Goal: Information Seeking & Learning: Understand process/instructions

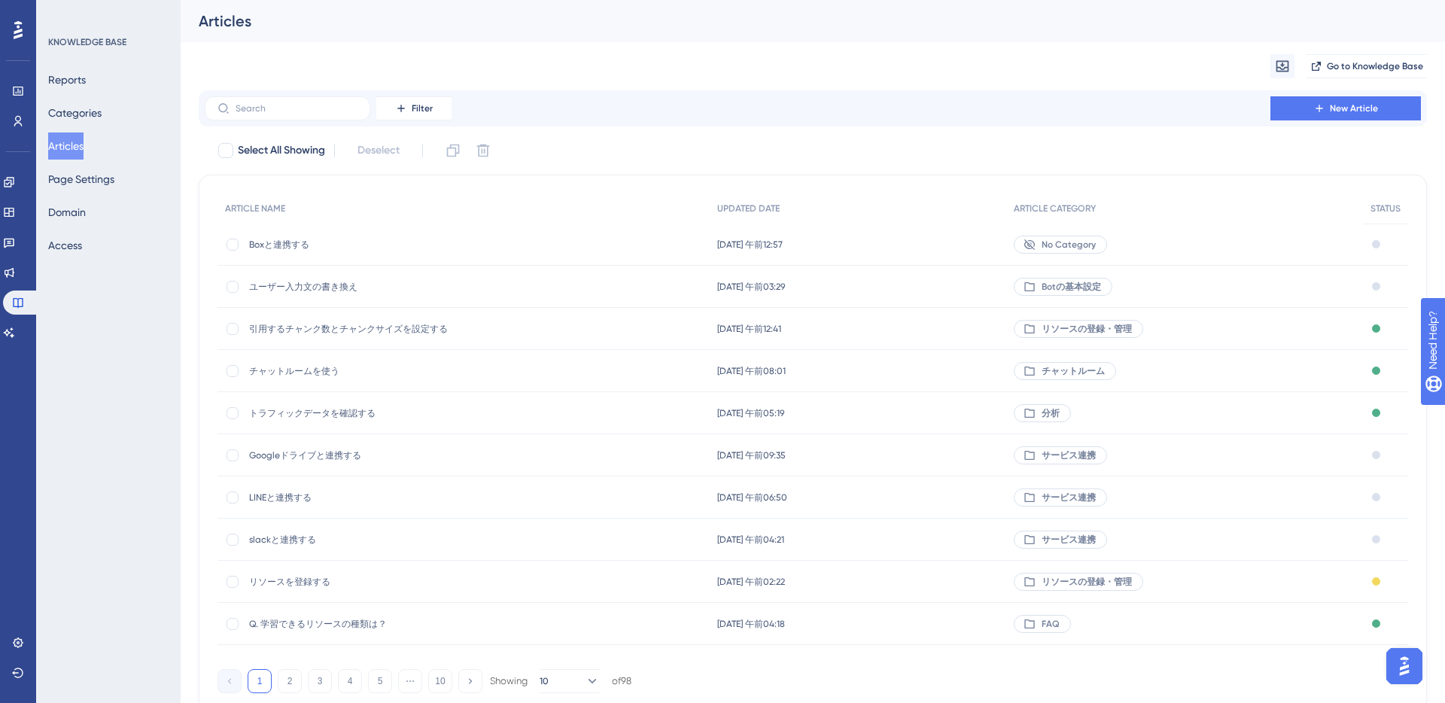
click at [292, 249] on span "Boxと連携する" at bounding box center [369, 245] width 241 height 12
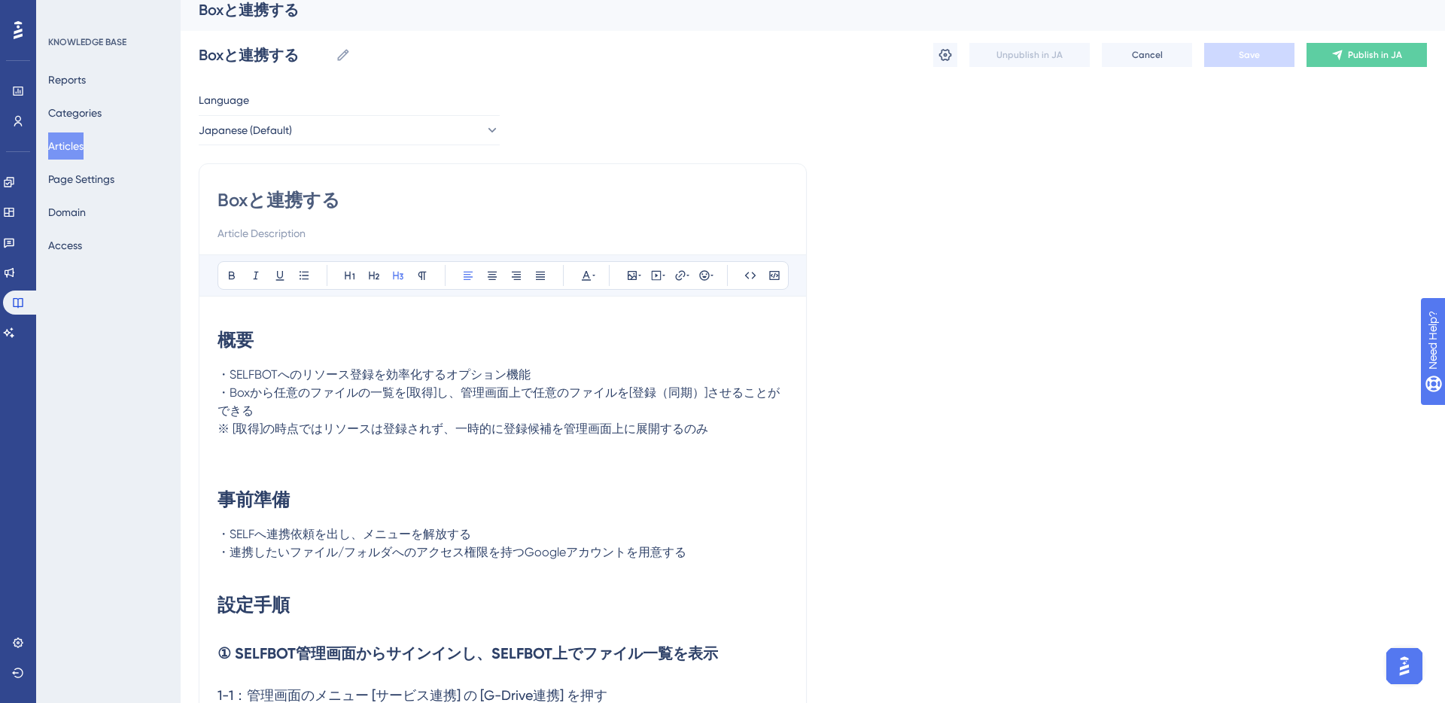
click at [457, 449] on p at bounding box center [502, 447] width 570 height 18
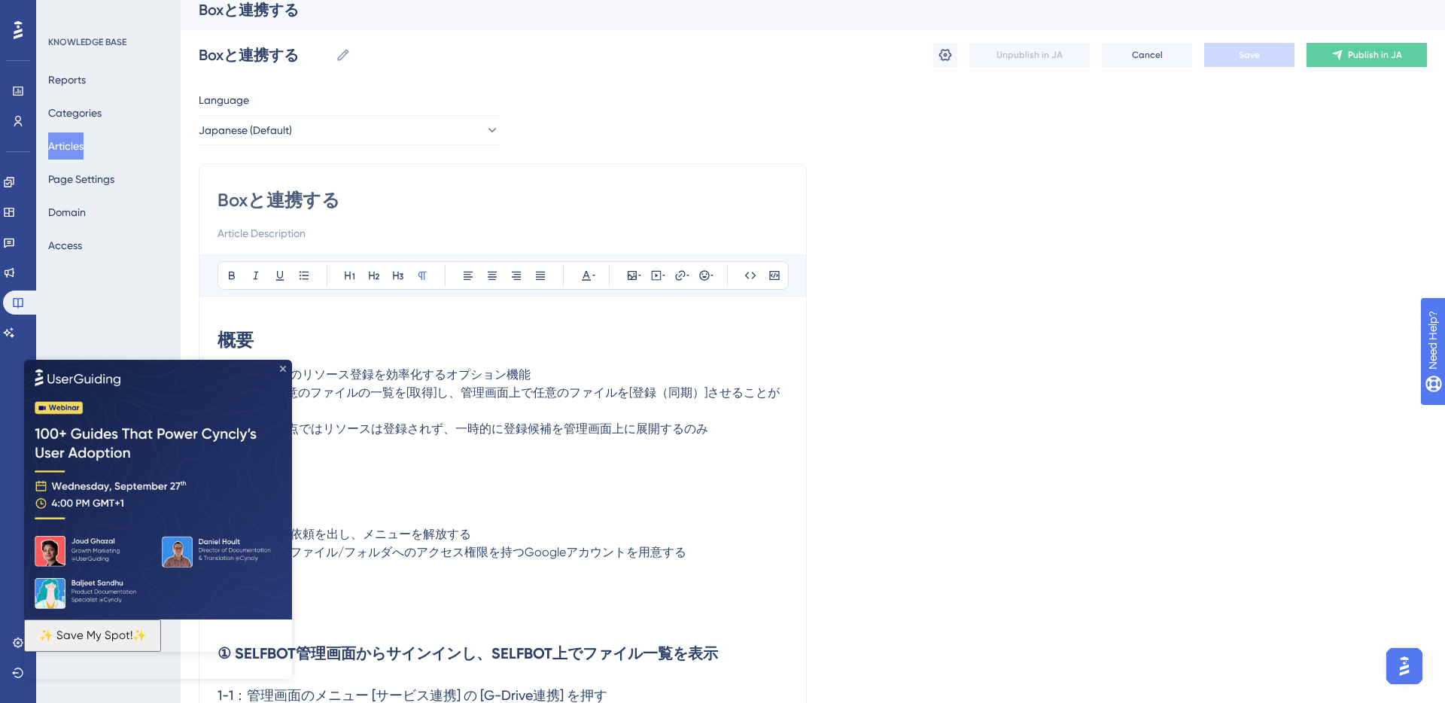
click at [281, 370] on icon "Close Preview" at bounding box center [283, 368] width 6 height 6
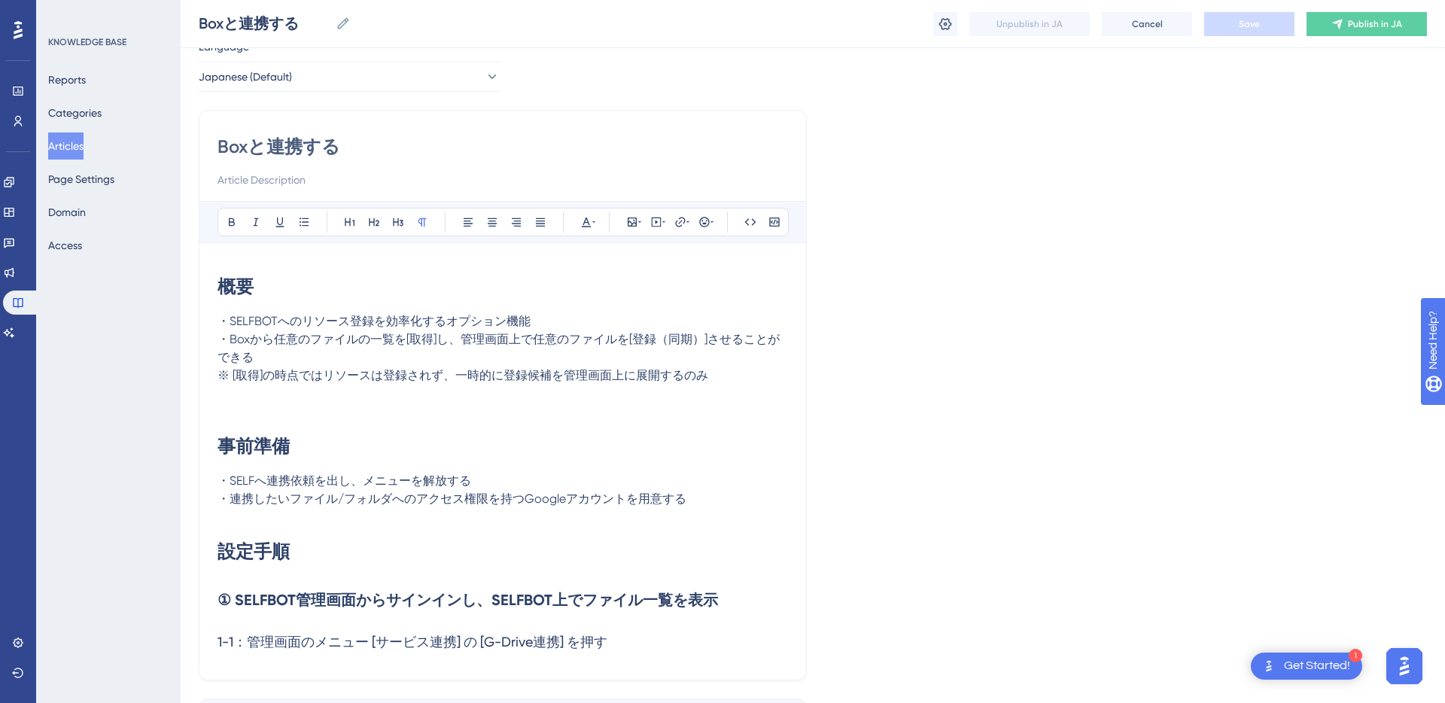
scroll to position [59, 0]
click at [563, 500] on span "・連携したいファイル/フォルダへのアクセス権限を持つGoogleアカウントを用意する" at bounding box center [451, 498] width 469 height 14
click at [306, 562] on h1 "設定手順" at bounding box center [502, 550] width 570 height 51
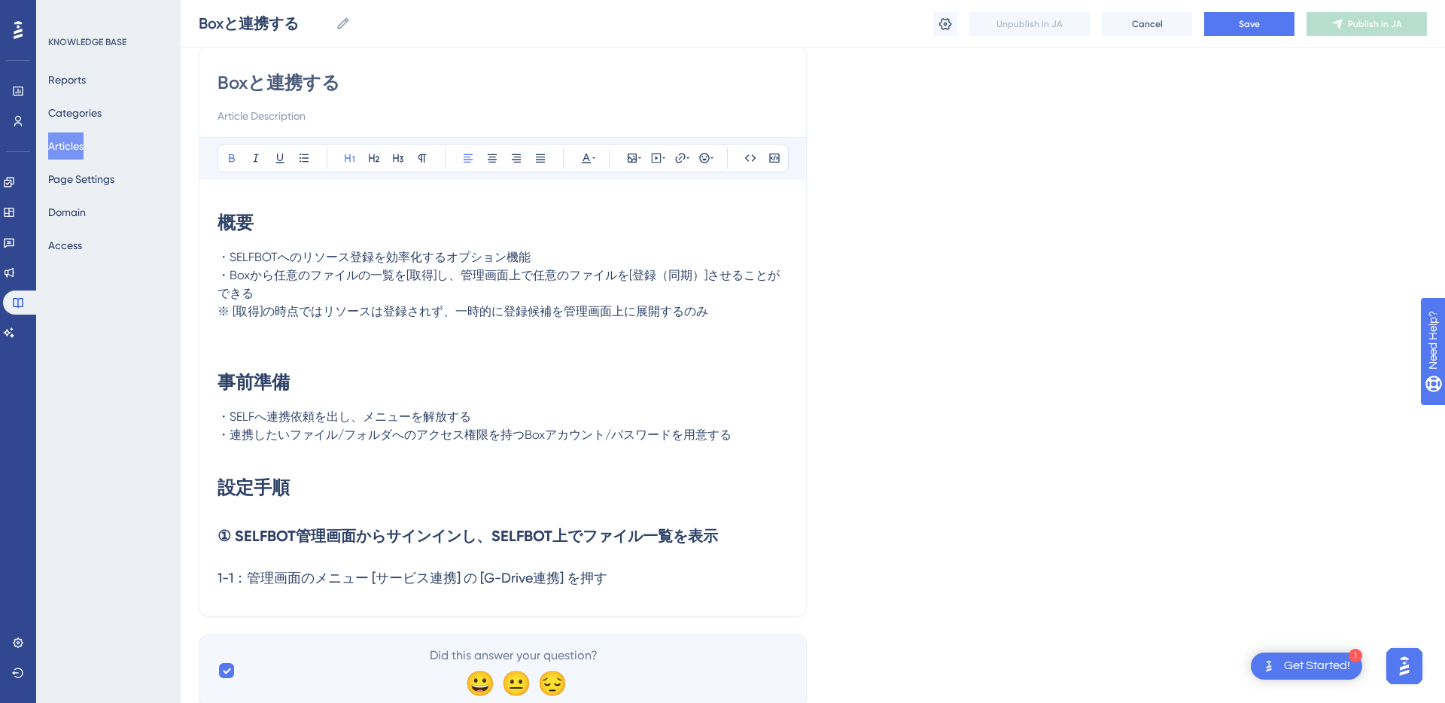
scroll to position [130, 0]
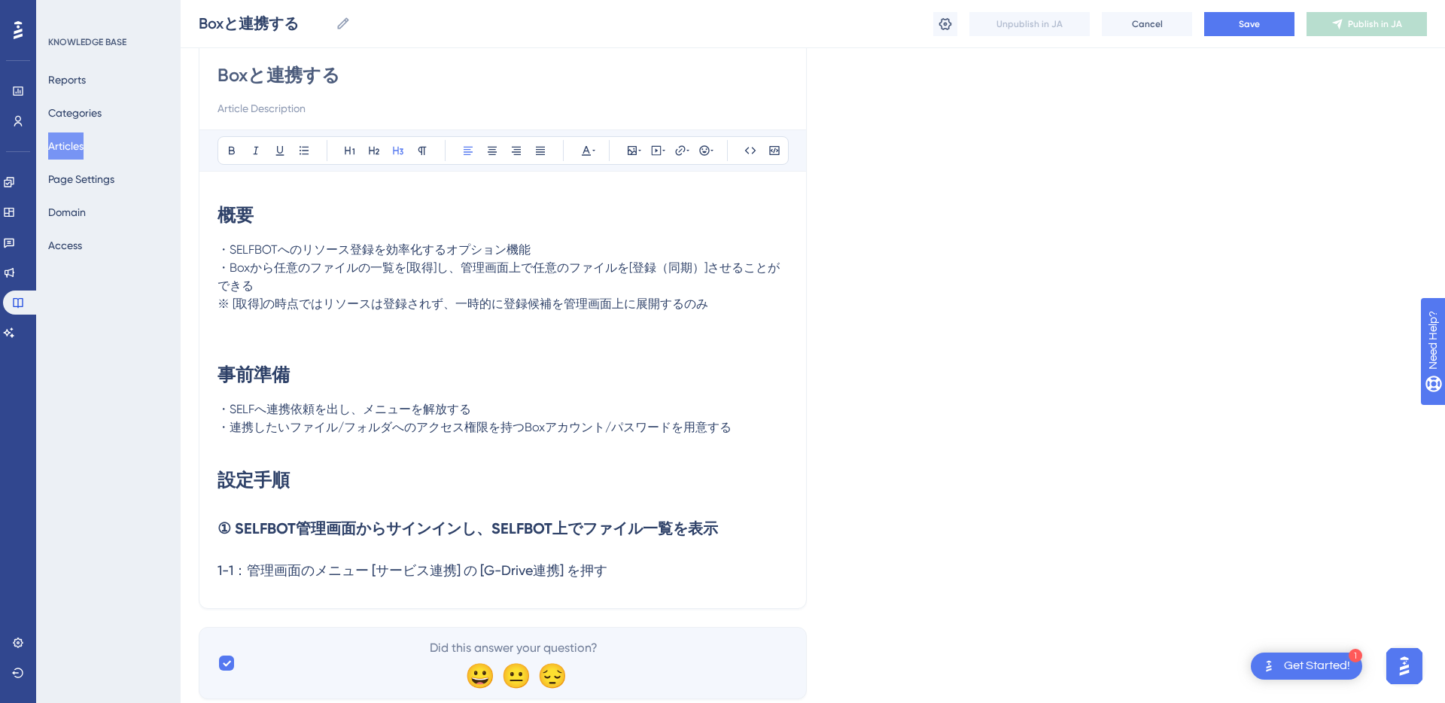
click at [530, 574] on span "1-1：管理画面のメニュー [サービス連携] の [G-Drive連携] を押す" at bounding box center [412, 570] width 390 height 16
click at [602, 576] on h3 "1-1：管理画面のメニュー [サービス連携] の [Box連携] を押す" at bounding box center [502, 570] width 570 height 39
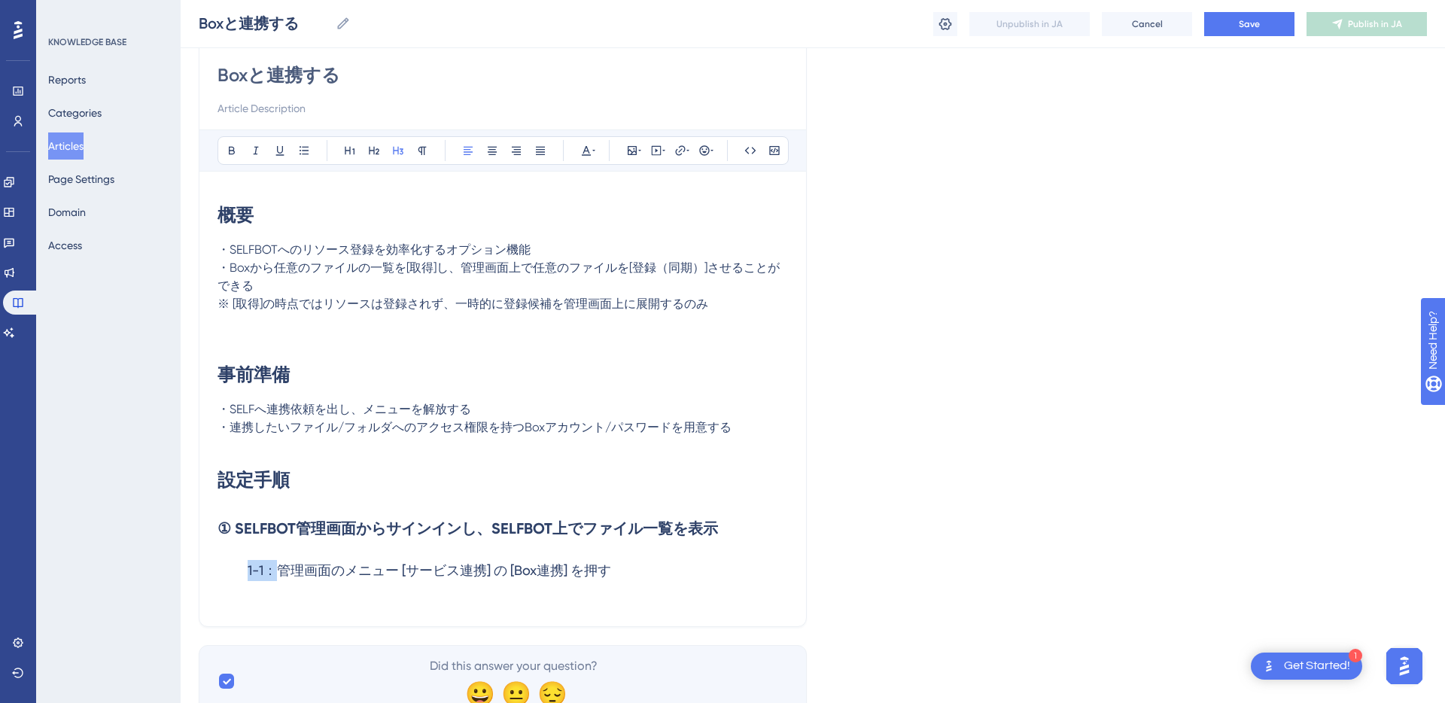
copy span "1-1："
click at [504, 613] on h3 "1-2：" at bounding box center [502, 609] width 570 height 39
click at [622, 569] on h3 "1-1：管理画面のメニュー [サービス連携] の [Box連携] を押す" at bounding box center [502, 570] width 570 height 39
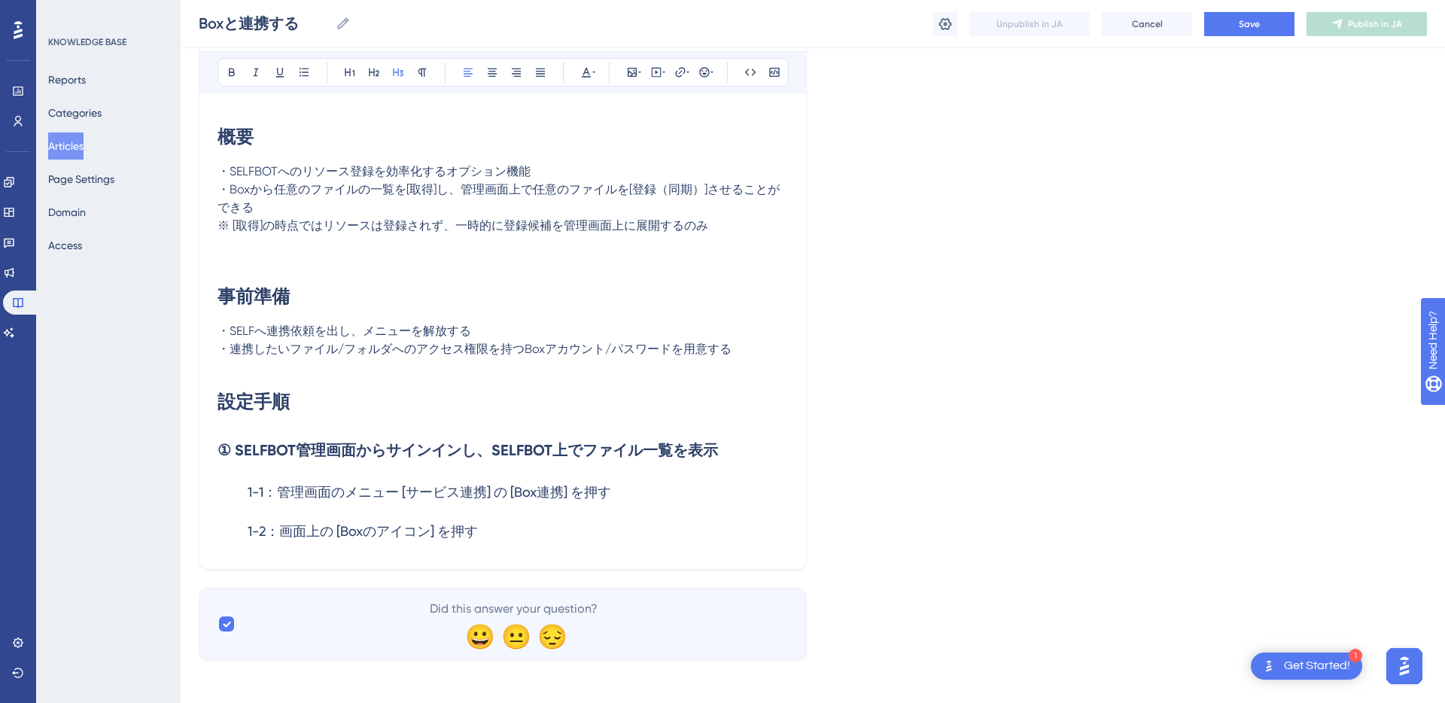
scroll to position [211, 0]
click at [494, 528] on h3 "1-2：画面上の [Boxのアイコン] を押す" at bounding box center [502, 528] width 570 height 39
click at [492, 524] on h3 "1-2：画面上の [Boxのアイコン] を押す" at bounding box center [502, 528] width 570 height 39
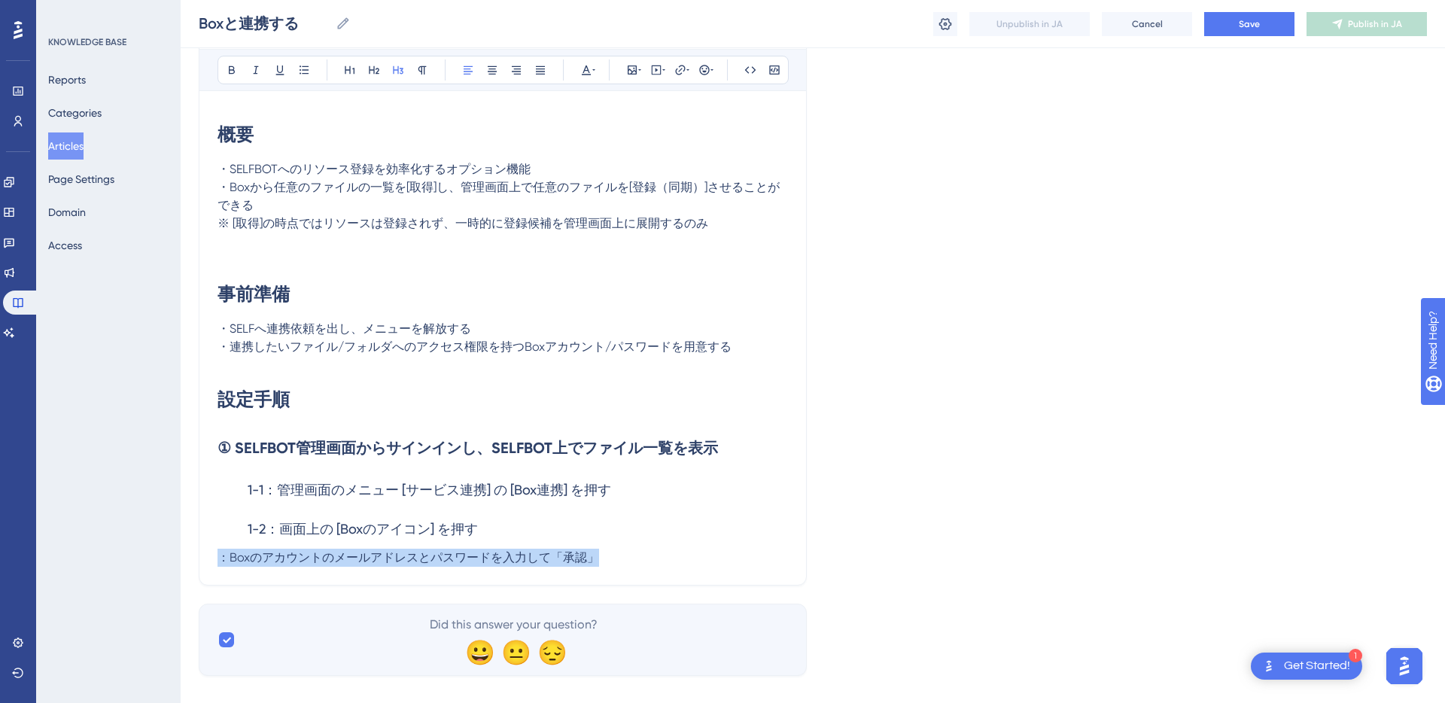
drag, startPoint x: 220, startPoint y: 552, endPoint x: 612, endPoint y: 561, distance: 391.4
click at [612, 561] on p "：Boxのアカウントのメールアドレスとパスワードを入力して「承認」" at bounding box center [502, 558] width 570 height 18
copy div "1-2：画面上の [Boxのアイコン] を押す ：Boxのアカウントのメールアドレスとパスワードを入力して「承認」"
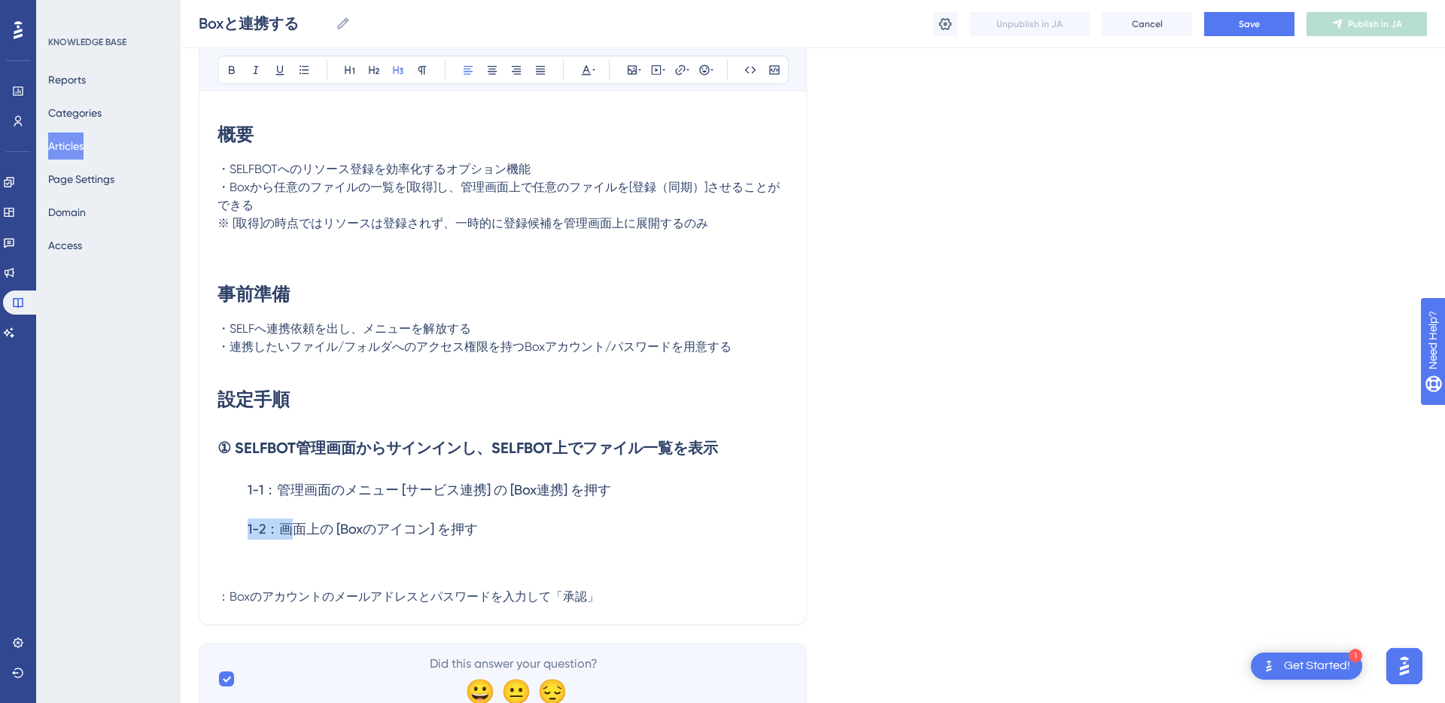
copy span "1-2：画"
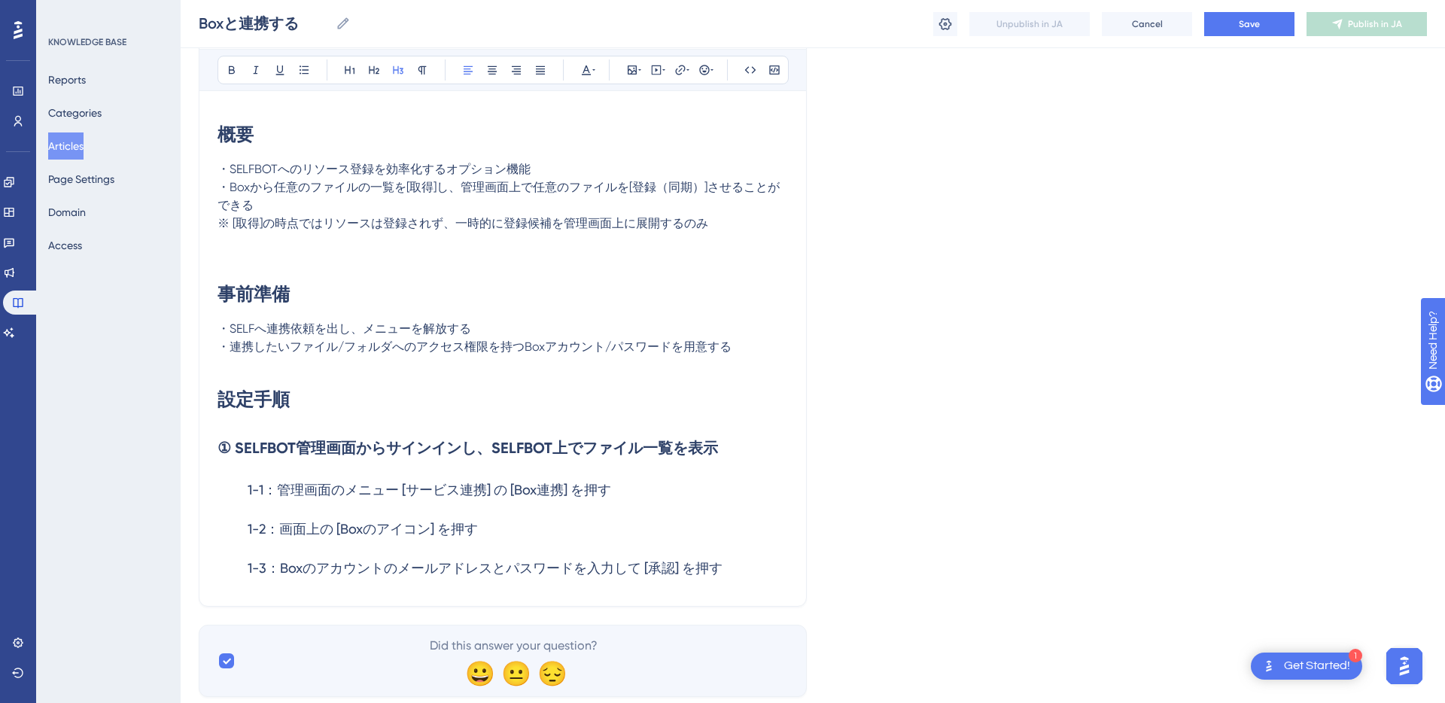
scroll to position [253, 0]
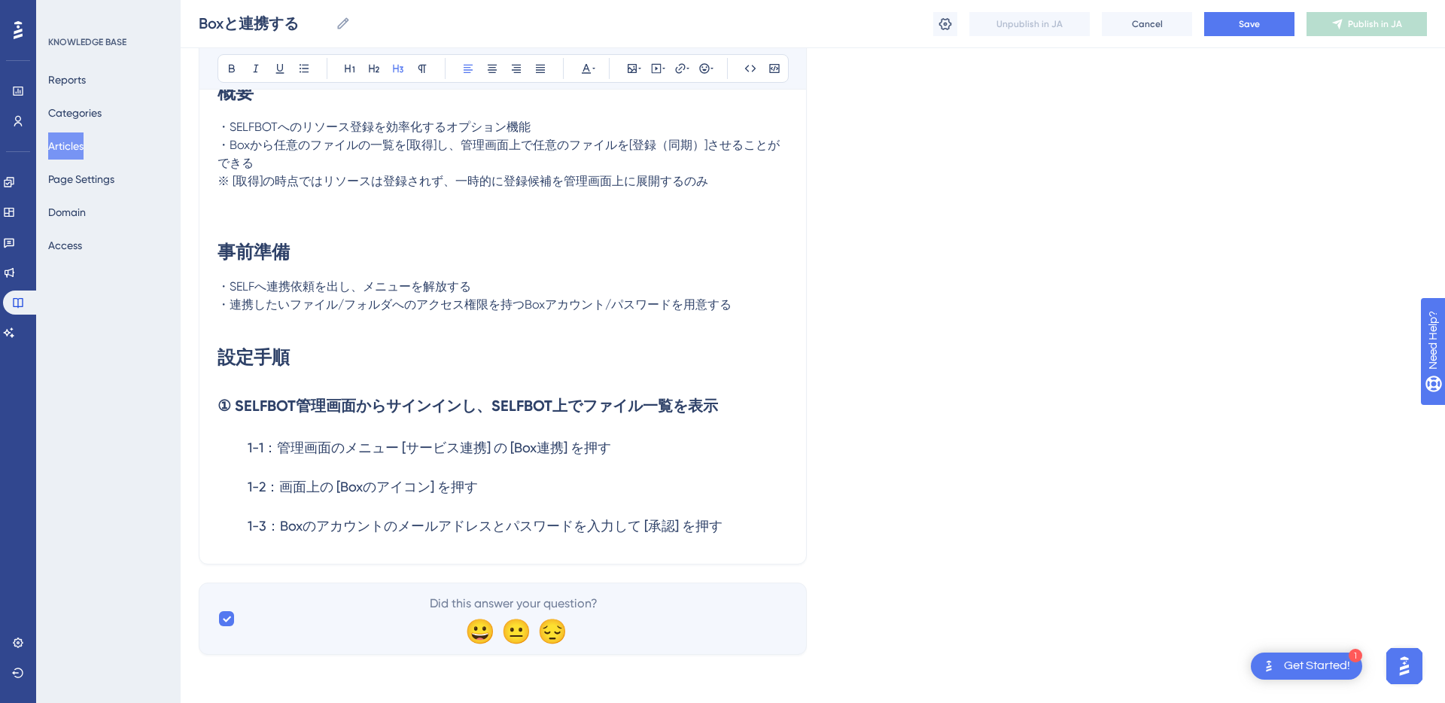
click at [729, 522] on h3 "1-3：Boxのアカウントのメールアドレスとパスワードを入力して [承認] を押す" at bounding box center [502, 525] width 570 height 39
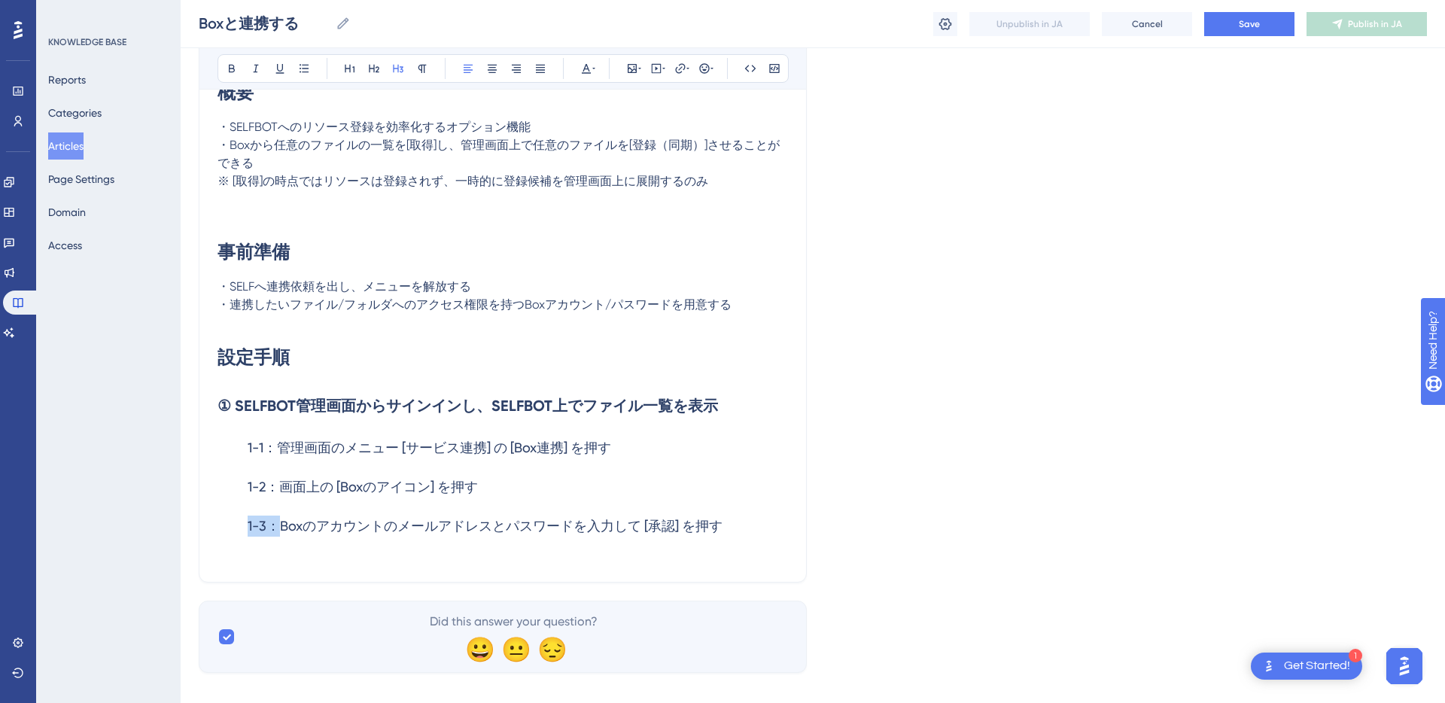
copy span "1-3："
drag, startPoint x: 279, startPoint y: 528, endPoint x: 250, endPoint y: 530, distance: 29.4
click at [250, 530] on span "1-3：Boxのアカウントのメールアドレスとパスワードを入力して [承認] を押す" at bounding box center [485, 526] width 475 height 16
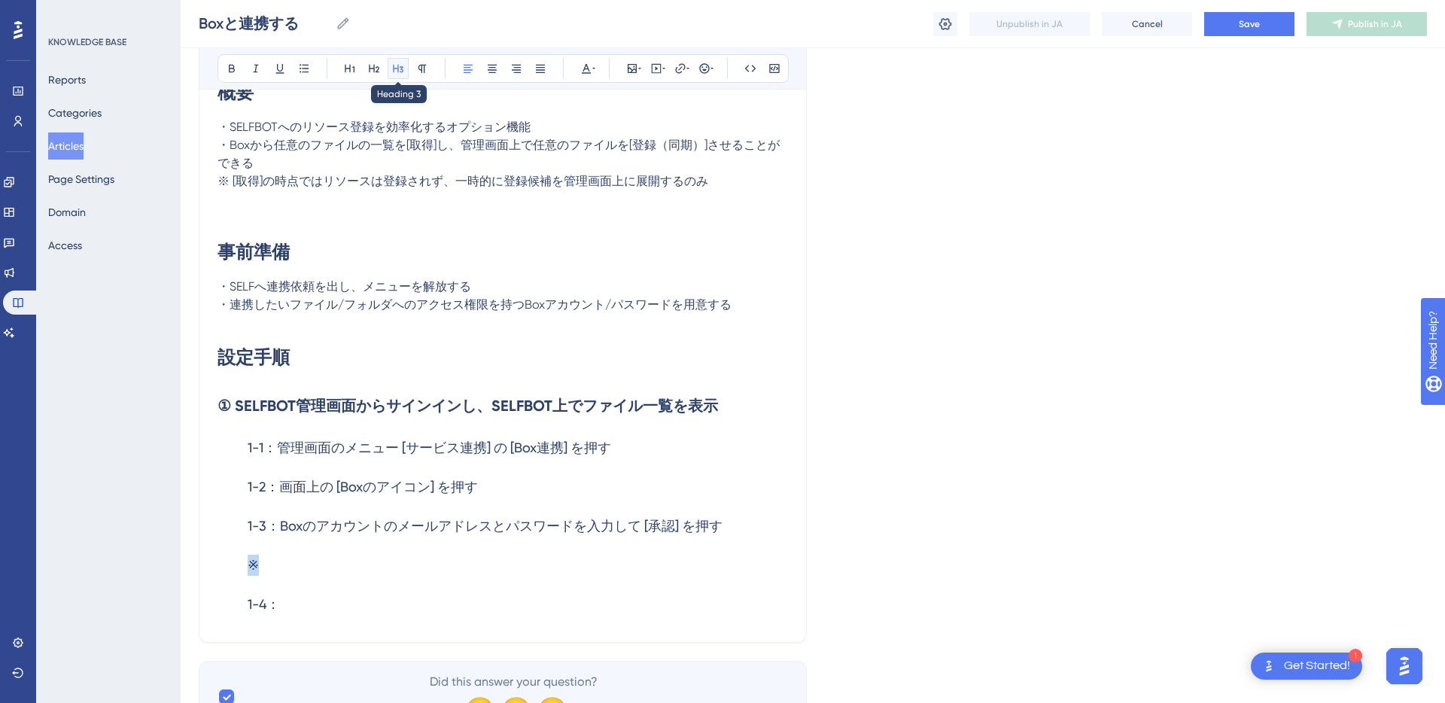
click at [400, 70] on icon at bounding box center [398, 68] width 12 height 12
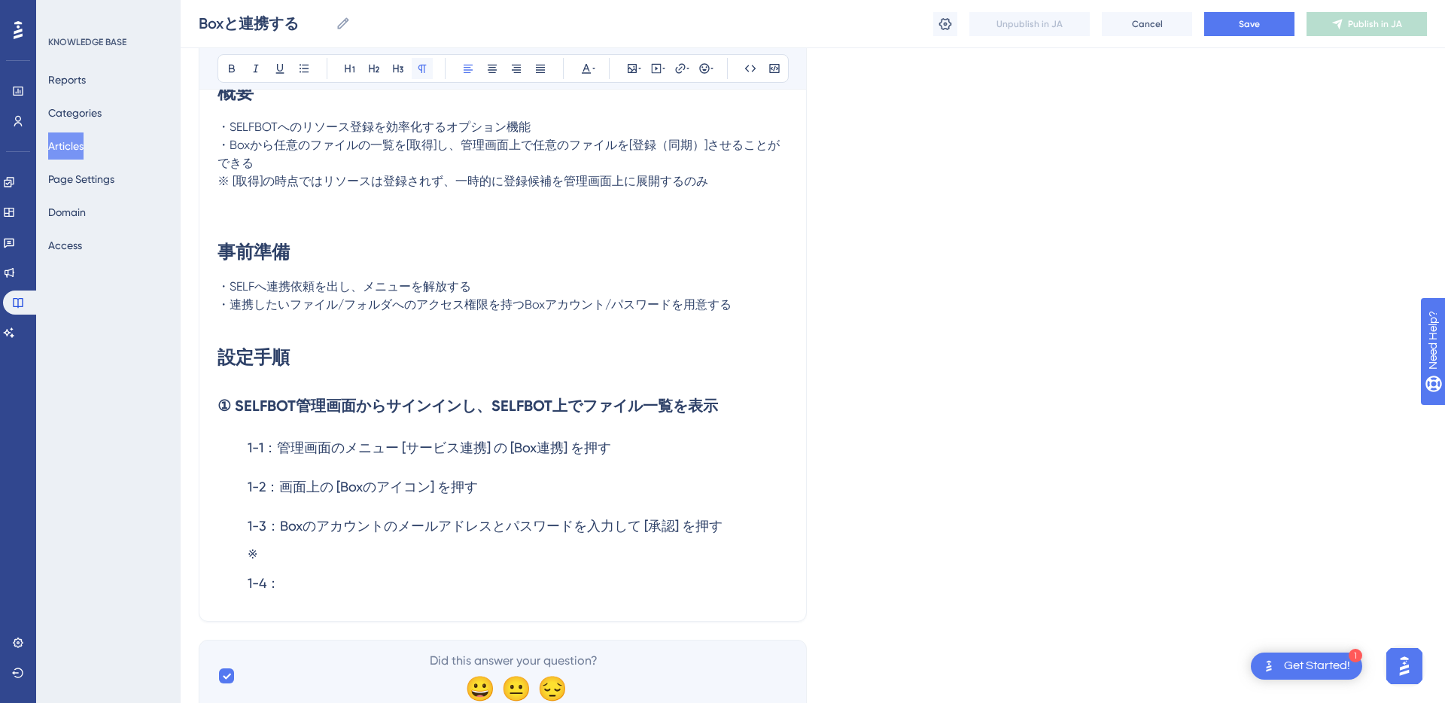
click at [424, 66] on icon at bounding box center [422, 69] width 8 height 8
click at [262, 551] on p "※" at bounding box center [502, 555] width 570 height 18
click at [253, 554] on span "※" at bounding box center [253, 554] width 10 height 14
click at [1264, 26] on button "Save" at bounding box center [1249, 24] width 90 height 24
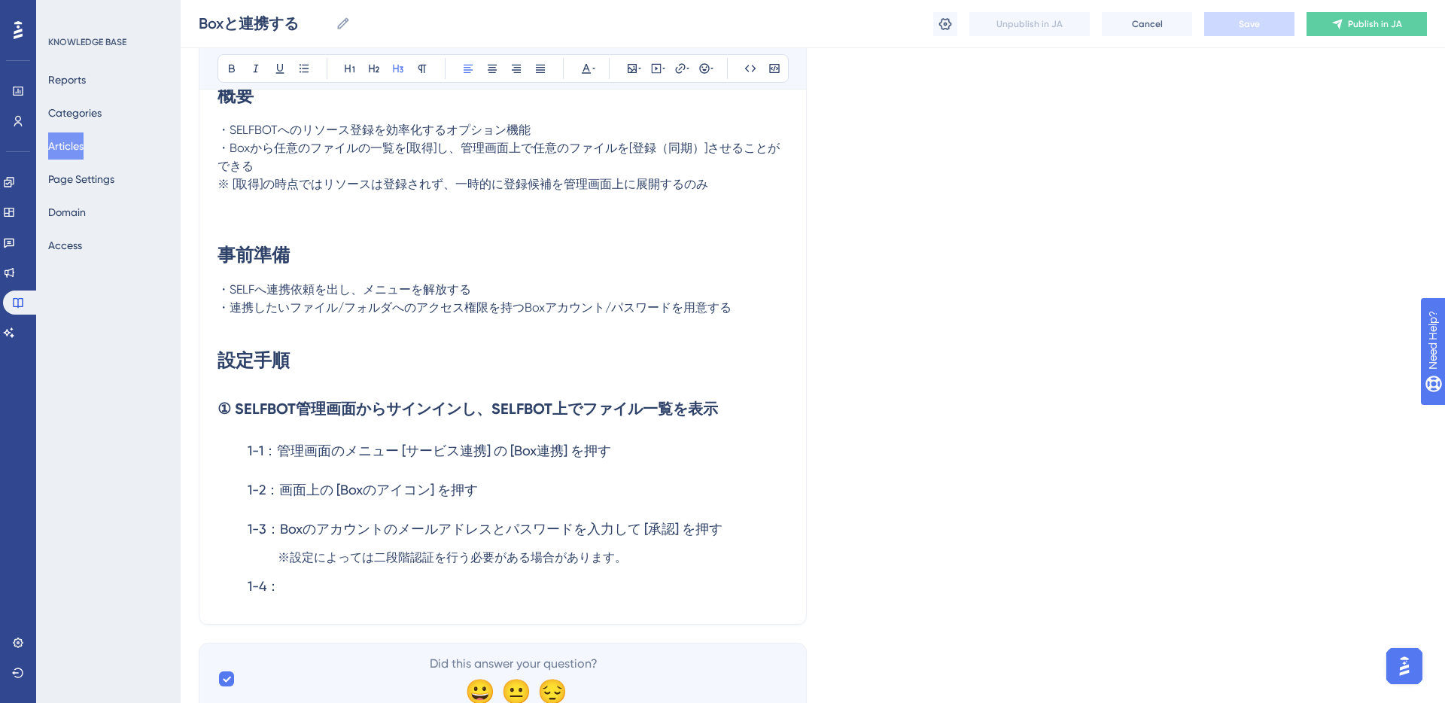
scroll to position [310, 0]
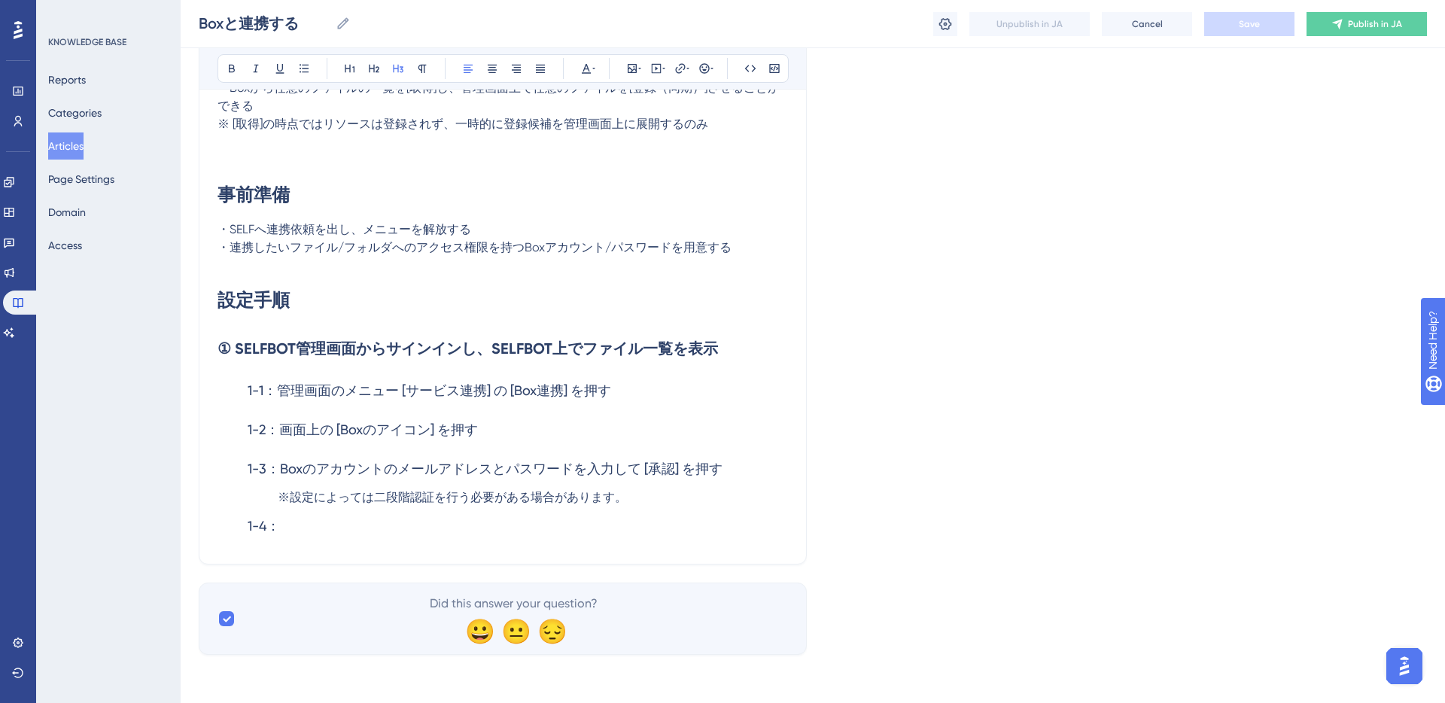
click at [294, 528] on h3 "1-4：" at bounding box center [502, 525] width 570 height 39
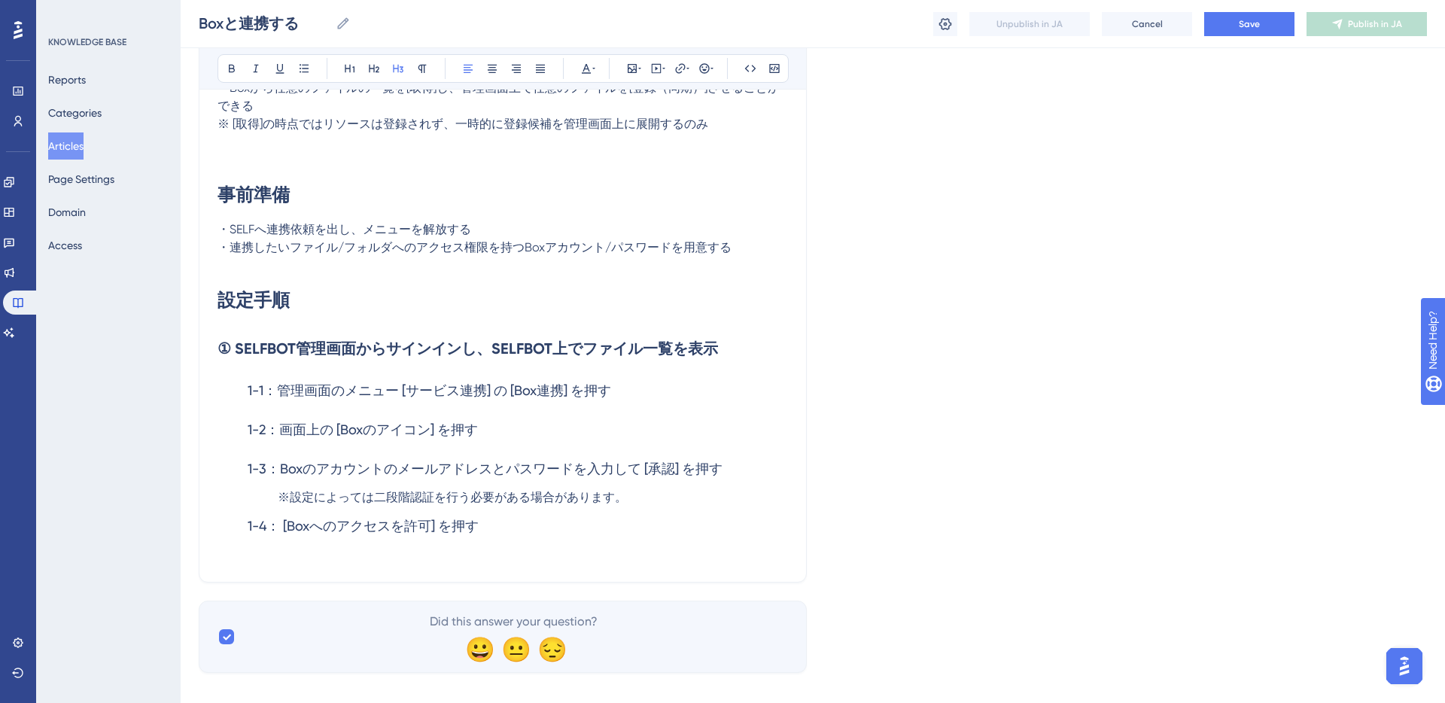
click at [522, 531] on h3 "1-4： [Boxへのアクセスを許可] を押す" at bounding box center [502, 525] width 570 height 39
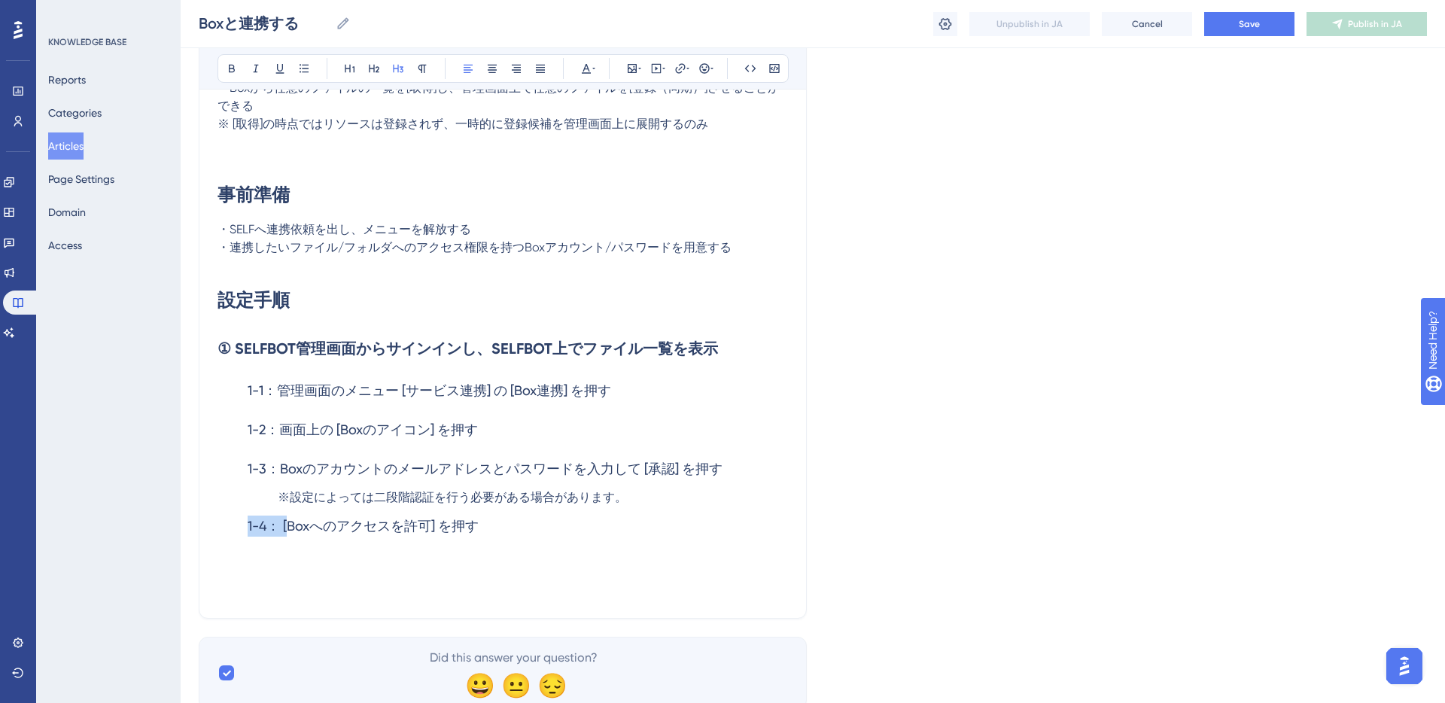
drag, startPoint x: 245, startPoint y: 527, endPoint x: 287, endPoint y: 524, distance: 41.5
click at [287, 524] on h3 "1-4： [Boxへのアクセスを許可] を押す" at bounding box center [502, 525] width 570 height 39
copy span "1-4： ["
click at [284, 554] on p at bounding box center [502, 555] width 570 height 18
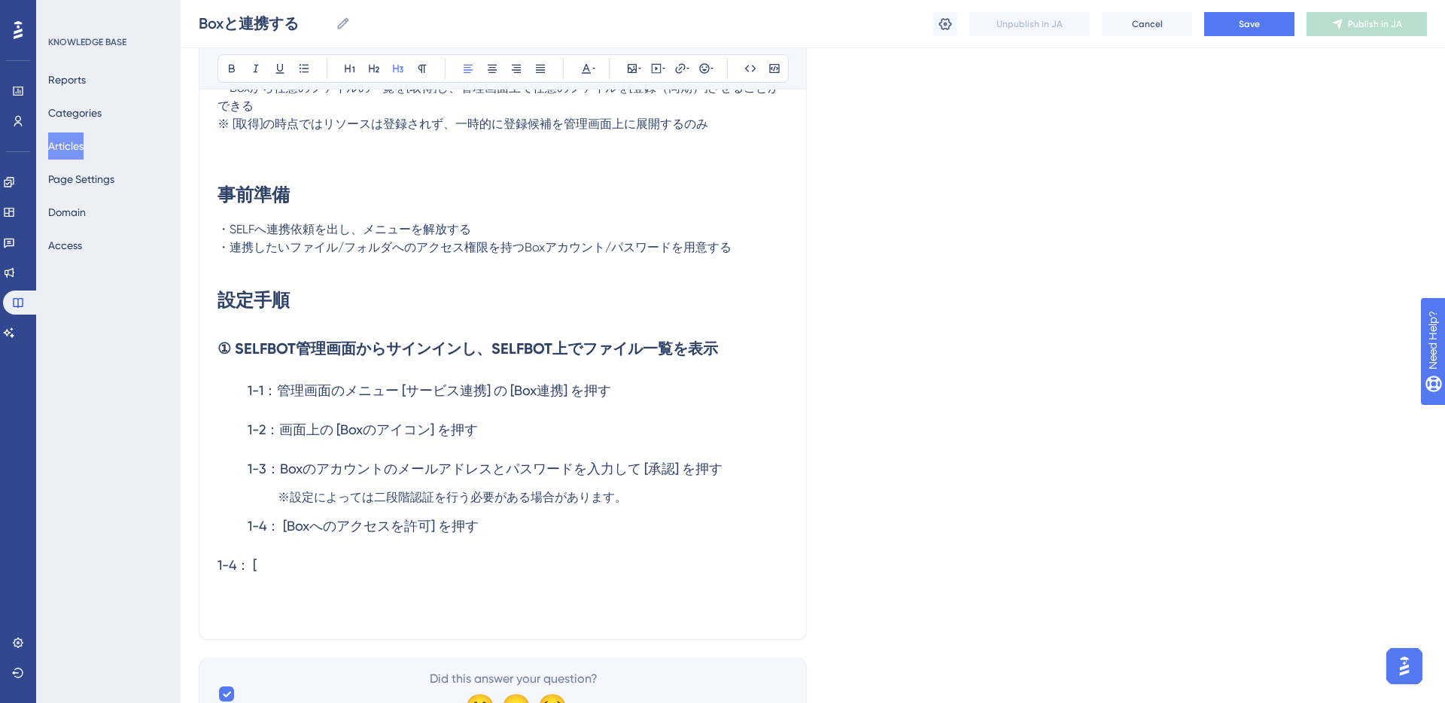
click at [281, 564] on h3 "1-4： [" at bounding box center [502, 565] width 570 height 39
drag, startPoint x: 271, startPoint y: 568, endPoint x: 223, endPoint y: 566, distance: 48.2
click at [223, 566] on h3 "1-4： [" at bounding box center [502, 565] width 570 height 39
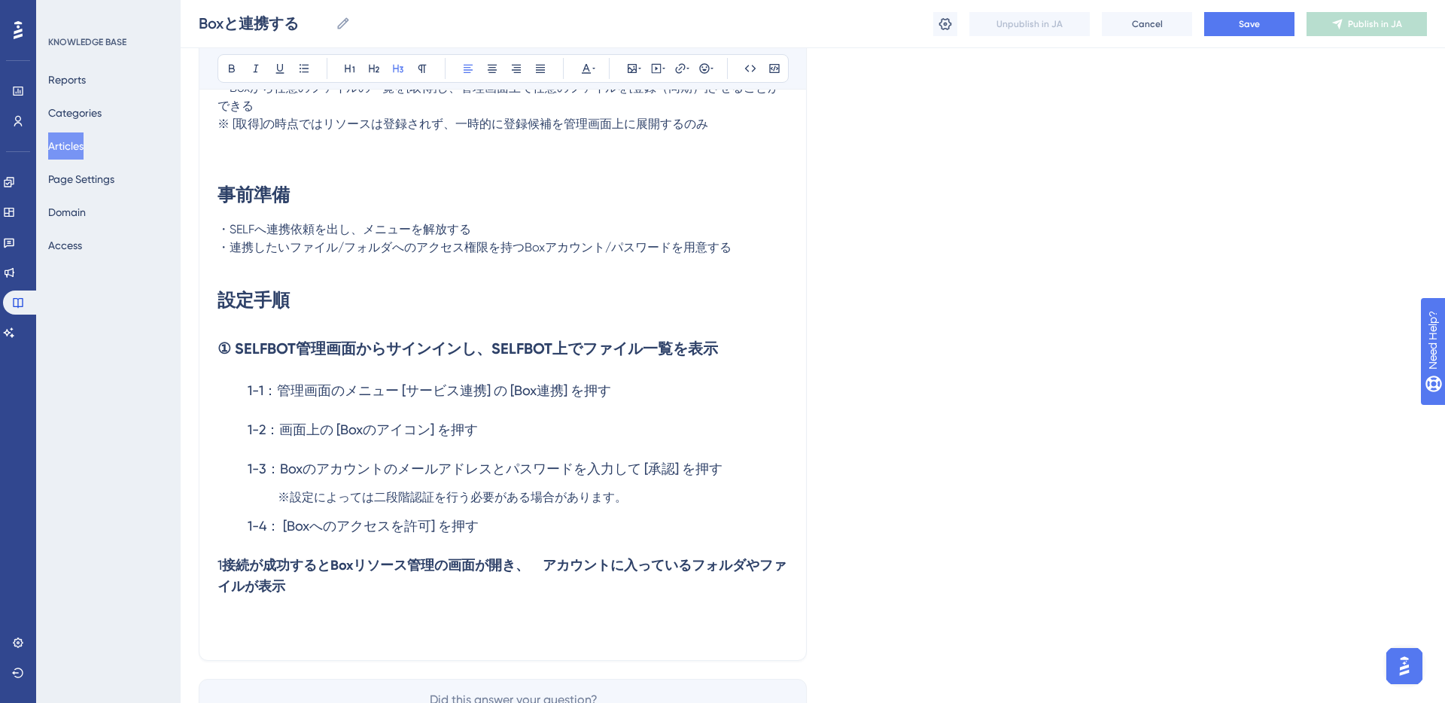
click at [223, 567] on strong "接続が成功するとBoxリソース管理の画面が開き、　アカウントに入っているフォルダやファイルが表示" at bounding box center [501, 576] width 569 height 38
click at [278, 593] on h3 "接続が成功するとBoxリソース管理の画面が開き、　アカウントに入っているフォルダやファイルが表示" at bounding box center [502, 576] width 570 height 60
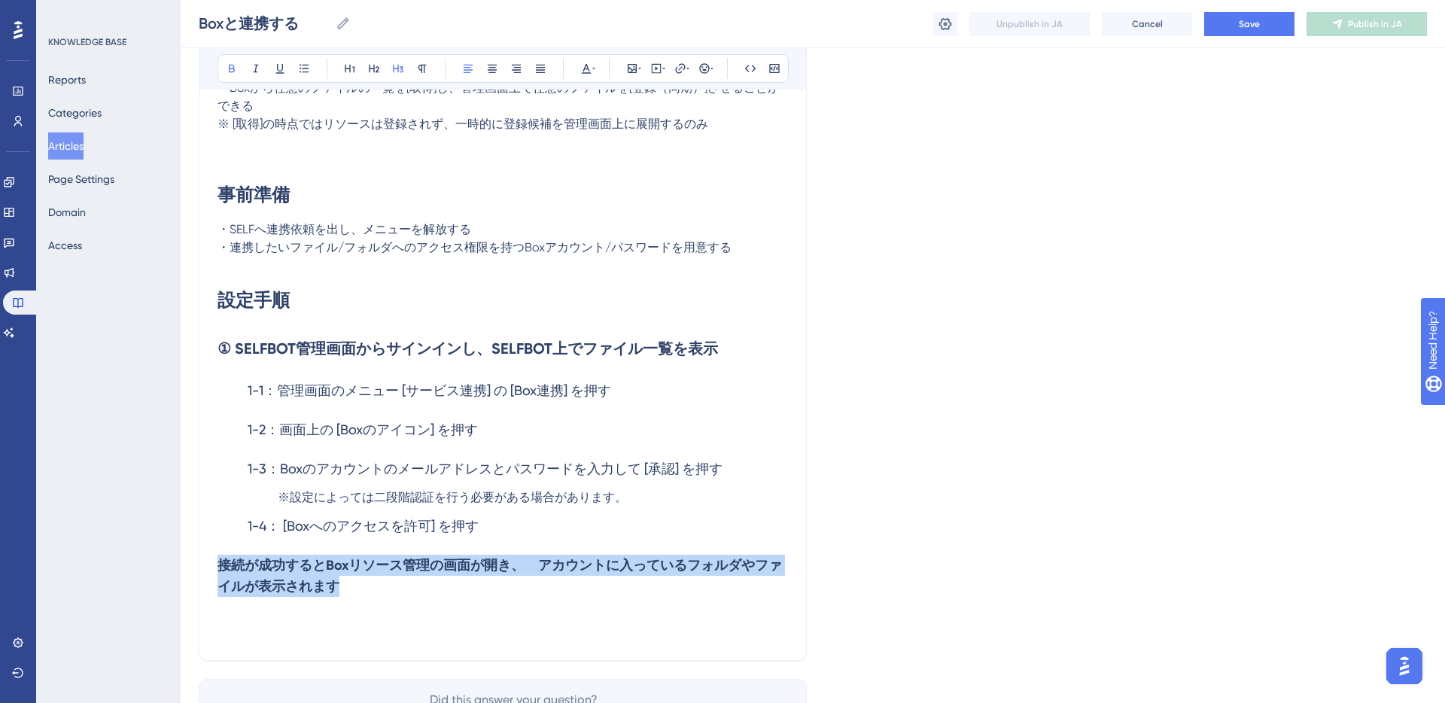
drag, startPoint x: 334, startPoint y: 588, endPoint x: 216, endPoint y: 569, distance: 119.8
click at [216, 569] on div "Boxと連携する Bold Italic Underline Bullet Point Heading 1 Heading 2 Heading 3 Norma…" at bounding box center [503, 260] width 608 height 802
click at [256, 572] on strong "接続が成功するとBoxリソース管理の画面が開き、　アカウントに入っているフォルダやファイルが表示されます" at bounding box center [499, 576] width 564 height 38
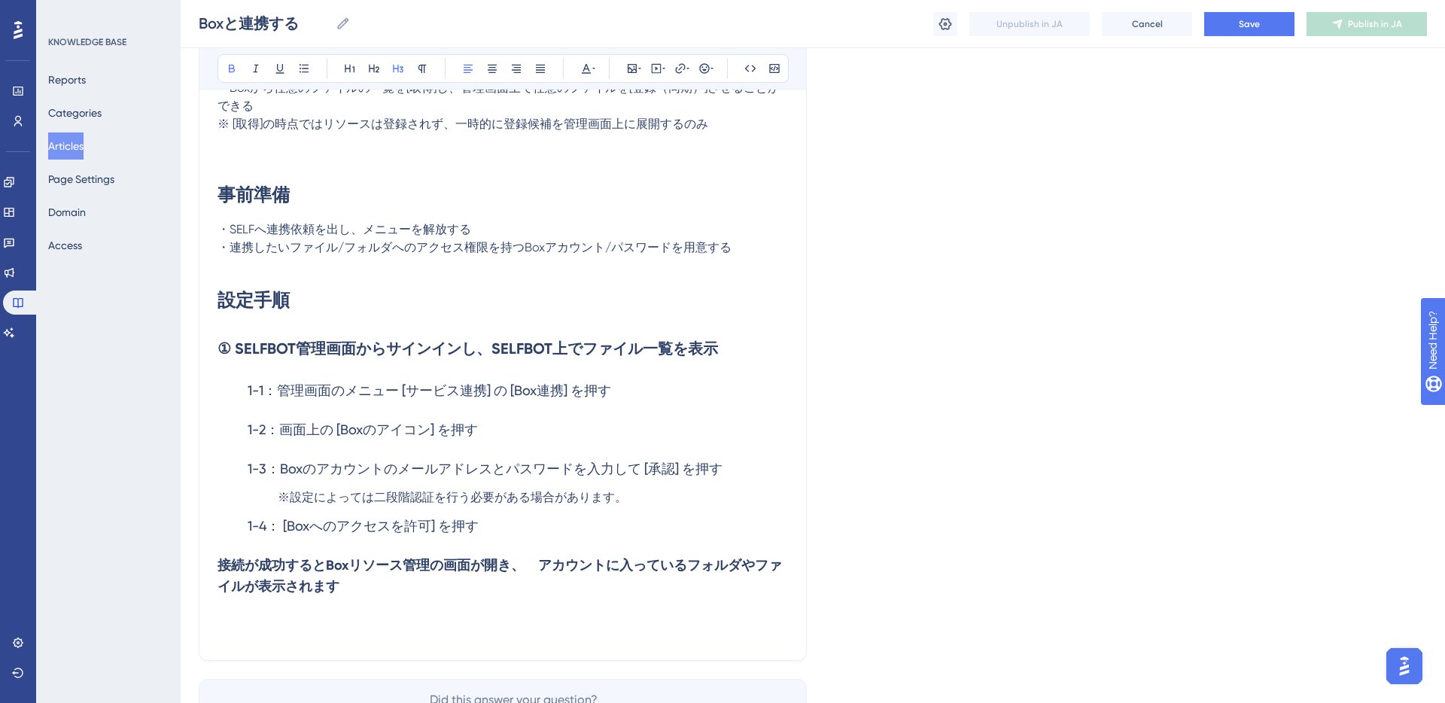
click at [325, 582] on strong "接続が成功するとBoxリソース管理の画面が開き、　アカウントに入っているフォルダやファイルが表示されます" at bounding box center [499, 576] width 564 height 38
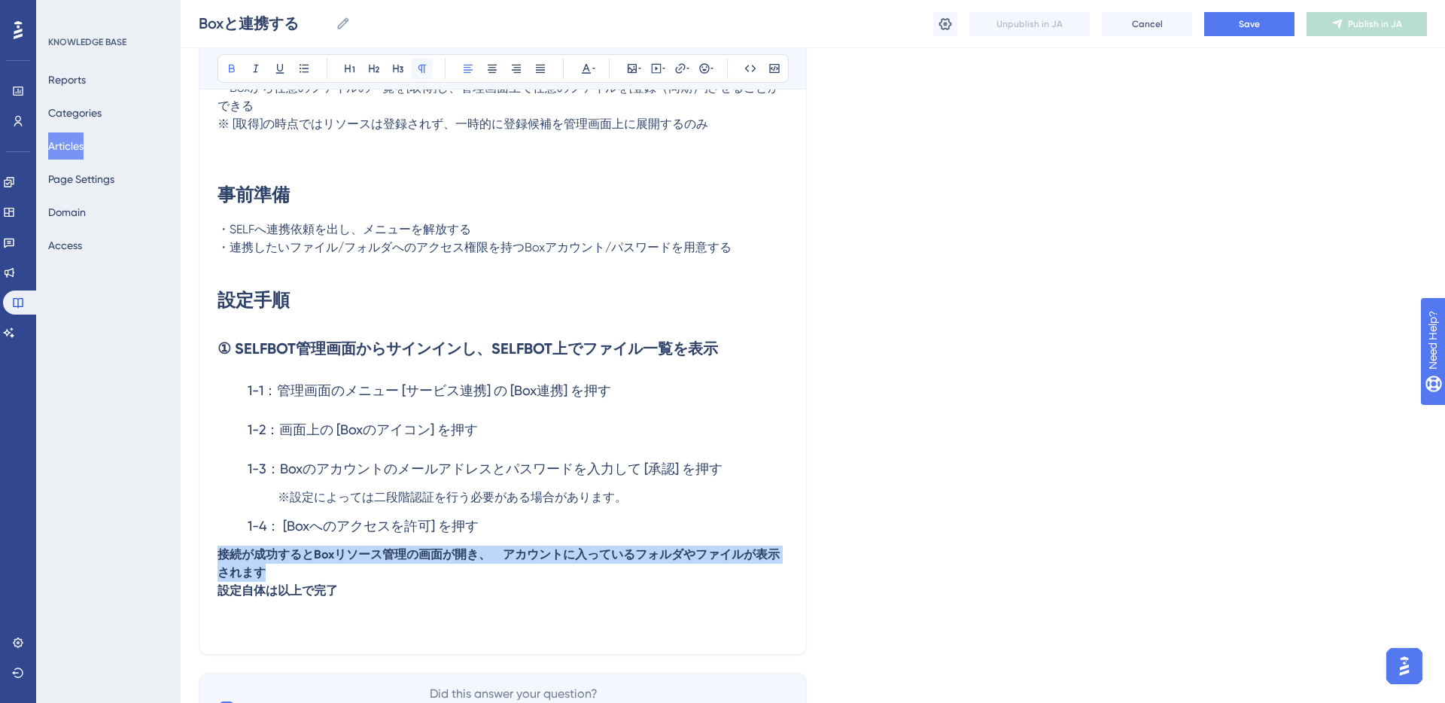
click at [424, 71] on icon at bounding box center [422, 68] width 12 height 12
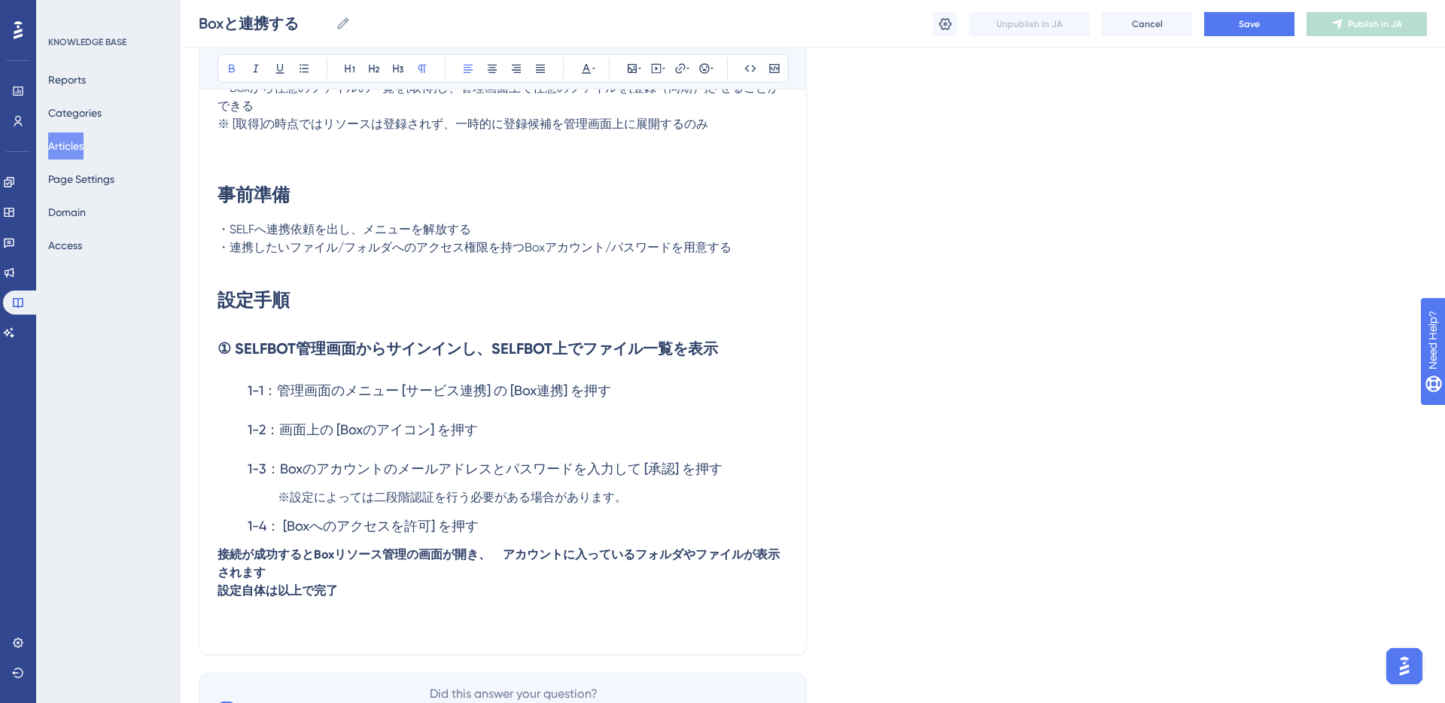
click at [269, 611] on p at bounding box center [502, 609] width 570 height 18
click at [220, 588] on strong "設定自体は以上で完了" at bounding box center [277, 590] width 120 height 14
drag, startPoint x: 220, startPoint y: 588, endPoint x: 340, endPoint y: 590, distance: 120.4
click at [220, 558] on strong "接続が成功するとBoxリソース管理の画面が開き、　アカウントに入っているフォルダやファイルが表示されます" at bounding box center [498, 563] width 562 height 32
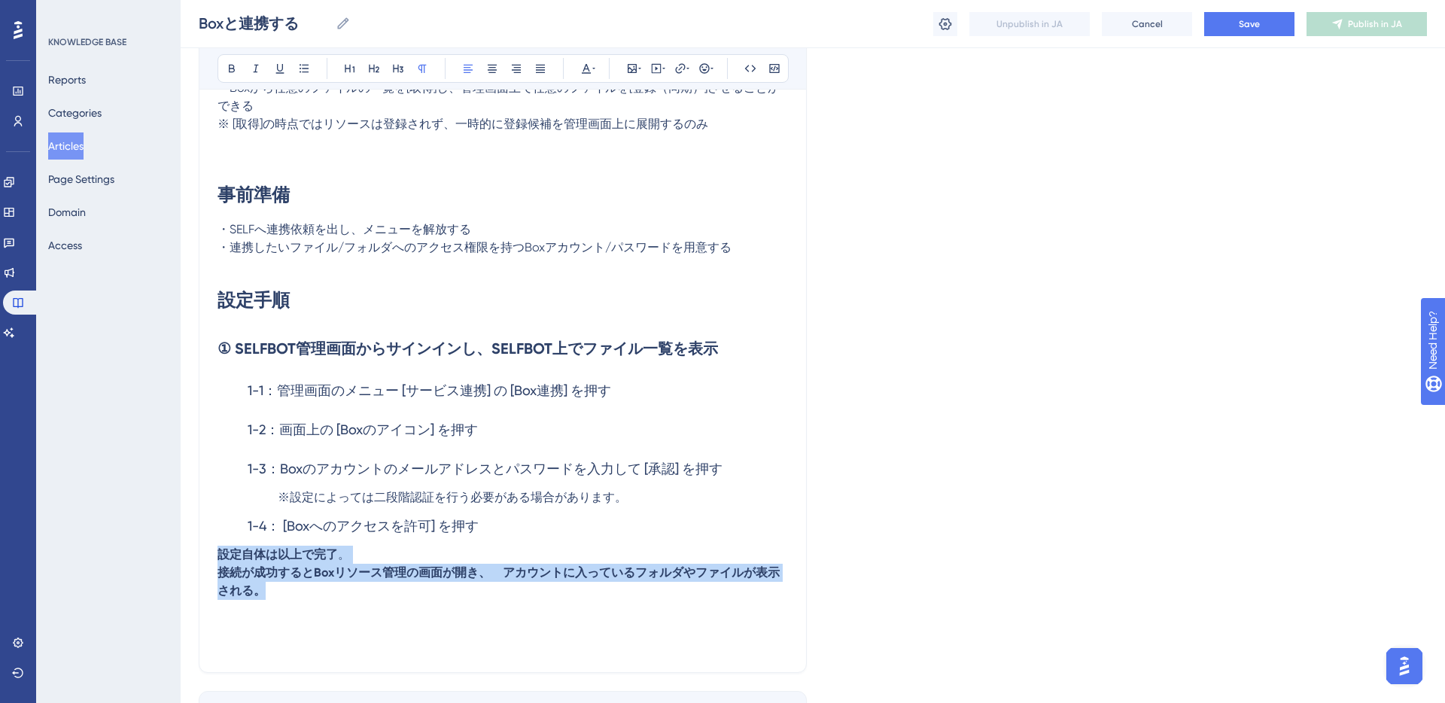
copy div "設定自体は以上で完了 。 接続が成功するとBoxリソース管理の画面が開き、　アカウントに入っているフォルダやファイルが表示される。"
click at [308, 579] on p "接続が成功するとBoxリソース管理の画面が開き、　アカウントに入っているフォルダやファイルが表示される。" at bounding box center [502, 582] width 570 height 36
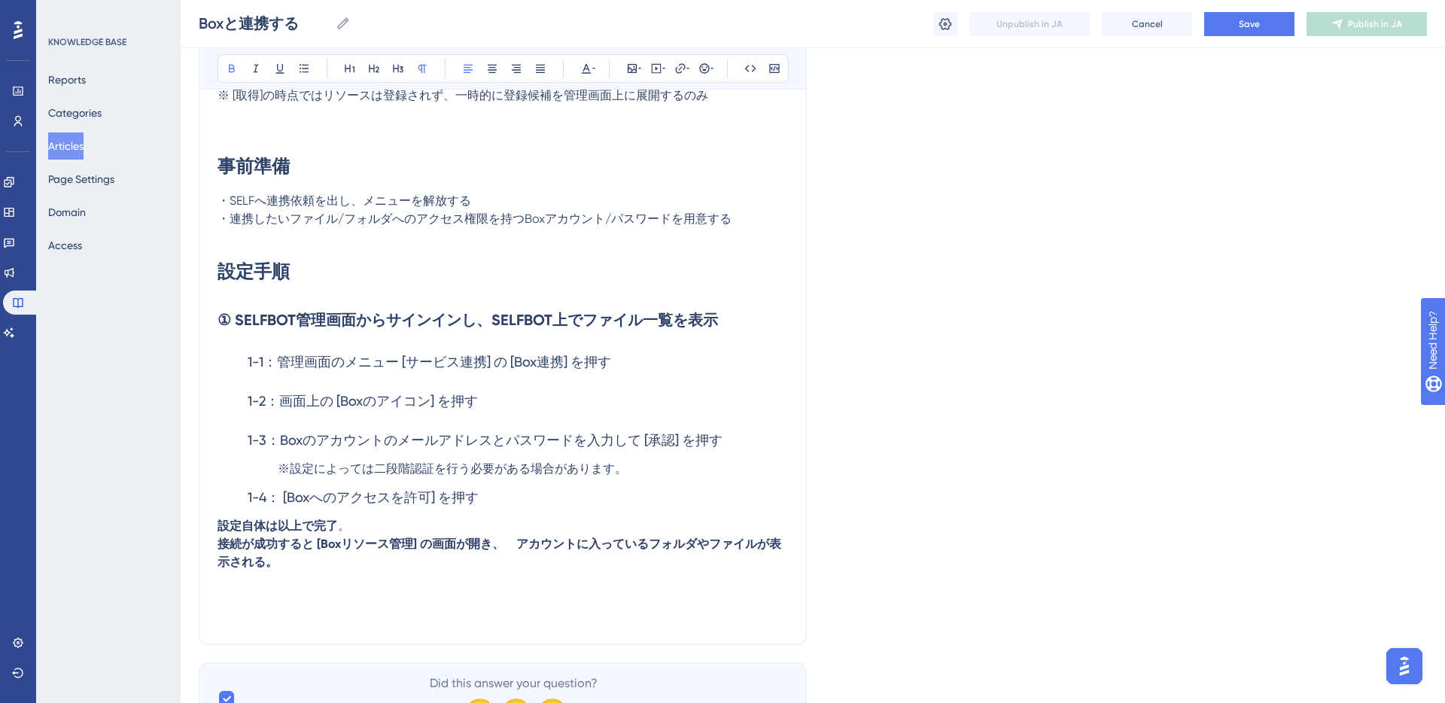
scroll to position [348, 0]
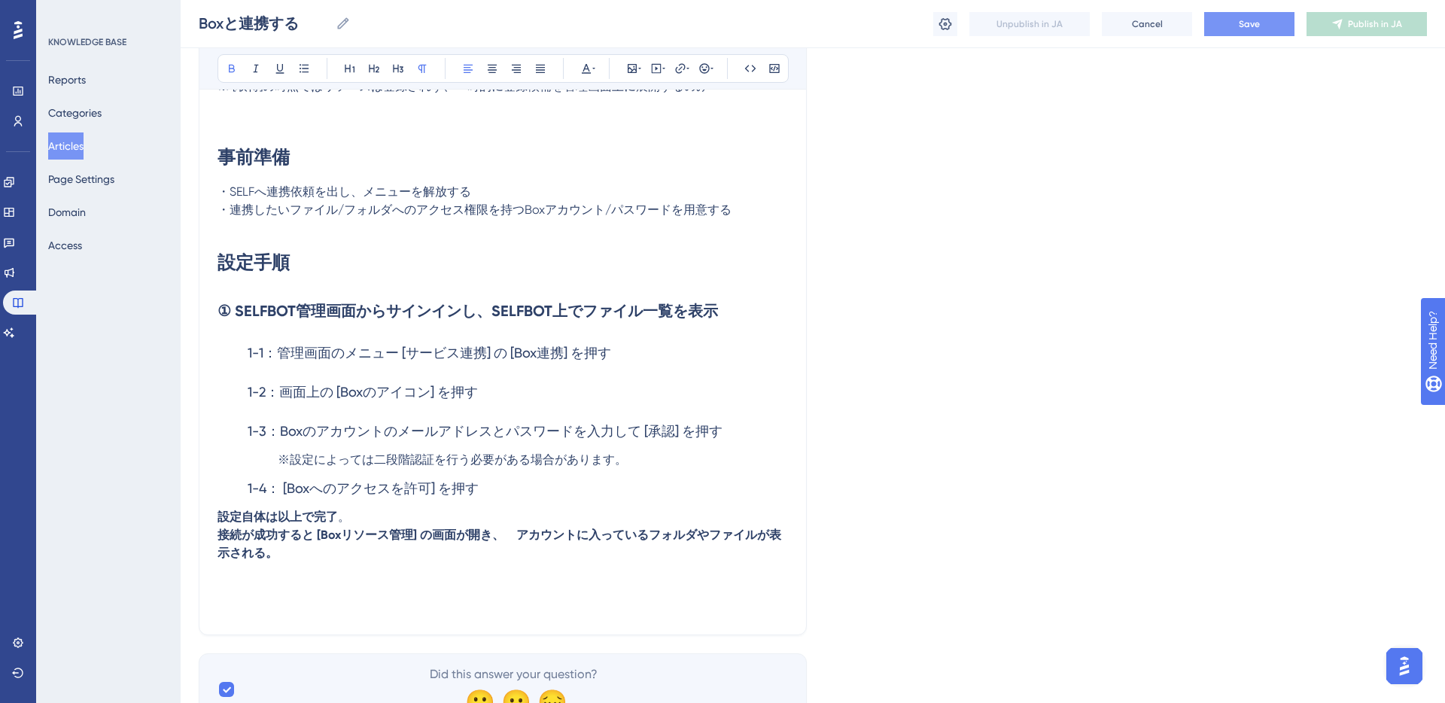
click at [1233, 32] on button "Save" at bounding box center [1249, 24] width 90 height 24
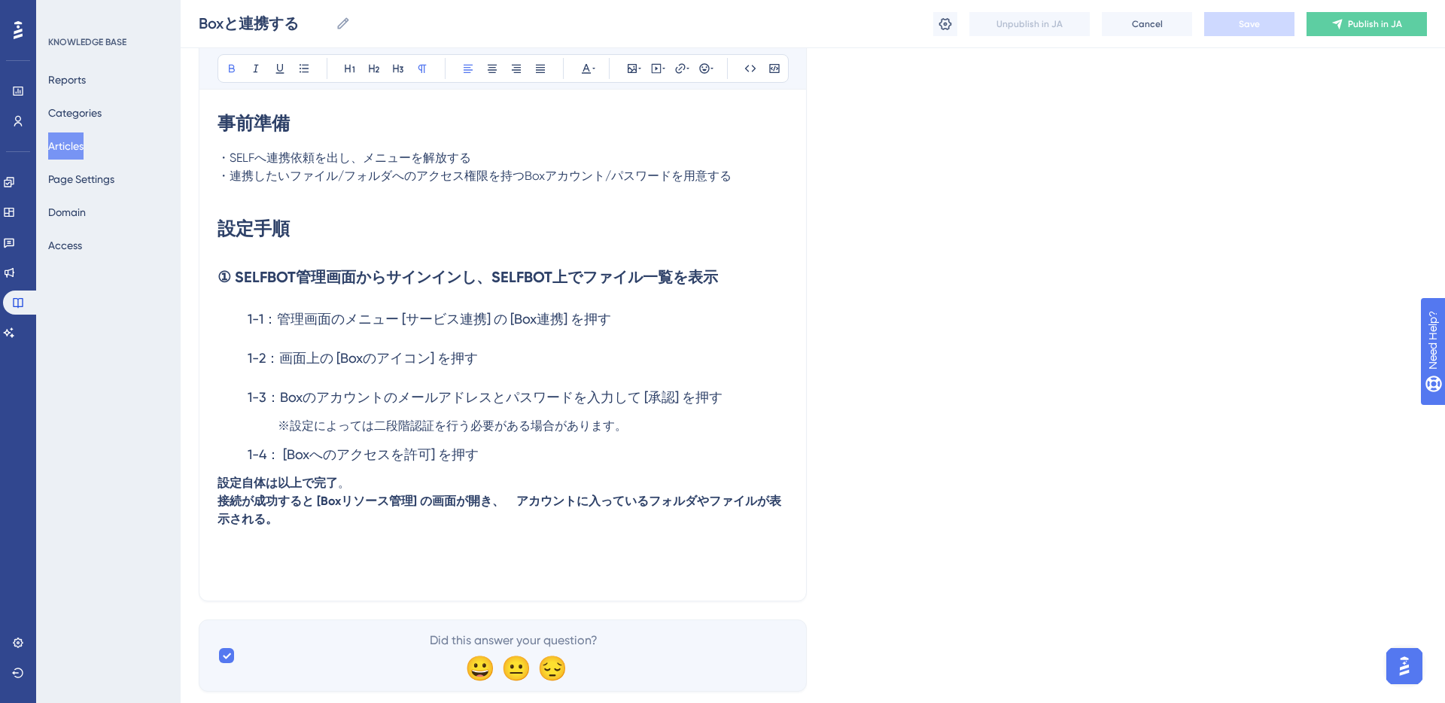
scroll to position [418, 0]
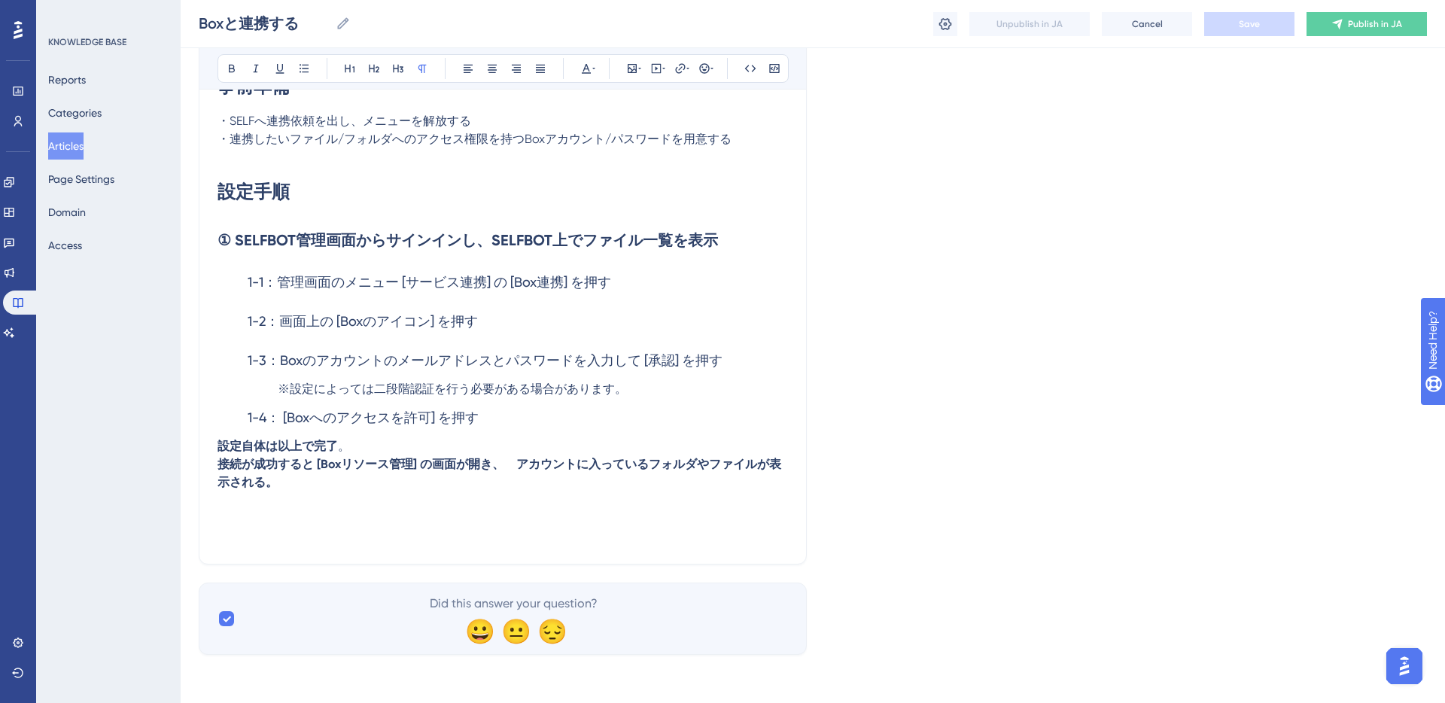
click at [312, 513] on p at bounding box center [502, 518] width 570 height 18
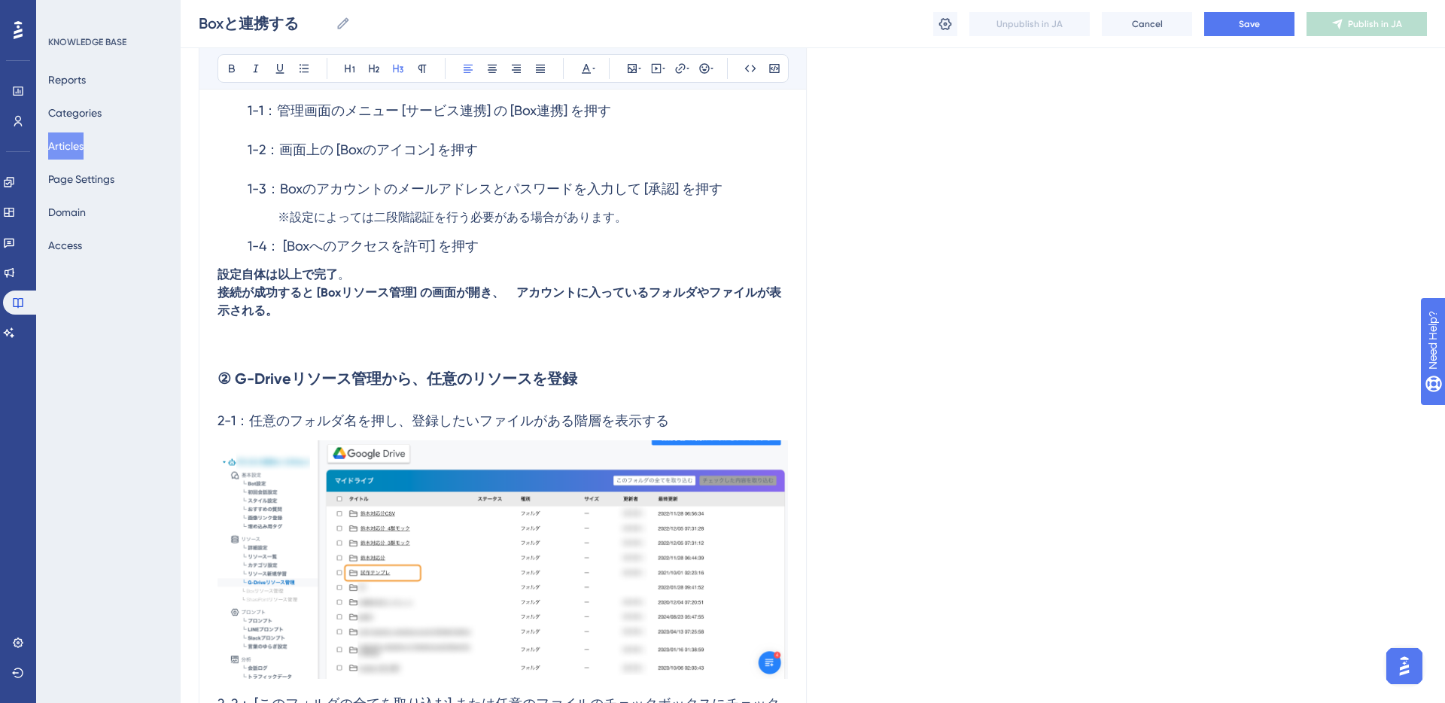
scroll to position [601, 0]
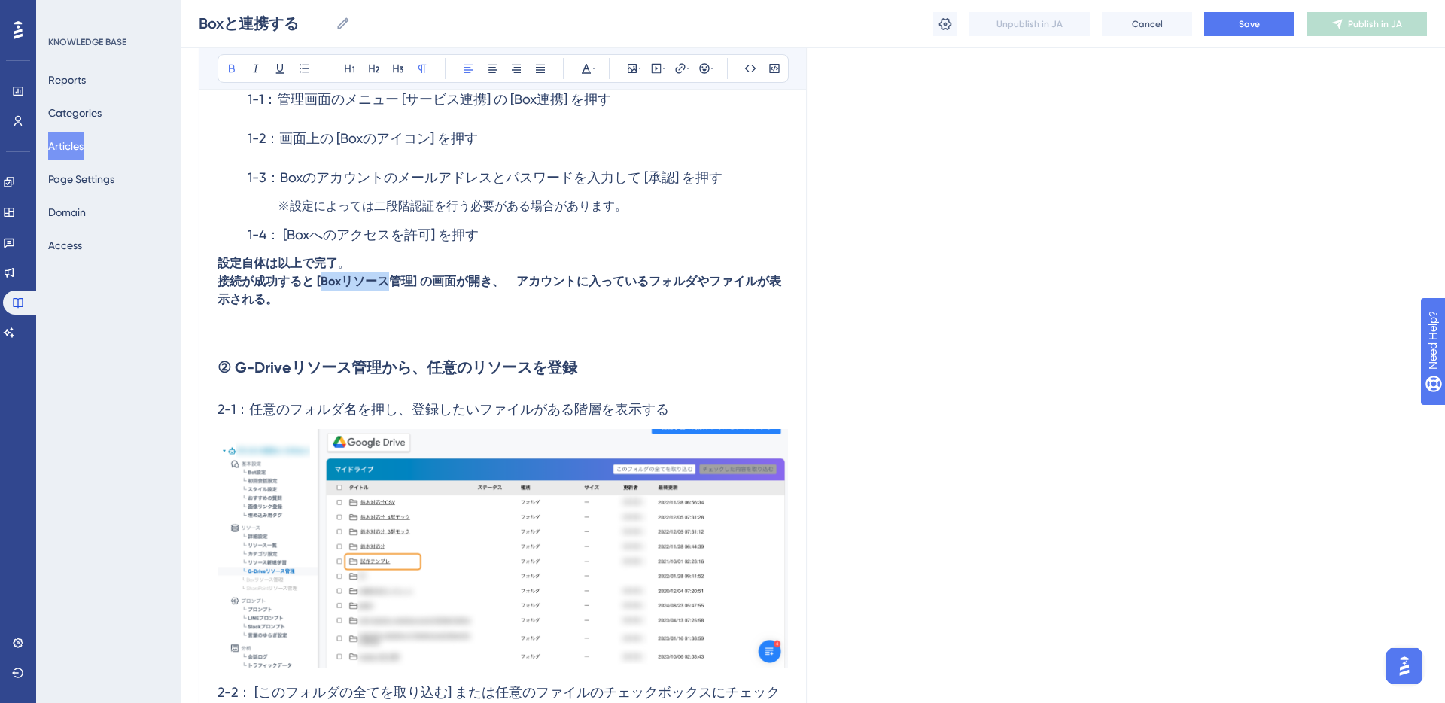
drag, startPoint x: 323, startPoint y: 279, endPoint x: 387, endPoint y: 287, distance: 64.4
click at [387, 287] on strong "接続が成功すると [Boxリソース管理] の画面が開き、　アカウントに入っているフォルダやファイルが表示される。" at bounding box center [499, 290] width 564 height 32
copy strong "Boxリソース"
drag, startPoint x: 349, startPoint y: 369, endPoint x: 242, endPoint y: 370, distance: 107.6
click at [242, 370] on strong "② Boxリソース管理から、任意のリソースを登録" at bounding box center [381, 367] width 328 height 18
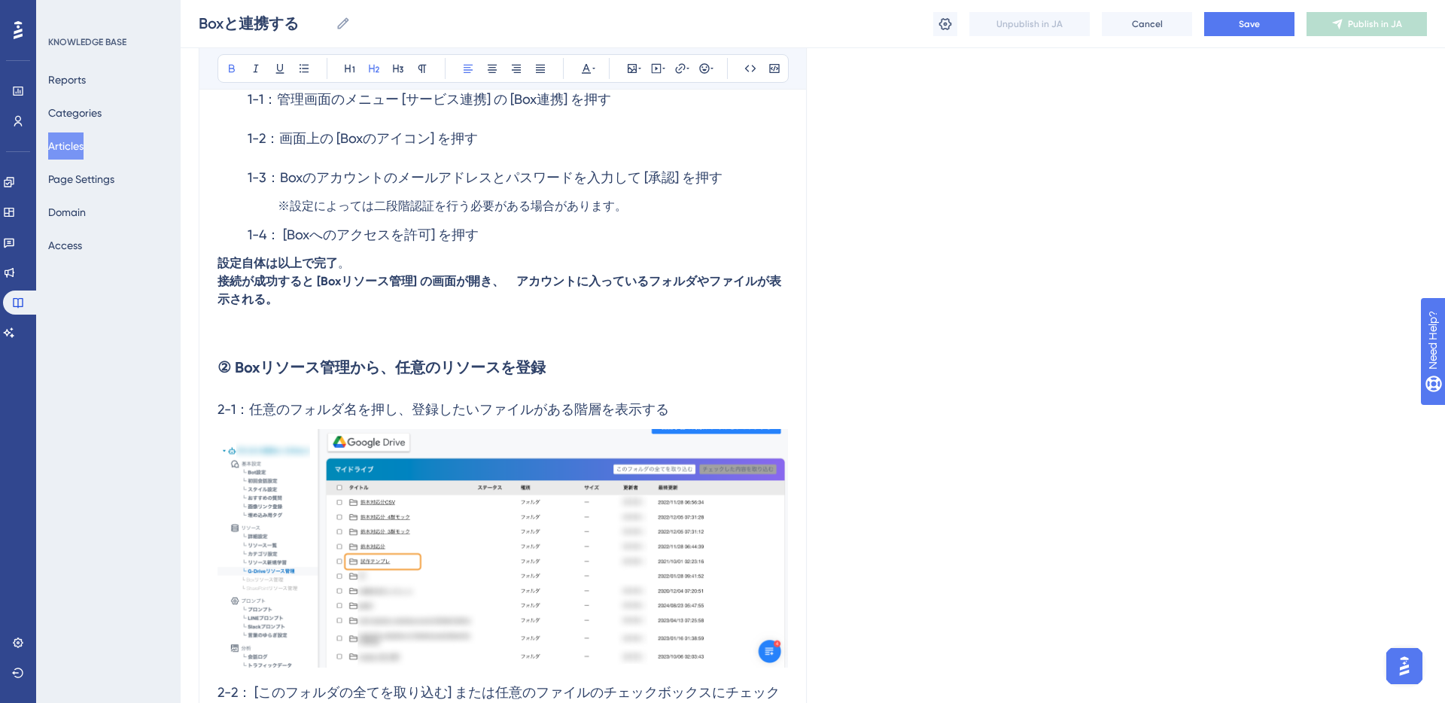
click at [314, 400] on h3 "2-1：任意のフォルダ名を押し、登録したいファイルがある階層を表示する" at bounding box center [502, 409] width 570 height 39
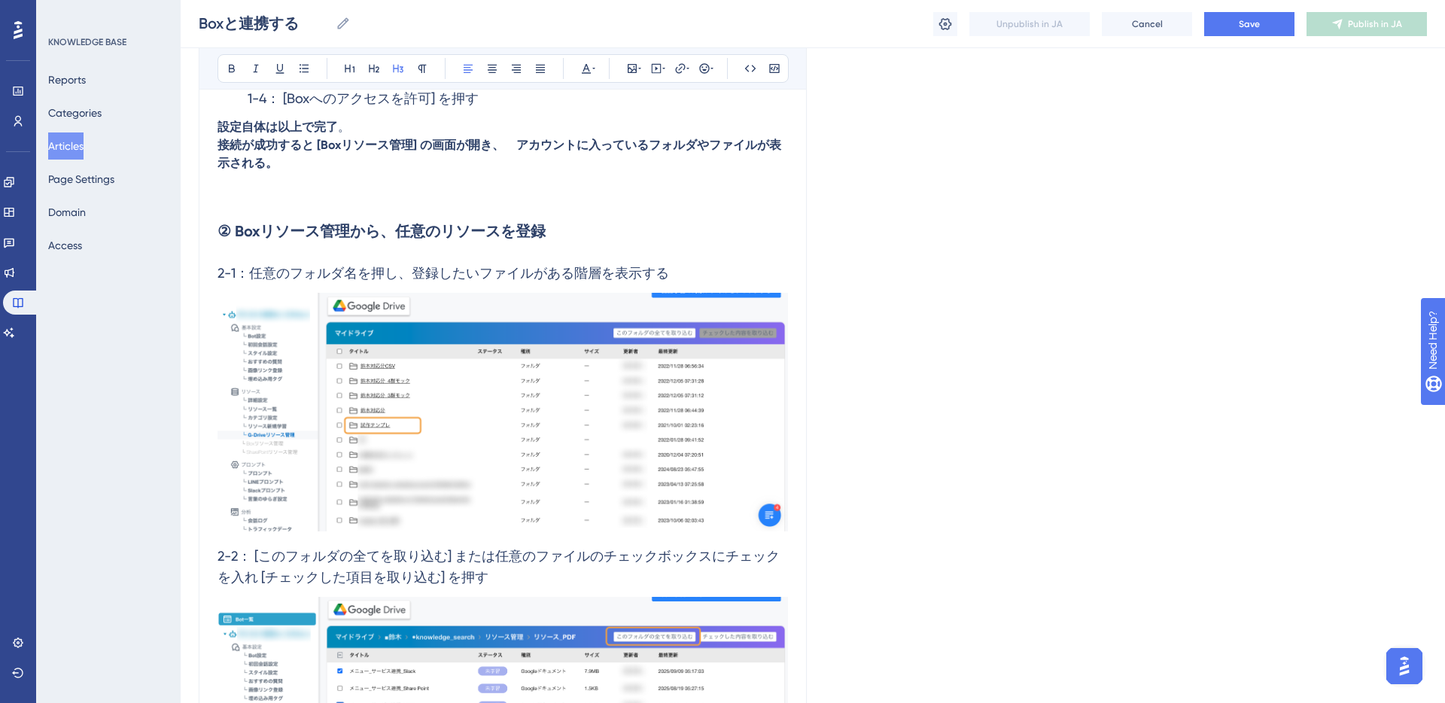
scroll to position [751, 0]
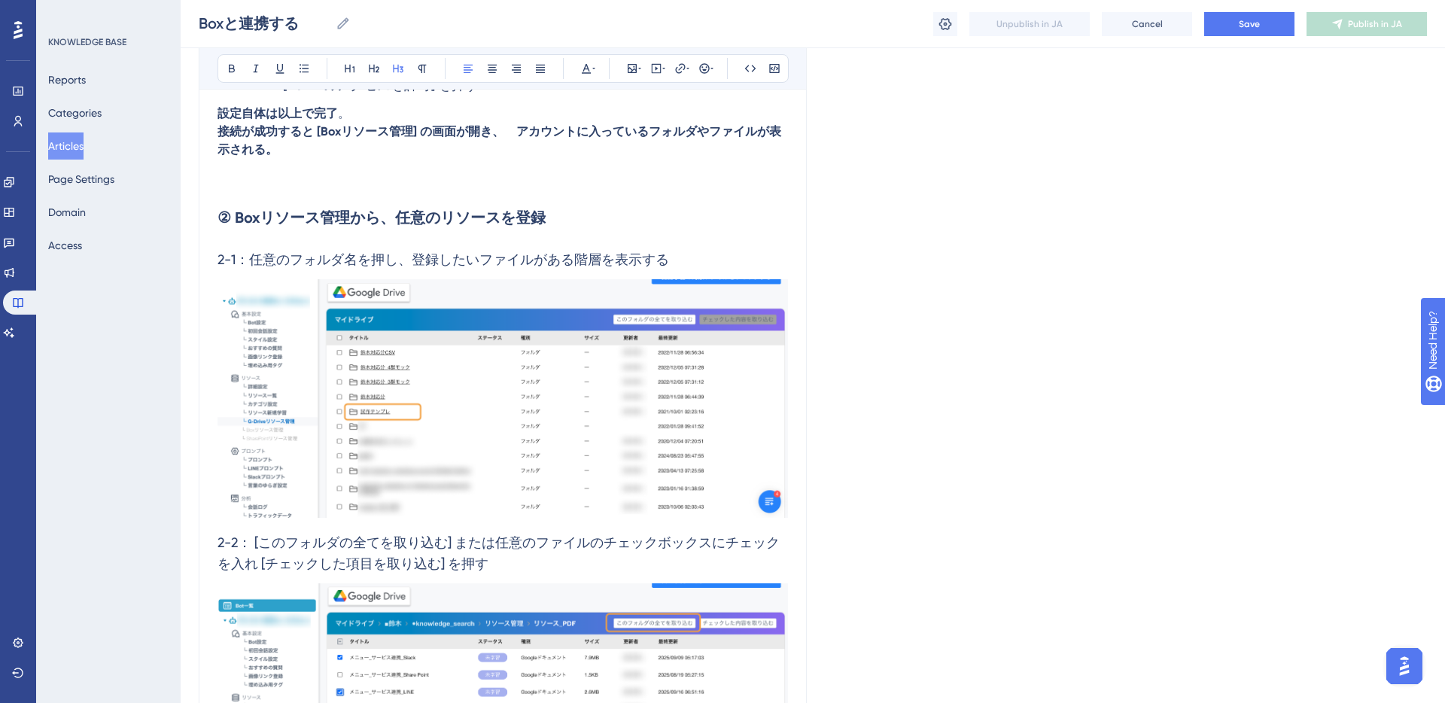
click at [418, 387] on img at bounding box center [502, 398] width 570 height 239
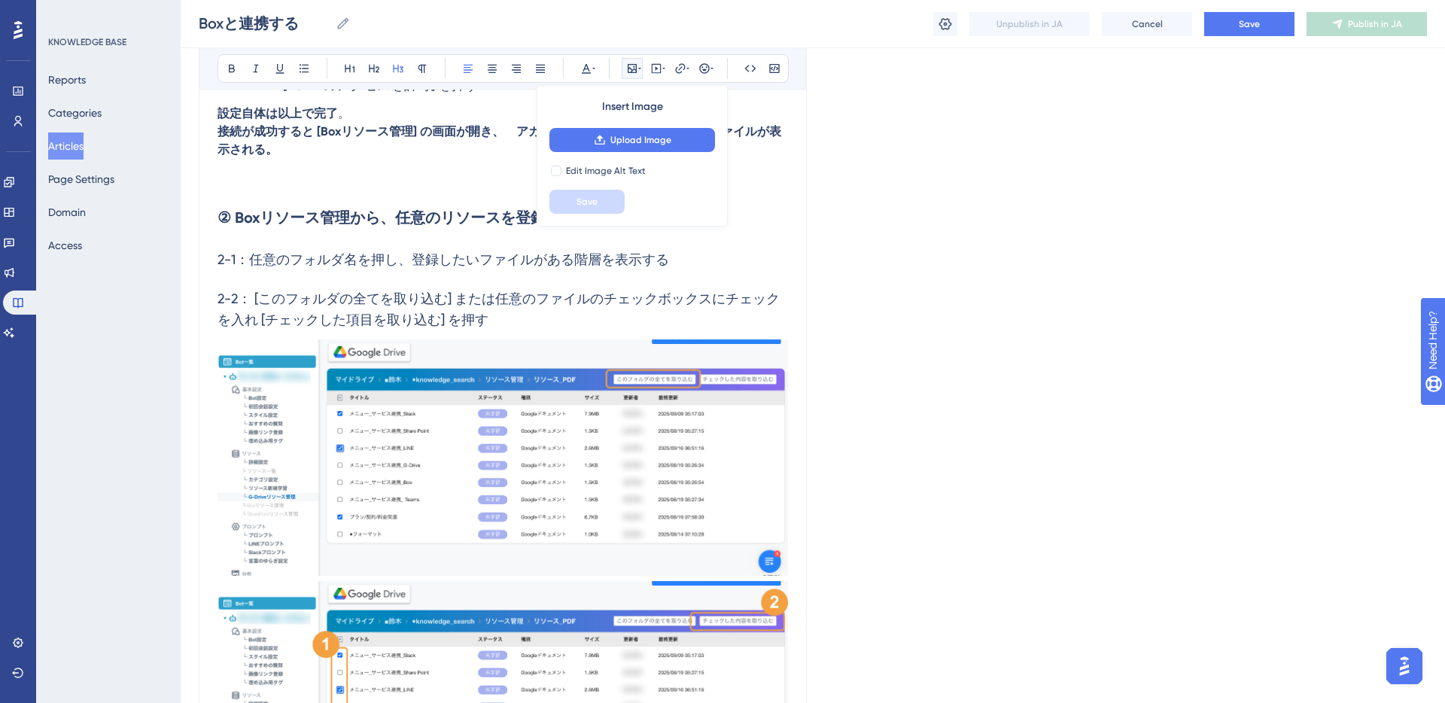
click at [424, 430] on img at bounding box center [502, 457] width 570 height 236
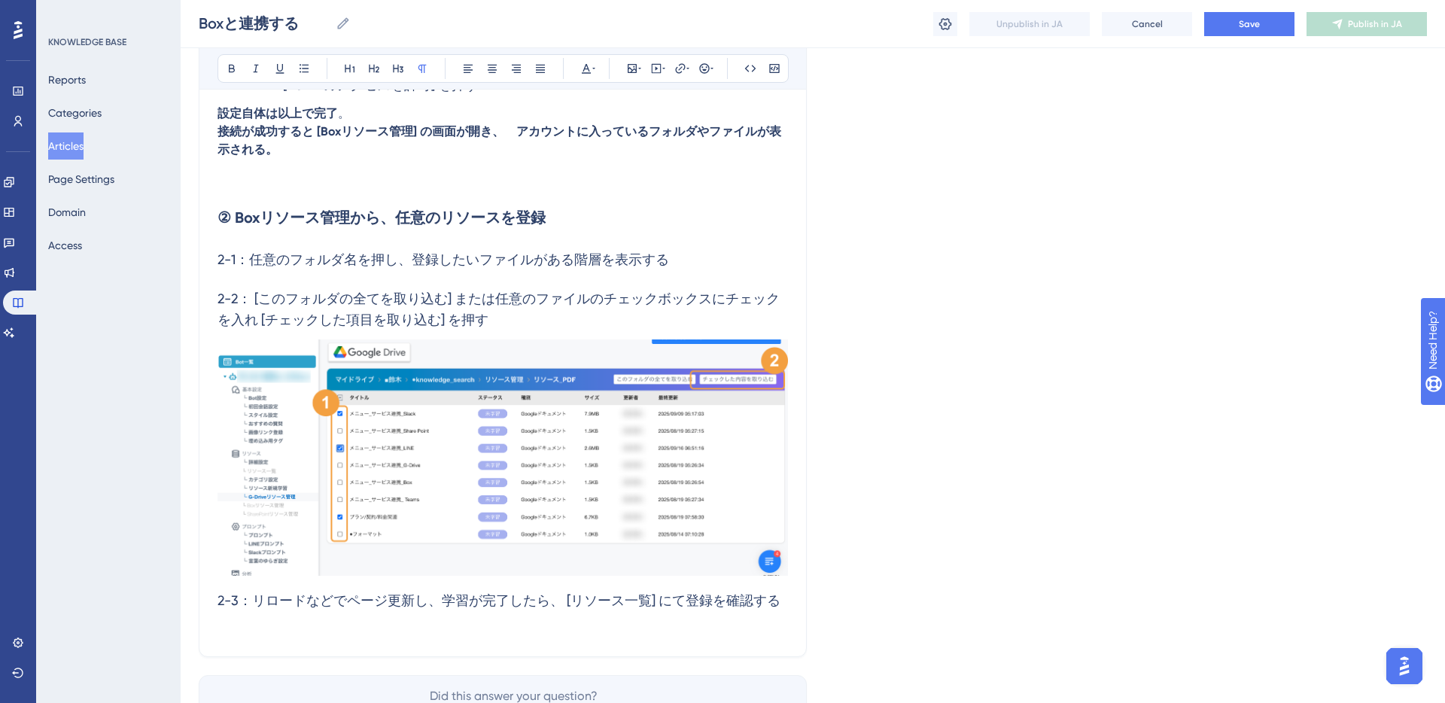
click at [449, 424] on img at bounding box center [502, 457] width 570 height 236
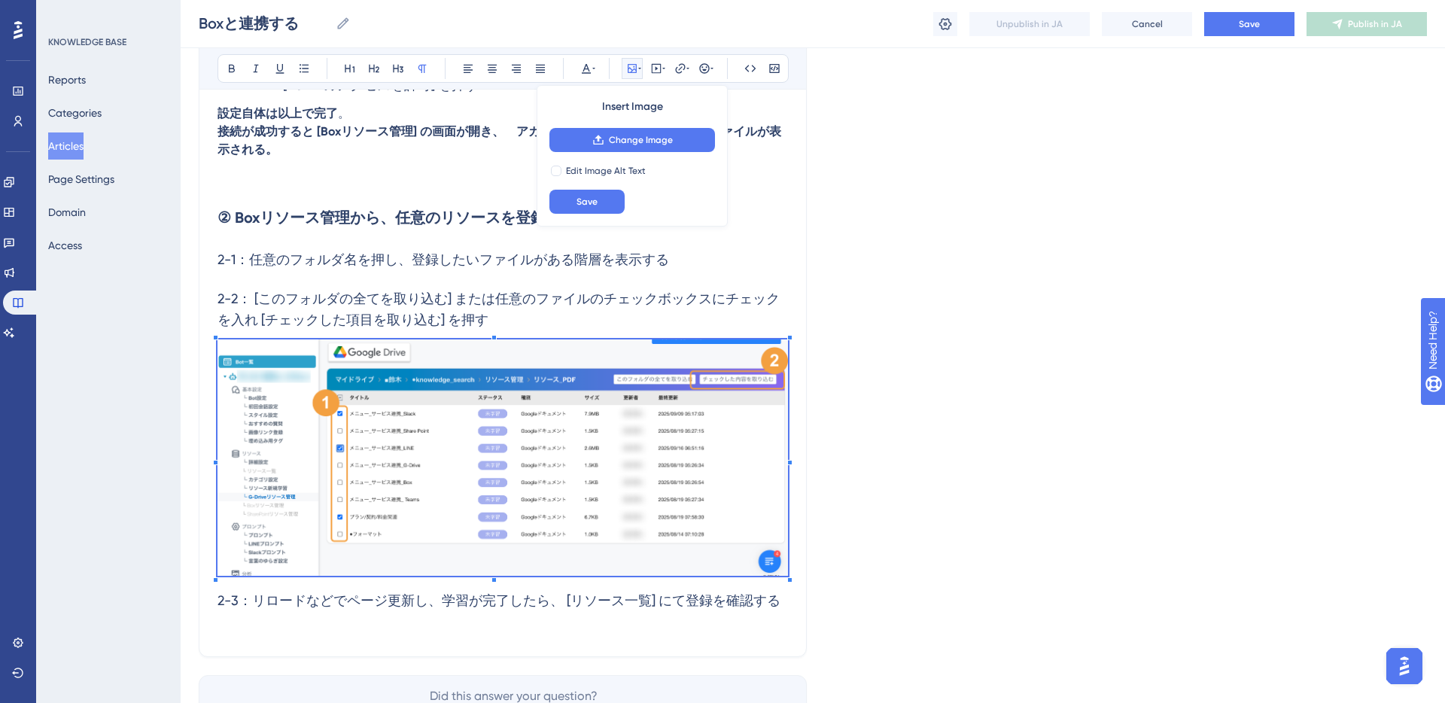
scroll to position [602, 0]
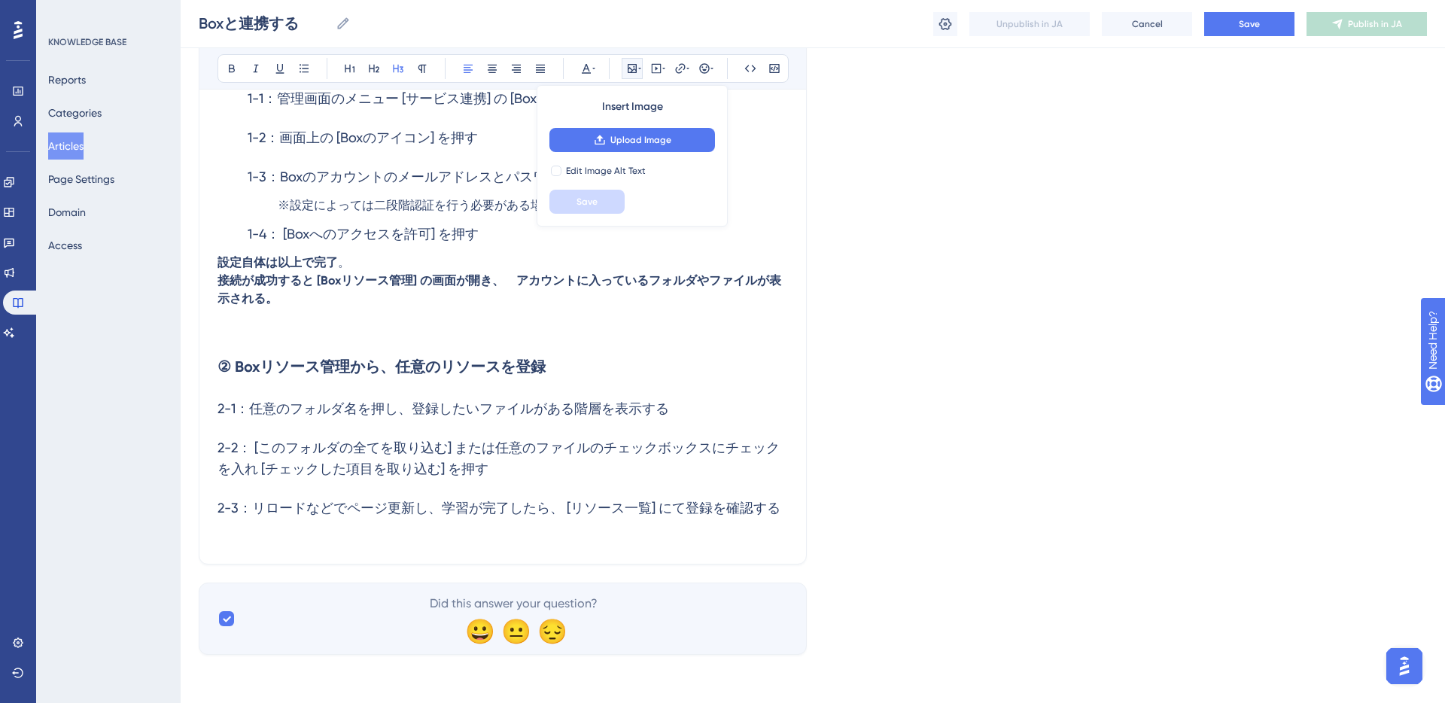
click at [351, 534] on p at bounding box center [502, 537] width 570 height 18
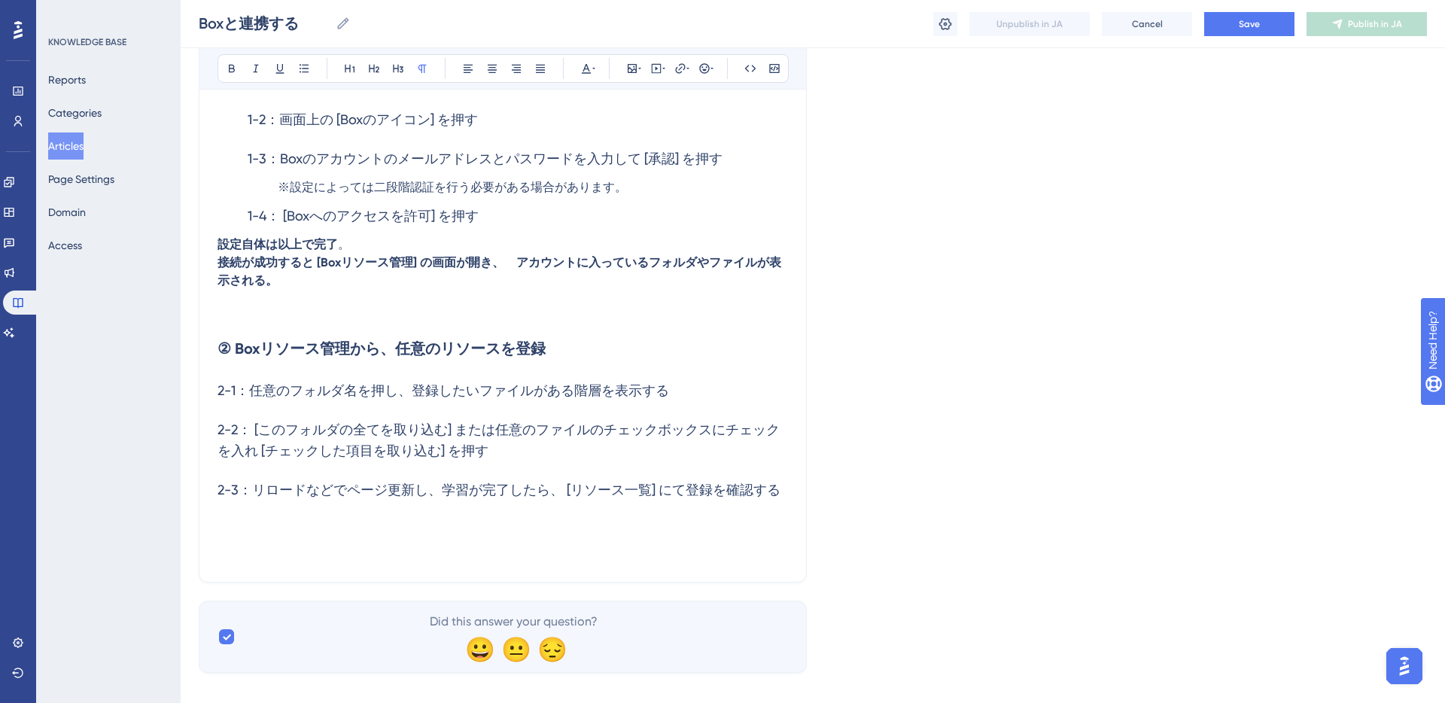
scroll to position [638, 0]
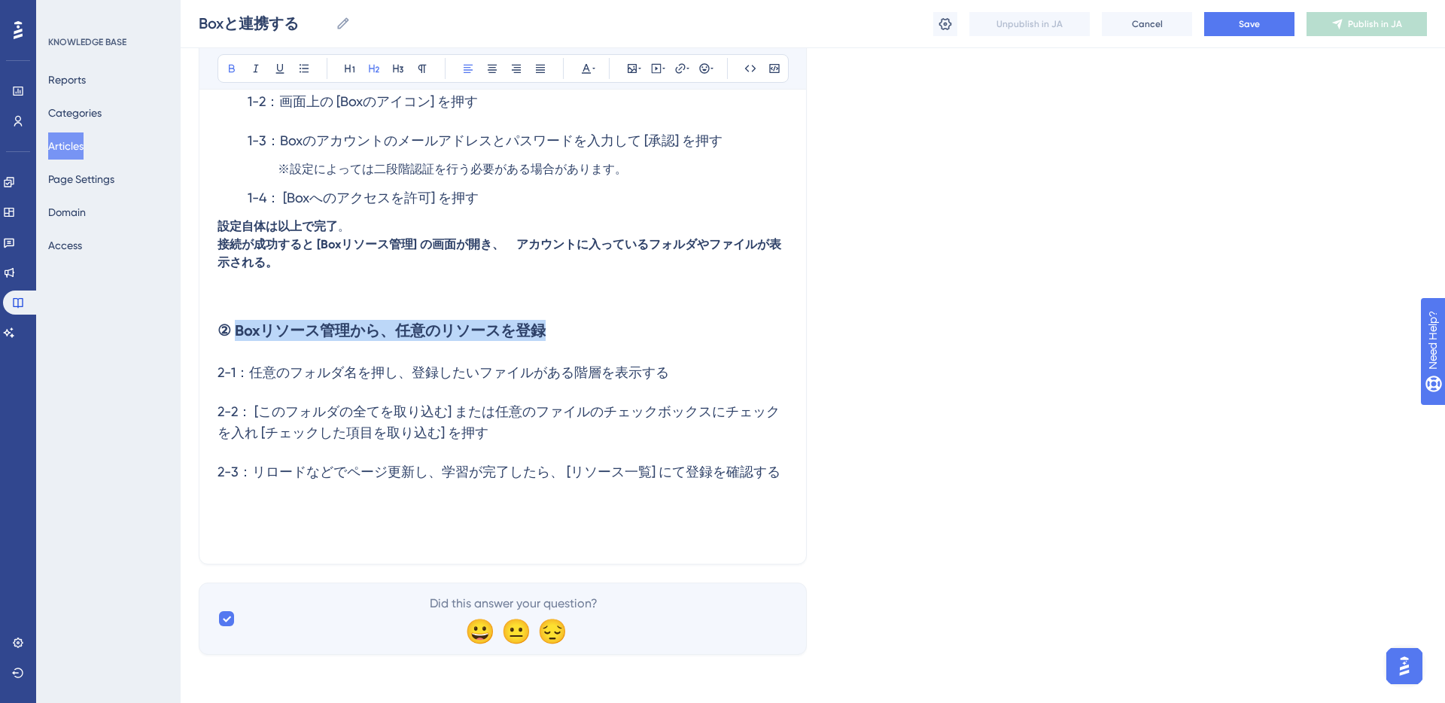
drag, startPoint x: 539, startPoint y: 336, endPoint x: 239, endPoint y: 339, distance: 300.3
click at [239, 339] on h2 "② Boxリソース管理から、任意のリソースを登録" at bounding box center [502, 330] width 570 height 45
copy strong "Boxリソース管理から、任意のリソースを登録"
click at [245, 528] on p at bounding box center [502, 537] width 570 height 18
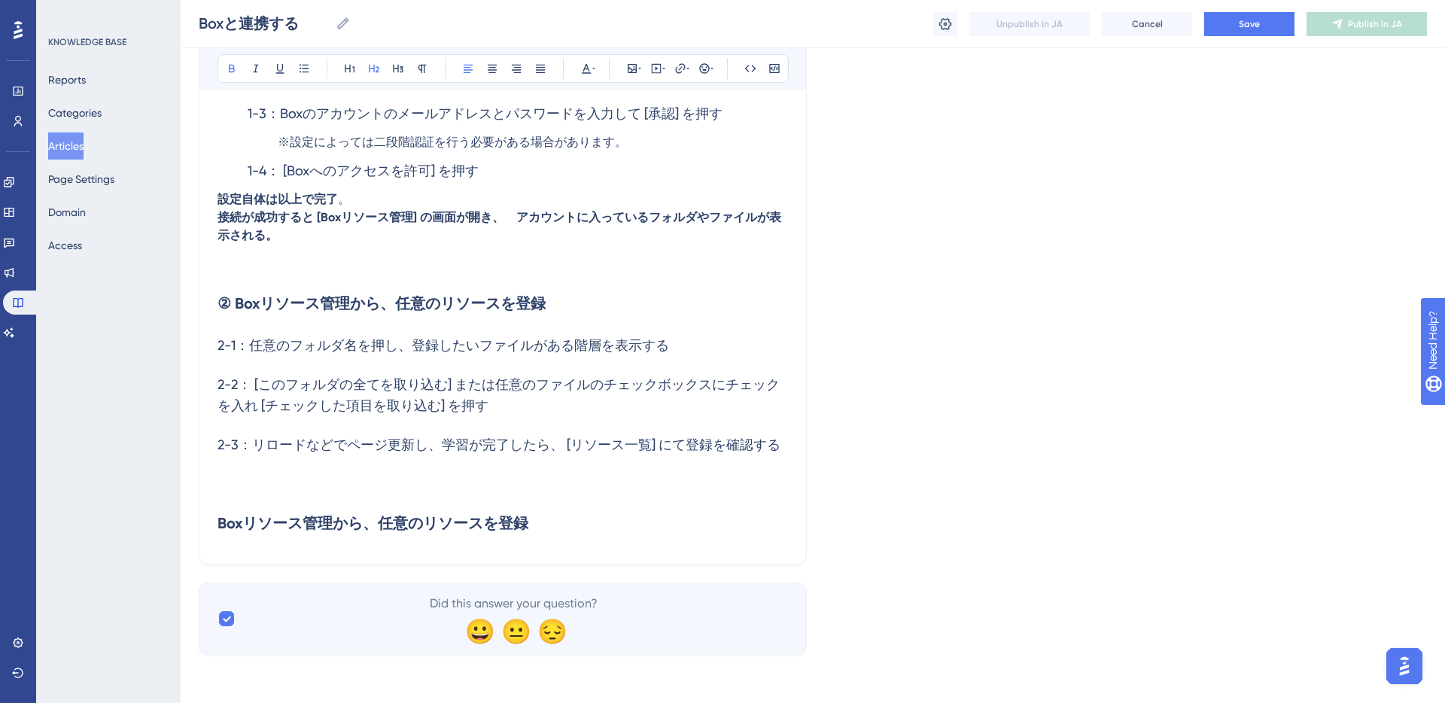
drag, startPoint x: 222, startPoint y: 525, endPoint x: 357, endPoint y: 526, distance: 134.7
click at [357, 526] on strong "Boxリソース管理から、任意のリソースを登録" at bounding box center [372, 523] width 311 height 18
drag, startPoint x: 523, startPoint y: 525, endPoint x: 221, endPoint y: 514, distance: 302.0
click at [221, 514] on strong "Boxリソース管理から、任意のリソースを登録" at bounding box center [372, 523] width 311 height 18
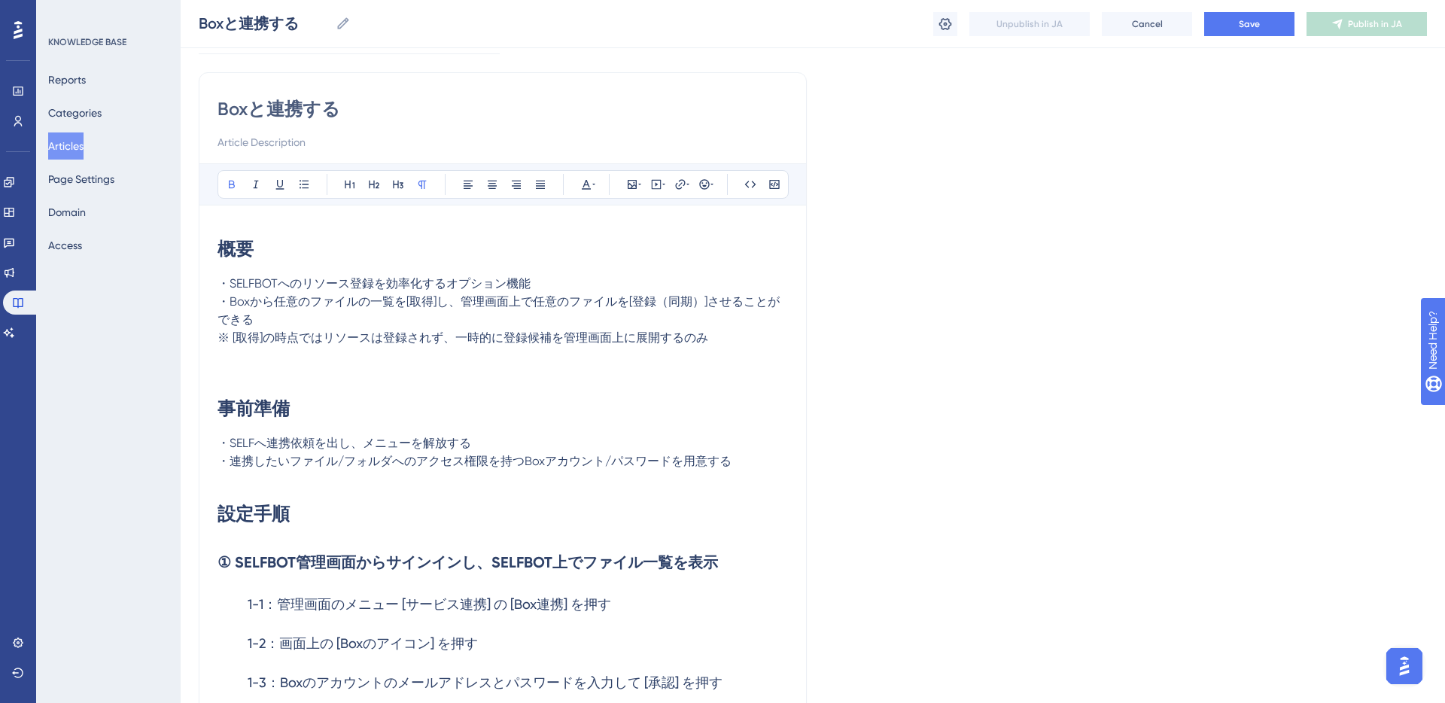
scroll to position [0, 0]
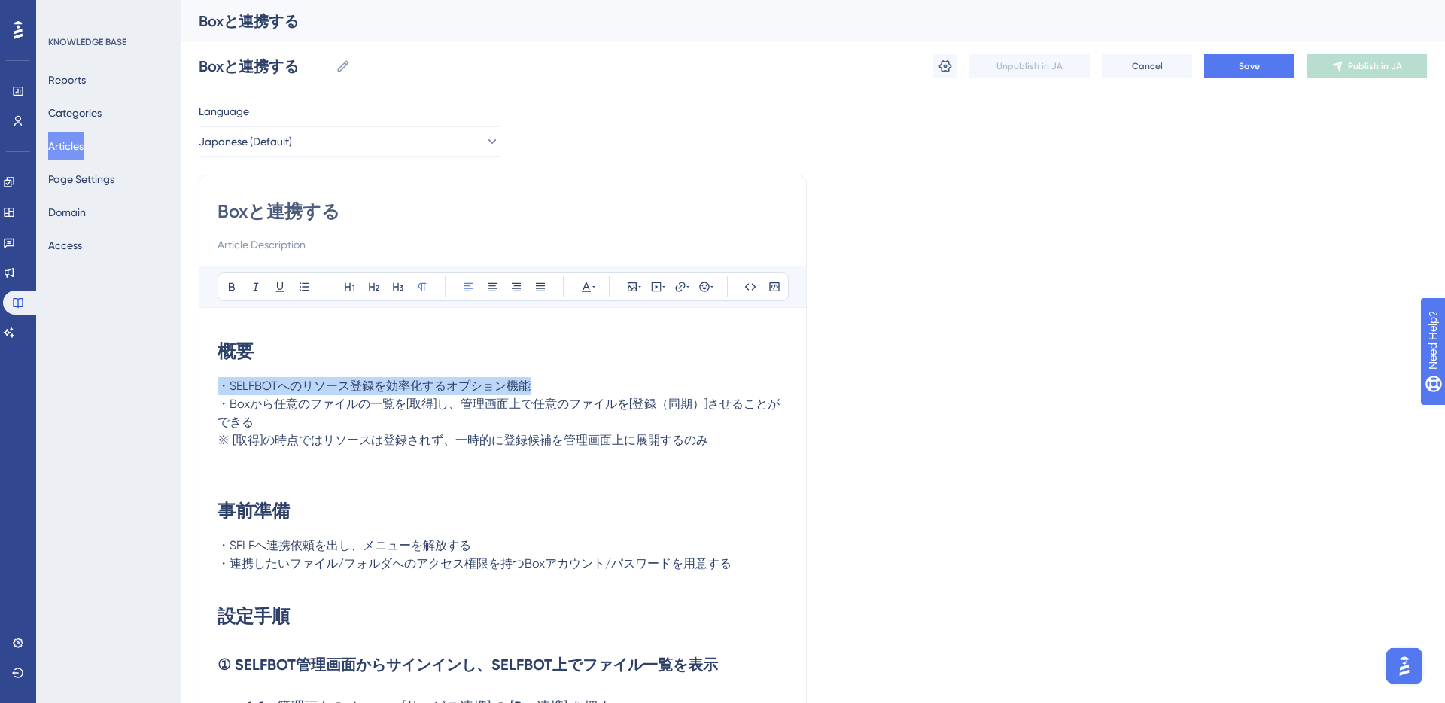
drag, startPoint x: 220, startPoint y: 385, endPoint x: 531, endPoint y: 392, distance: 310.9
click at [531, 392] on p "・SELFBOTへのリソース登録を効率化するオプション機能" at bounding box center [502, 386] width 570 height 18
copy span "・SELFBOTへのリソース登録を効率化するオプション機能"
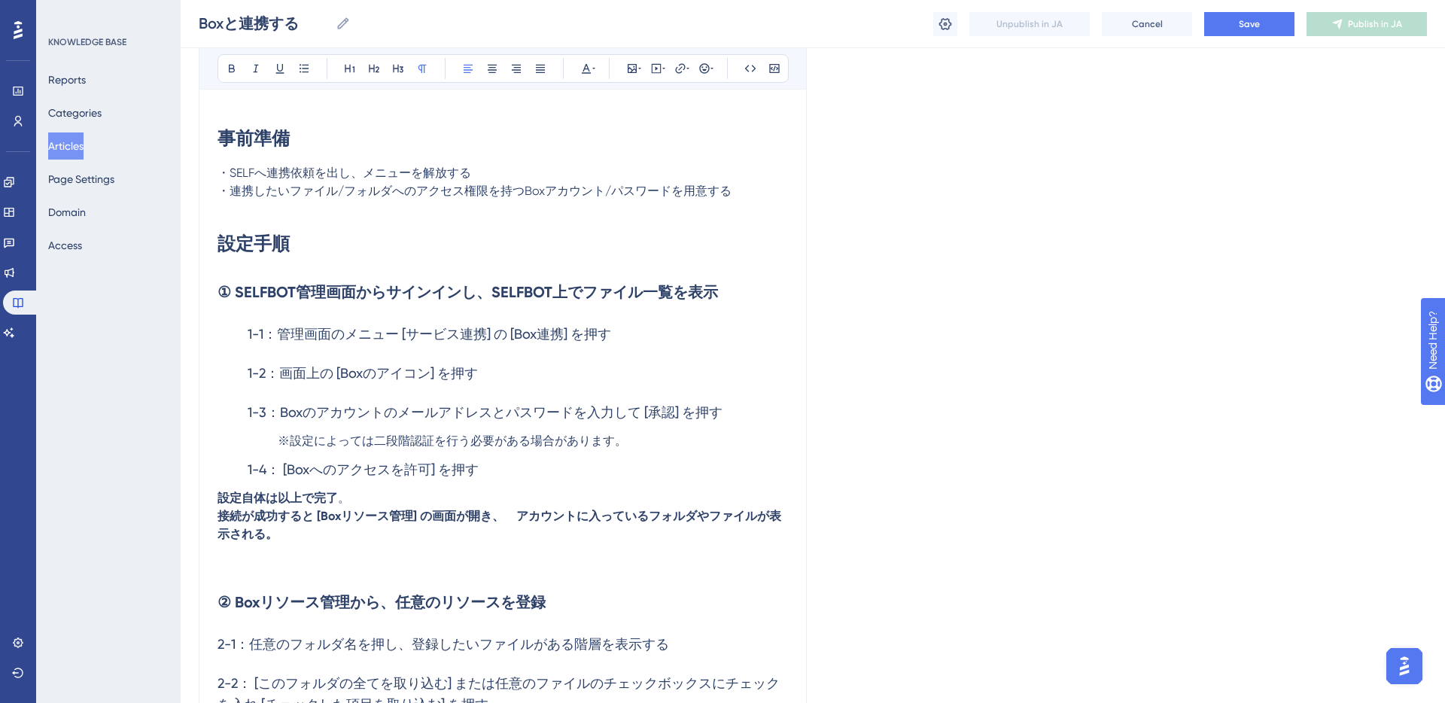
scroll to position [619, 0]
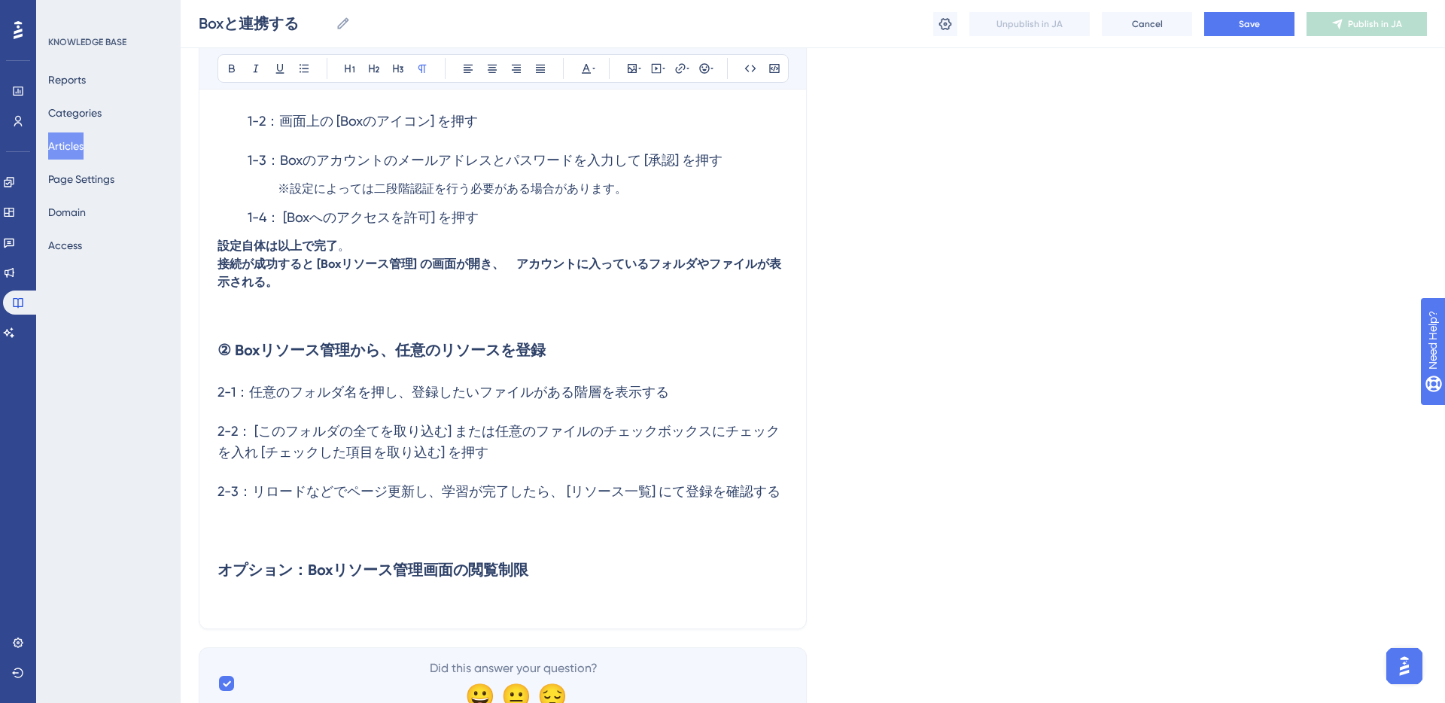
click at [476, 604] on p at bounding box center [502, 601] width 570 height 18
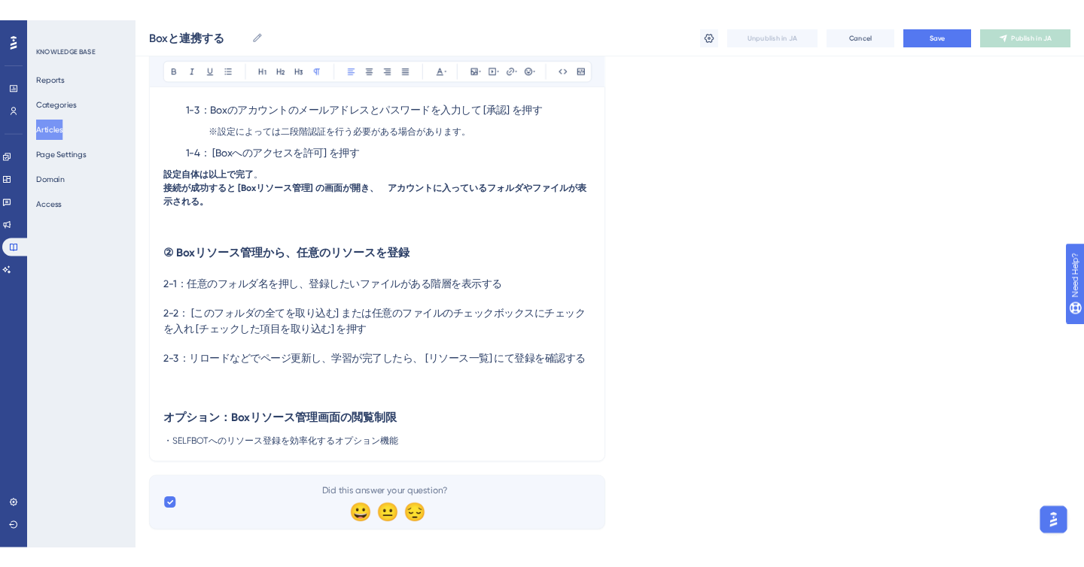
scroll to position [683, 0]
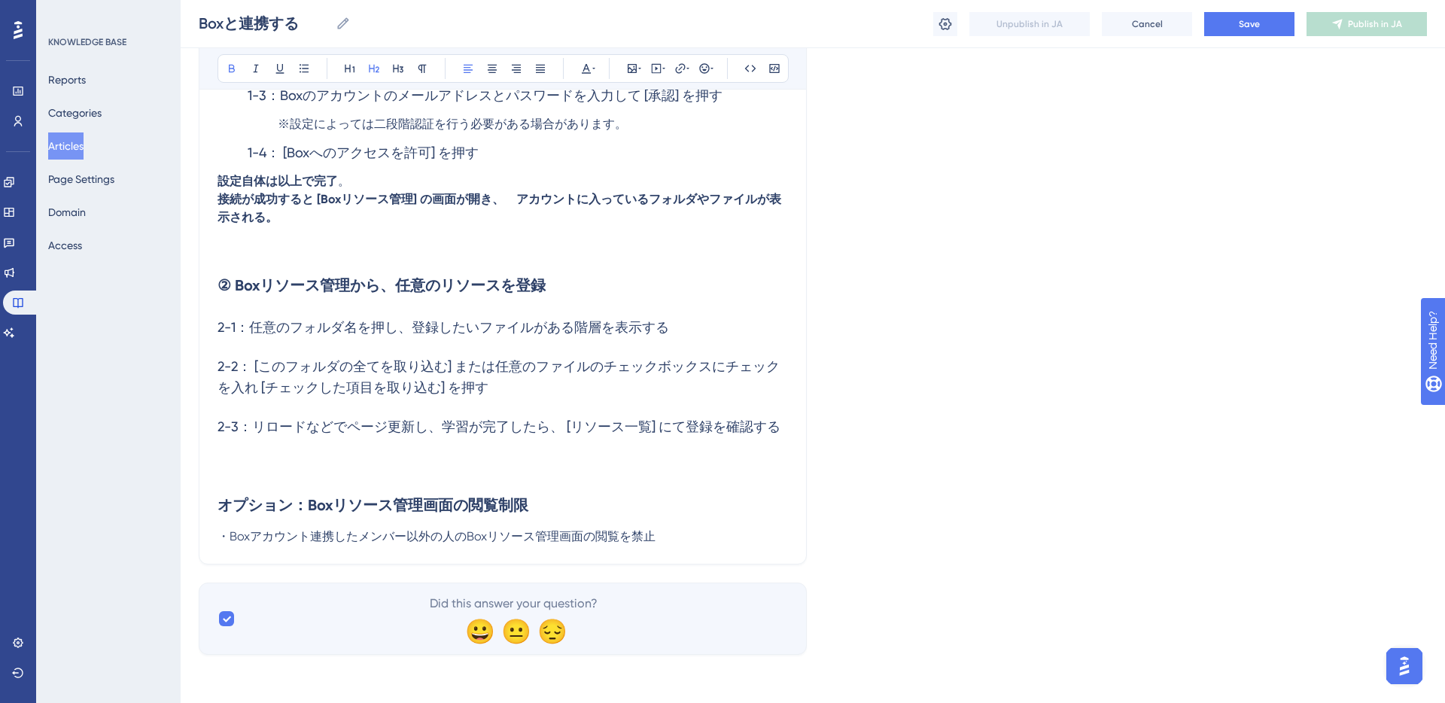
click at [562, 502] on h2 "オプション：Boxリソース管理画面の閲覧制限" at bounding box center [502, 504] width 570 height 45
click at [652, 534] on span "・Boxアカウント連携したメンバー以外の人のBoxリソース管理画面の閲覧を禁止" at bounding box center [436, 536] width 438 height 14
click at [673, 444] on h3 "2-3：リロードなどでページ更新し、学習が完了したら、 [リソース一覧] にて登録を確認する" at bounding box center [502, 426] width 570 height 39
click at [1220, 23] on button "Save" at bounding box center [1249, 24] width 90 height 24
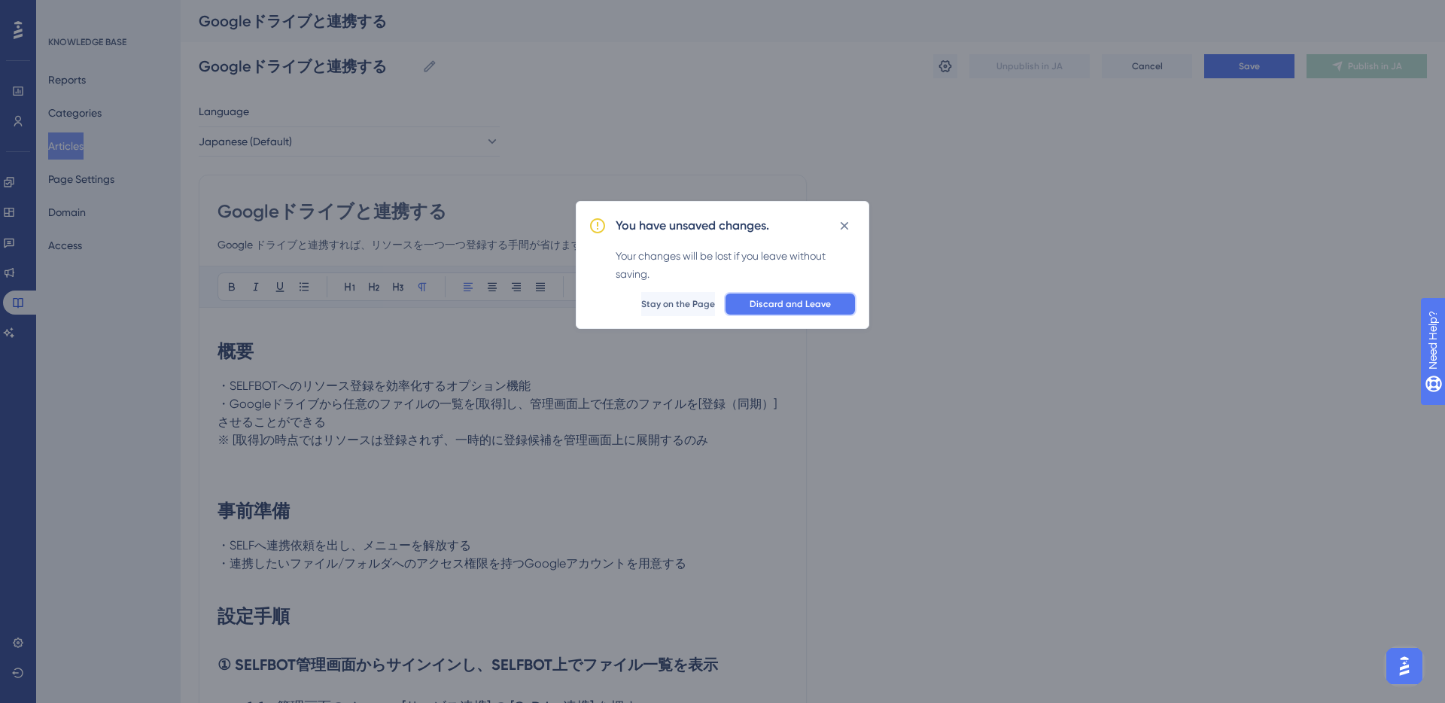
click at [766, 304] on span "Discard and Leave" at bounding box center [790, 304] width 81 height 12
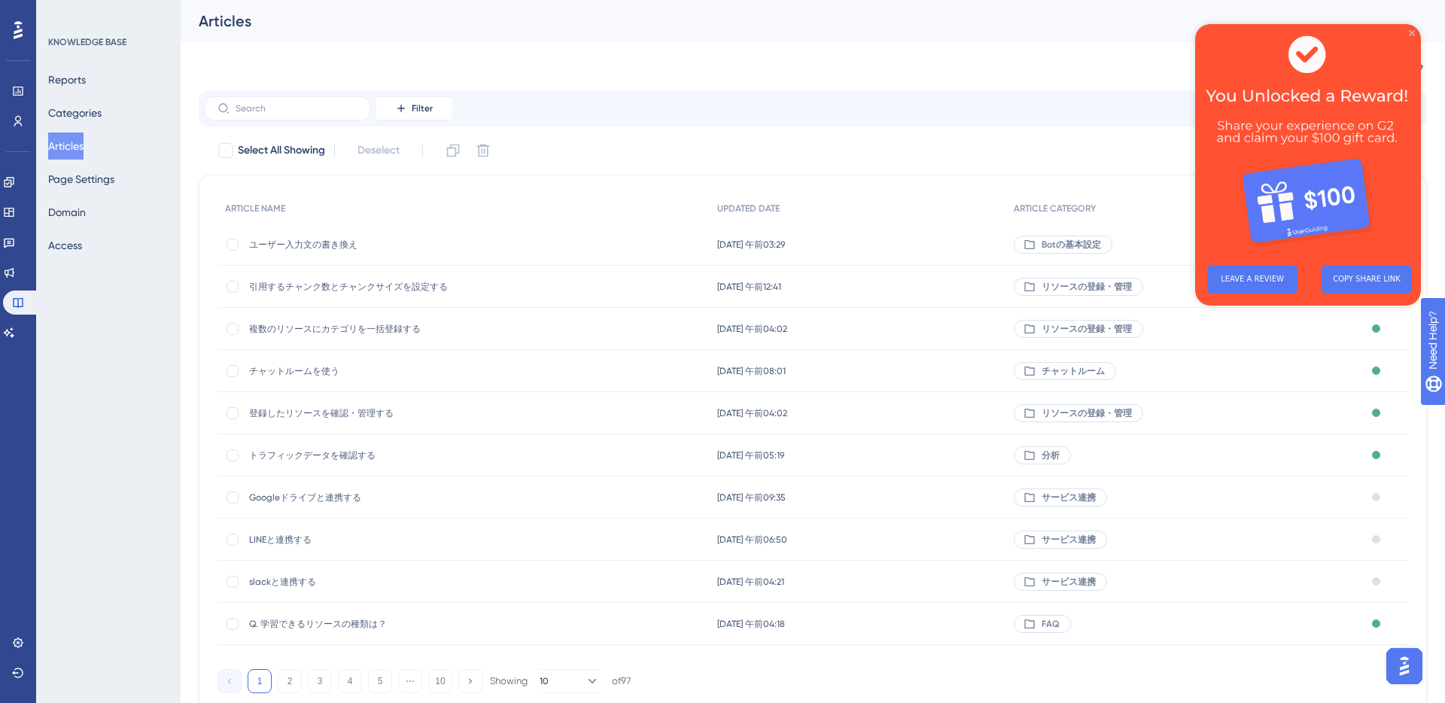
click at [1411, 31] on icon "Close Preview" at bounding box center [1412, 33] width 6 height 6
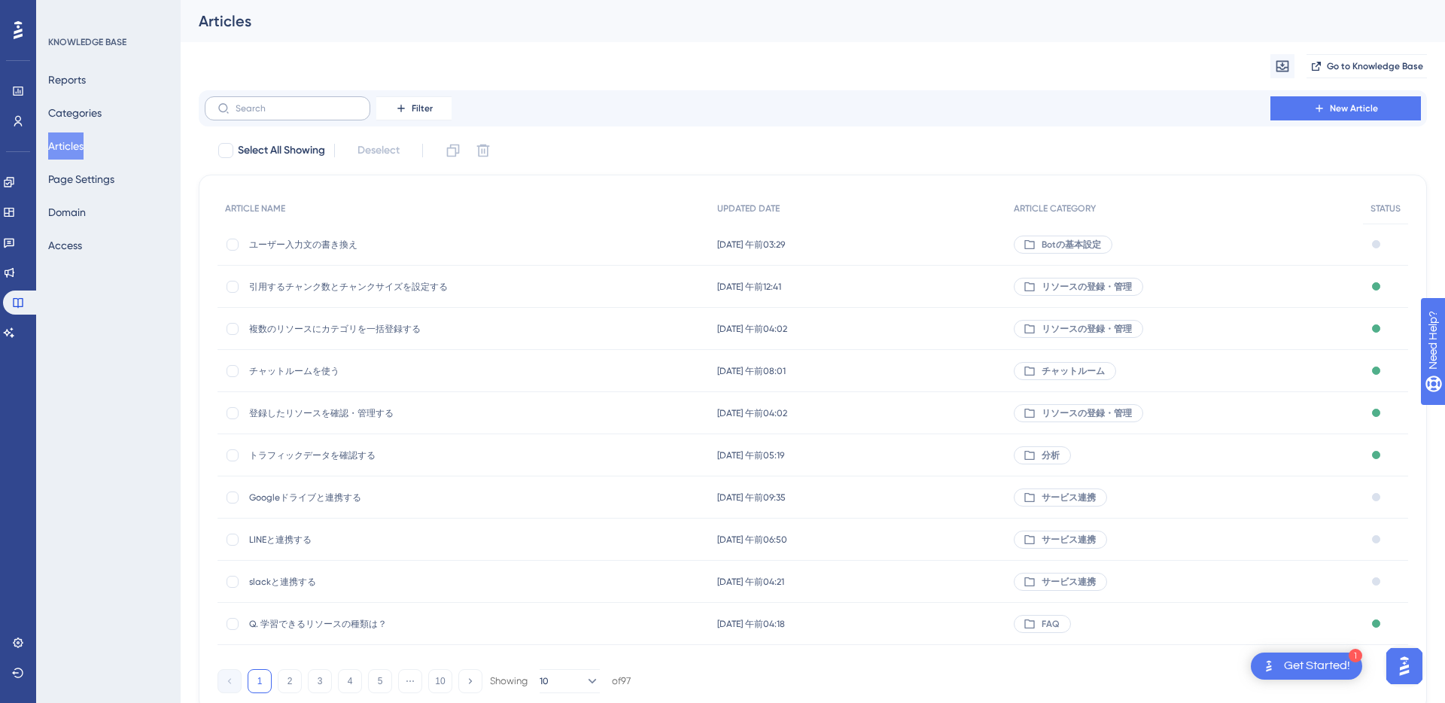
click at [271, 117] on label at bounding box center [288, 108] width 166 height 24
click at [271, 114] on input "text" at bounding box center [297, 108] width 122 height 11
click at [266, 105] on input "text" at bounding box center [297, 108] width 122 height 11
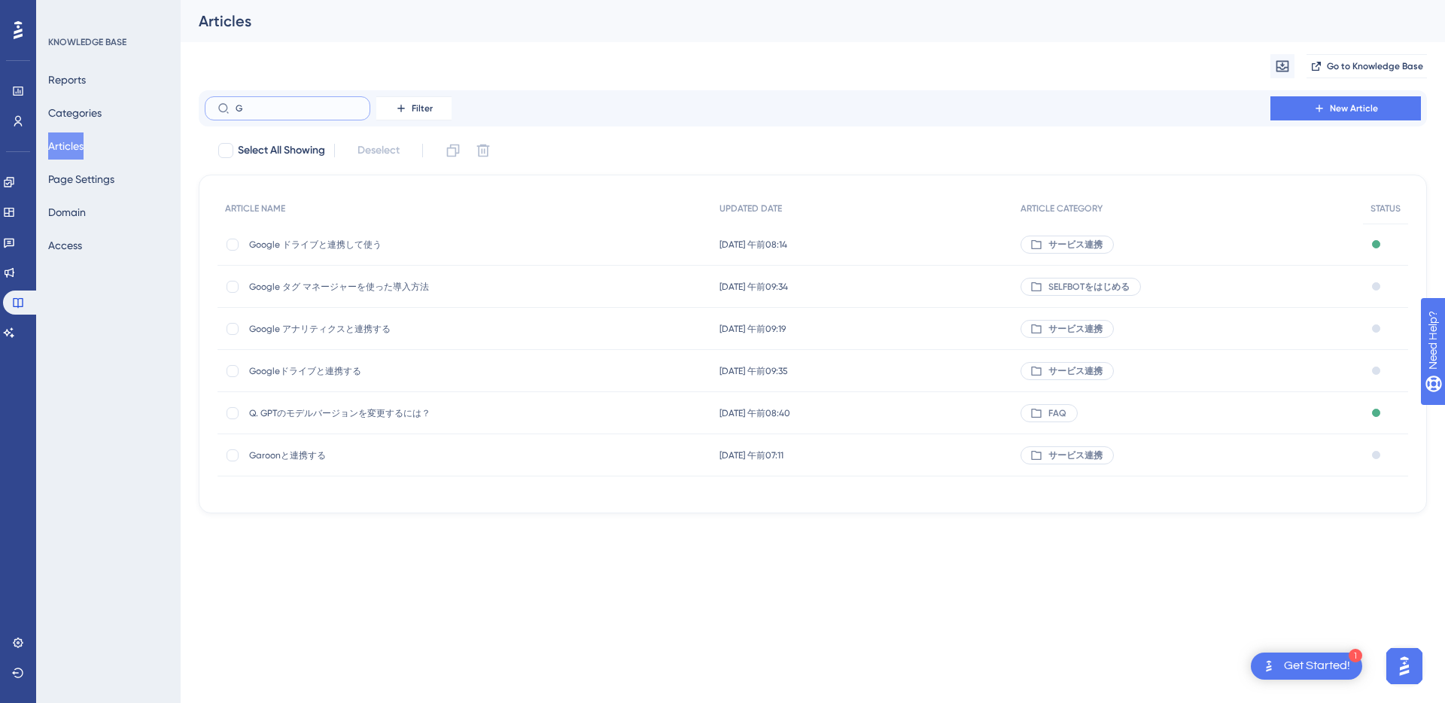
type input "G"
click at [330, 369] on span "Googleドライブと連携する" at bounding box center [369, 371] width 241 height 12
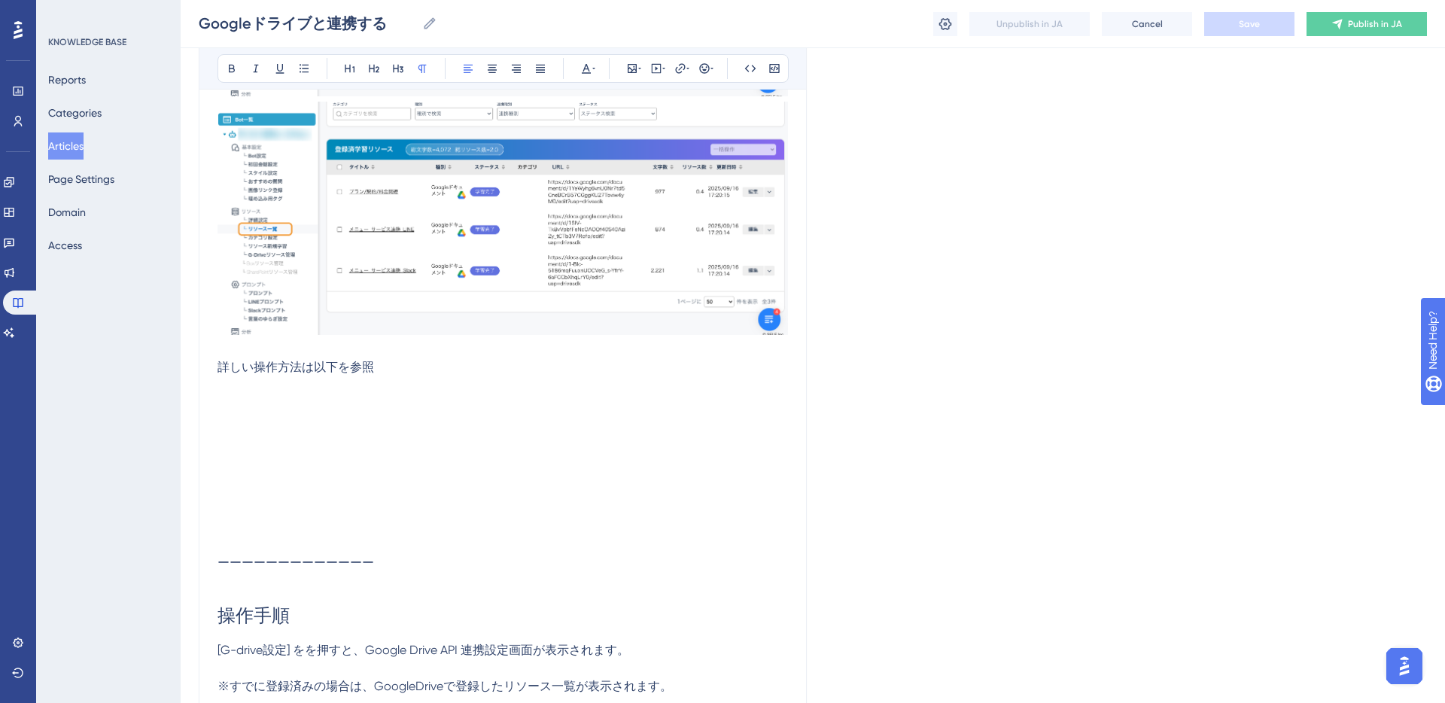
scroll to position [3102, 0]
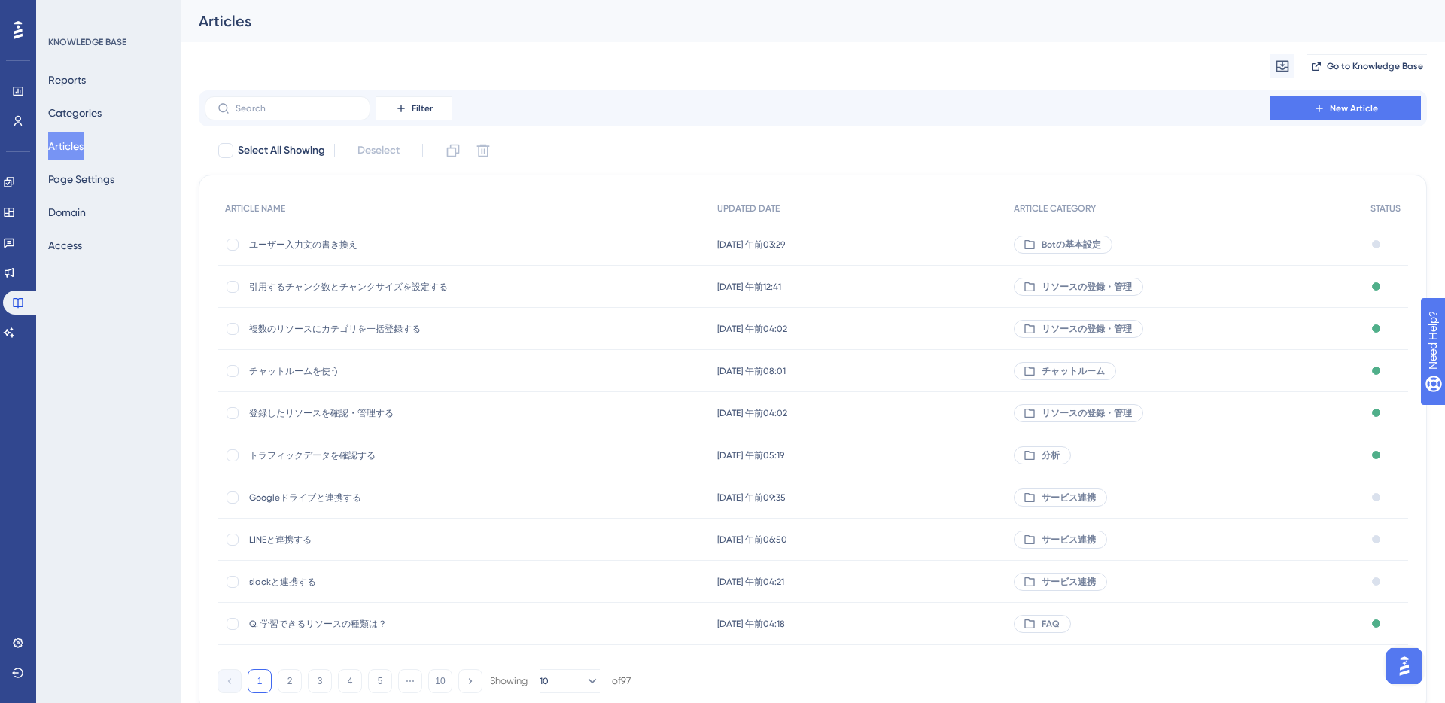
click at [284, 500] on span "Googleドライブと連携する" at bounding box center [369, 497] width 241 height 12
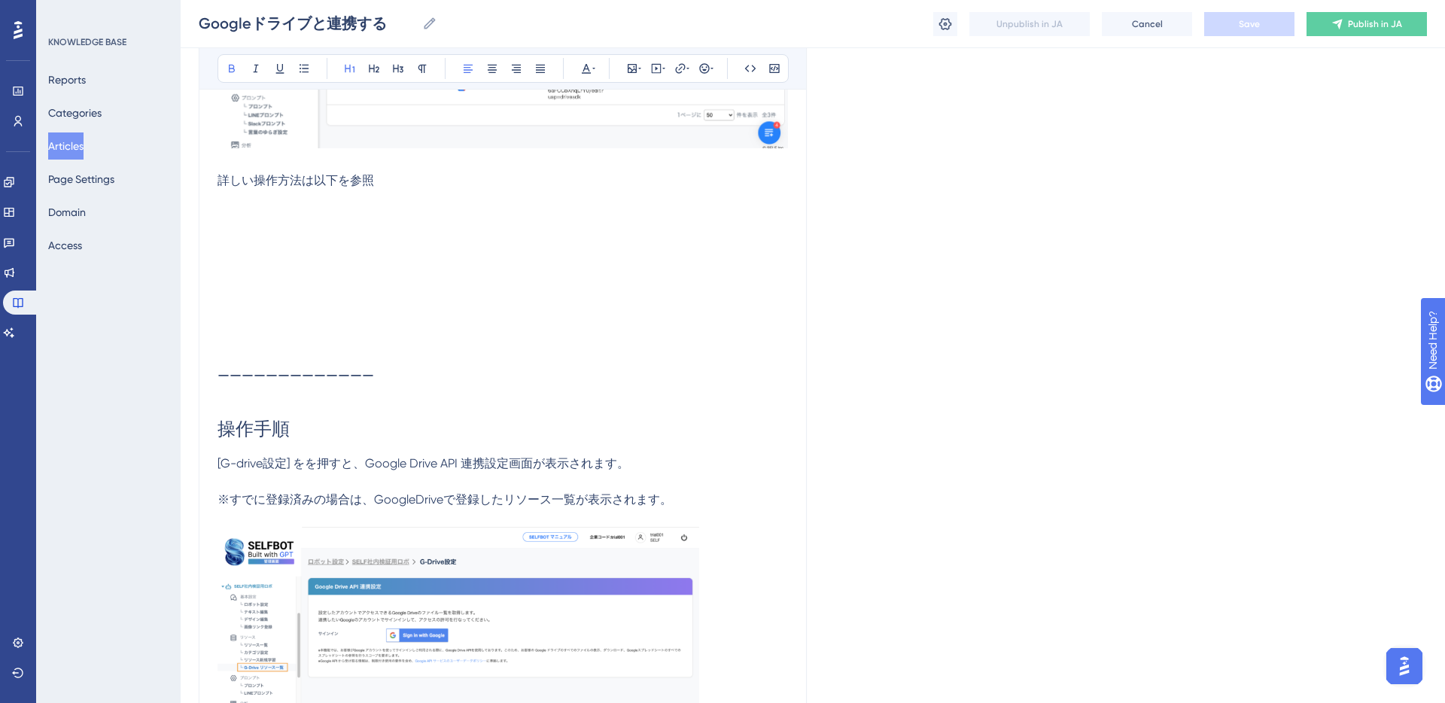
scroll to position [3437, 0]
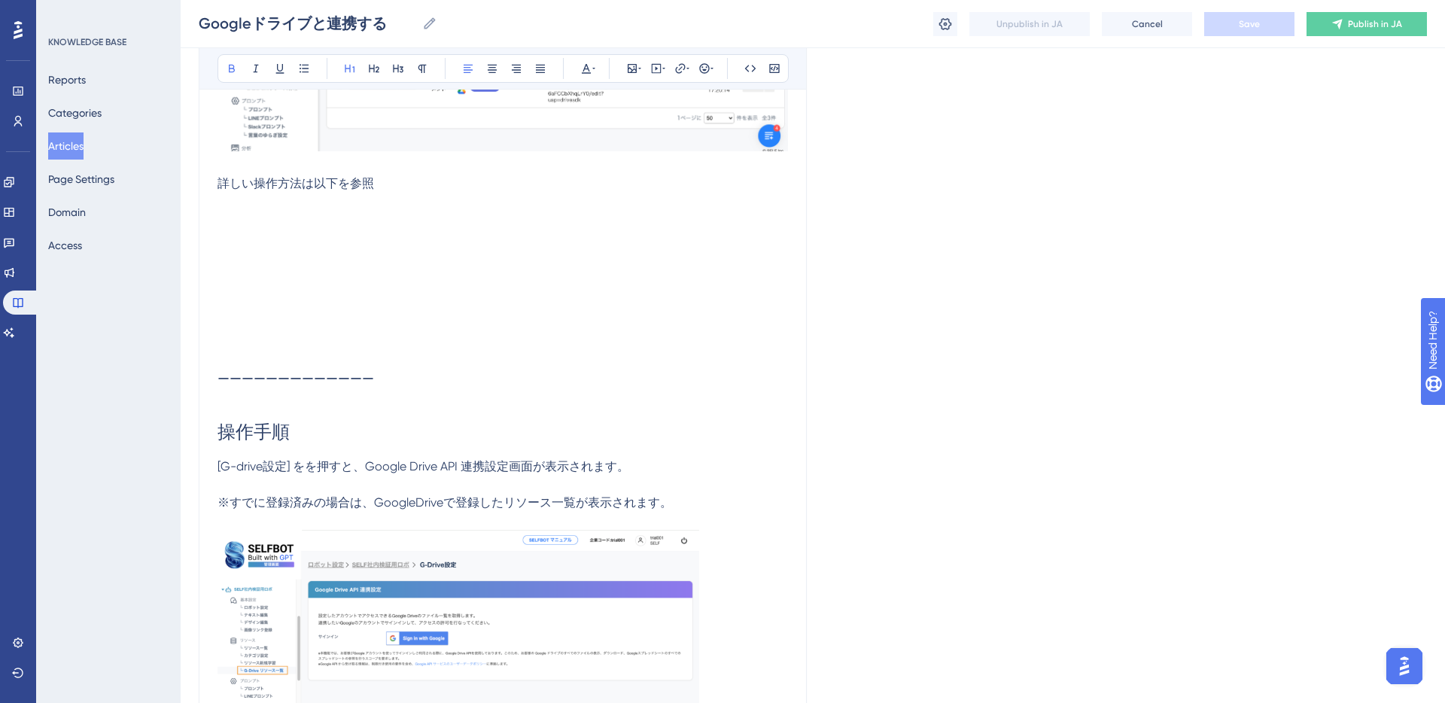
click at [359, 202] on p at bounding box center [502, 202] width 570 height 18
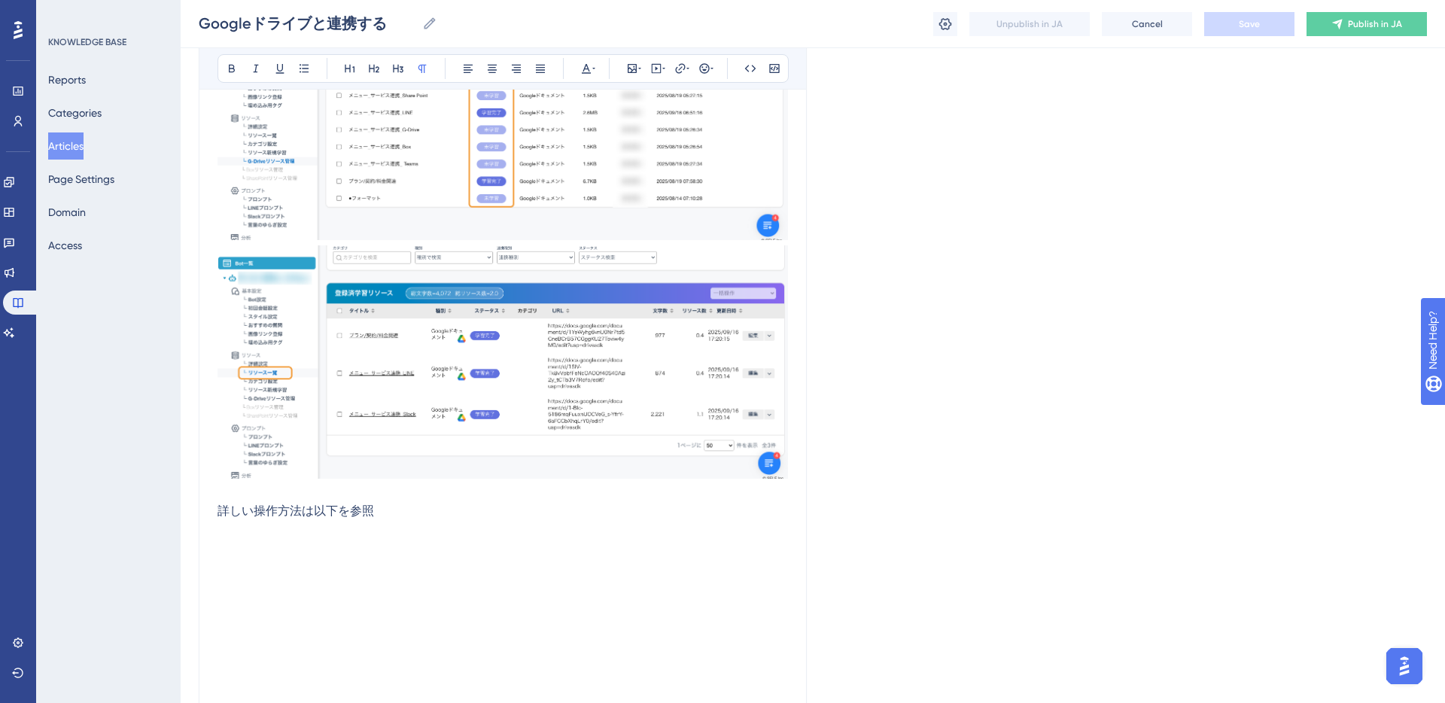
scroll to position [3112, 0]
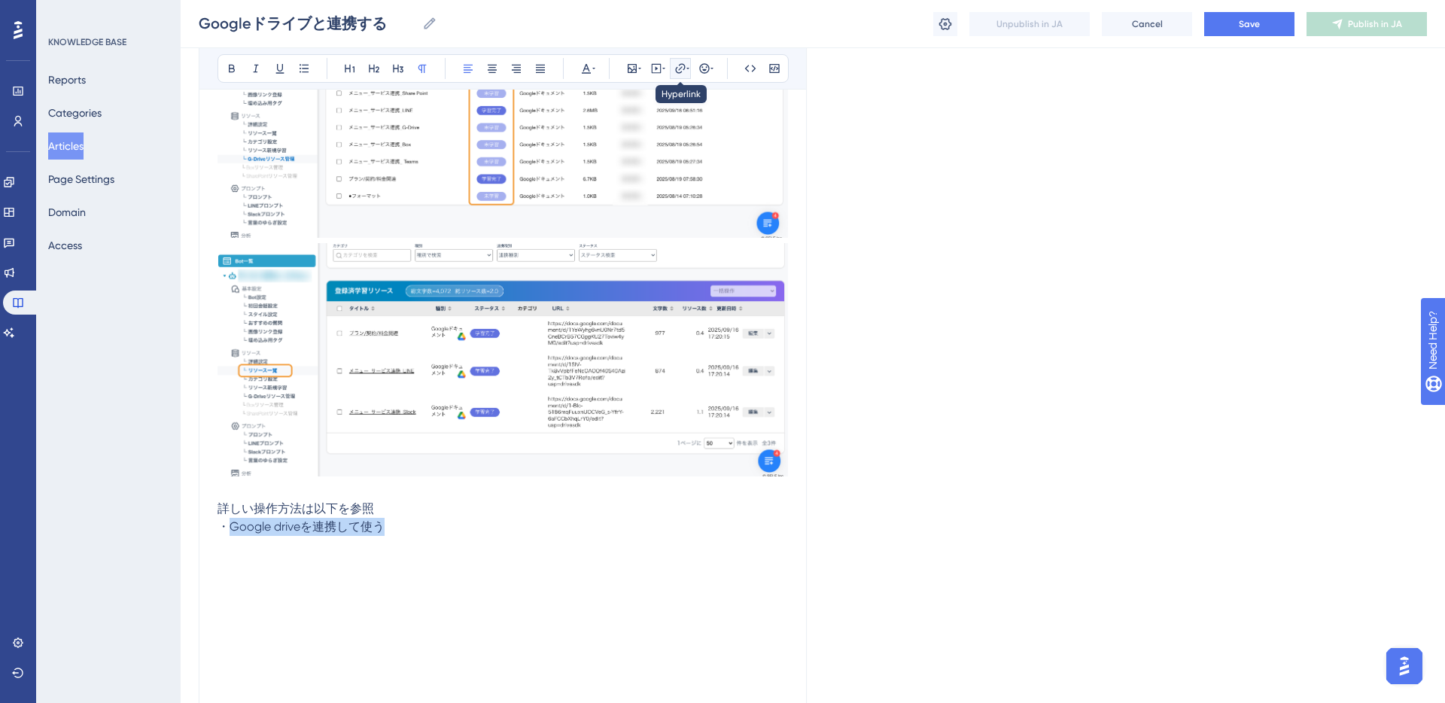
click at [678, 68] on icon at bounding box center [680, 68] width 12 height 12
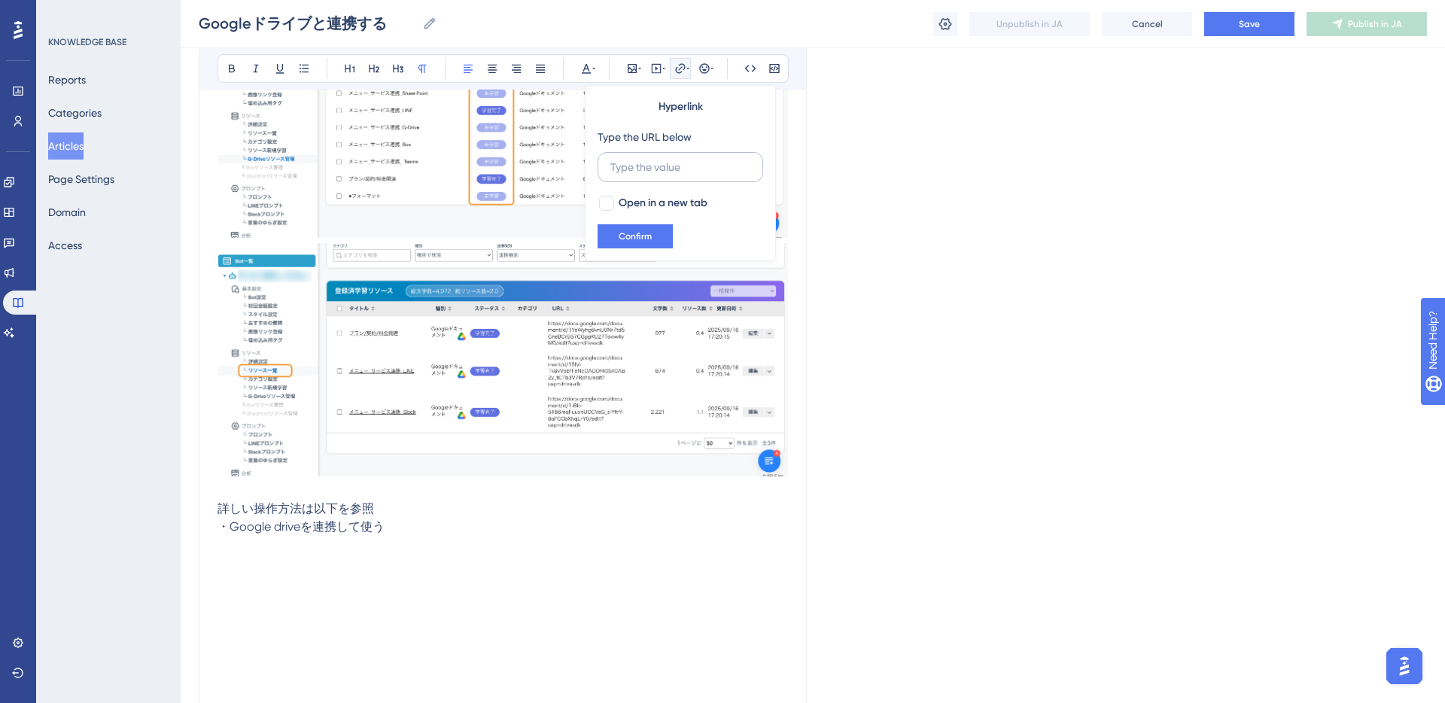
drag, startPoint x: 661, startPoint y: 168, endPoint x: 606, endPoint y: 166, distance: 55.7
click at [606, 166] on label at bounding box center [681, 167] width 166 height 30
click at [610, 166] on input "text" at bounding box center [680, 167] width 140 height 17
type input "https://selfbot.help.userguiding.com/ja/articles/11827-google-"
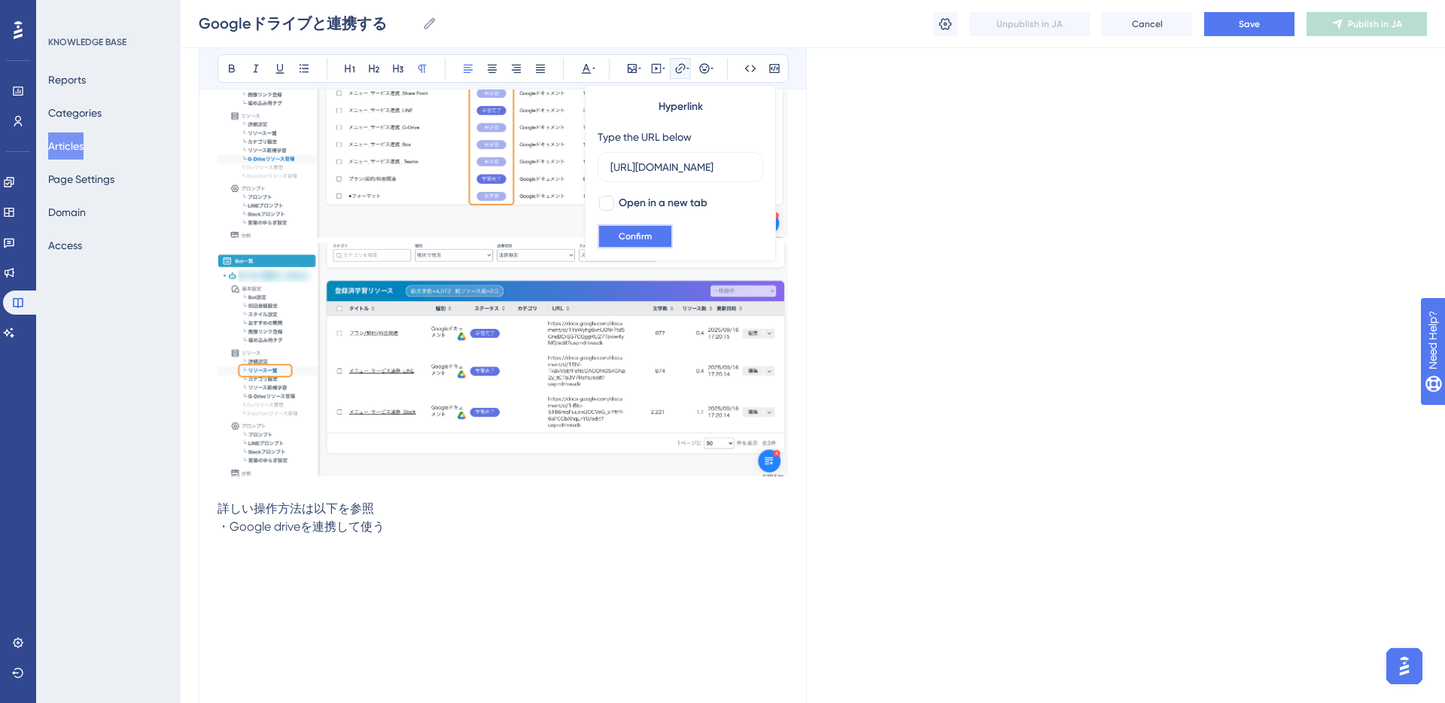
click at [625, 236] on span "Confirm" at bounding box center [635, 236] width 33 height 12
click at [489, 555] on h1 at bounding box center [502, 561] width 570 height 51
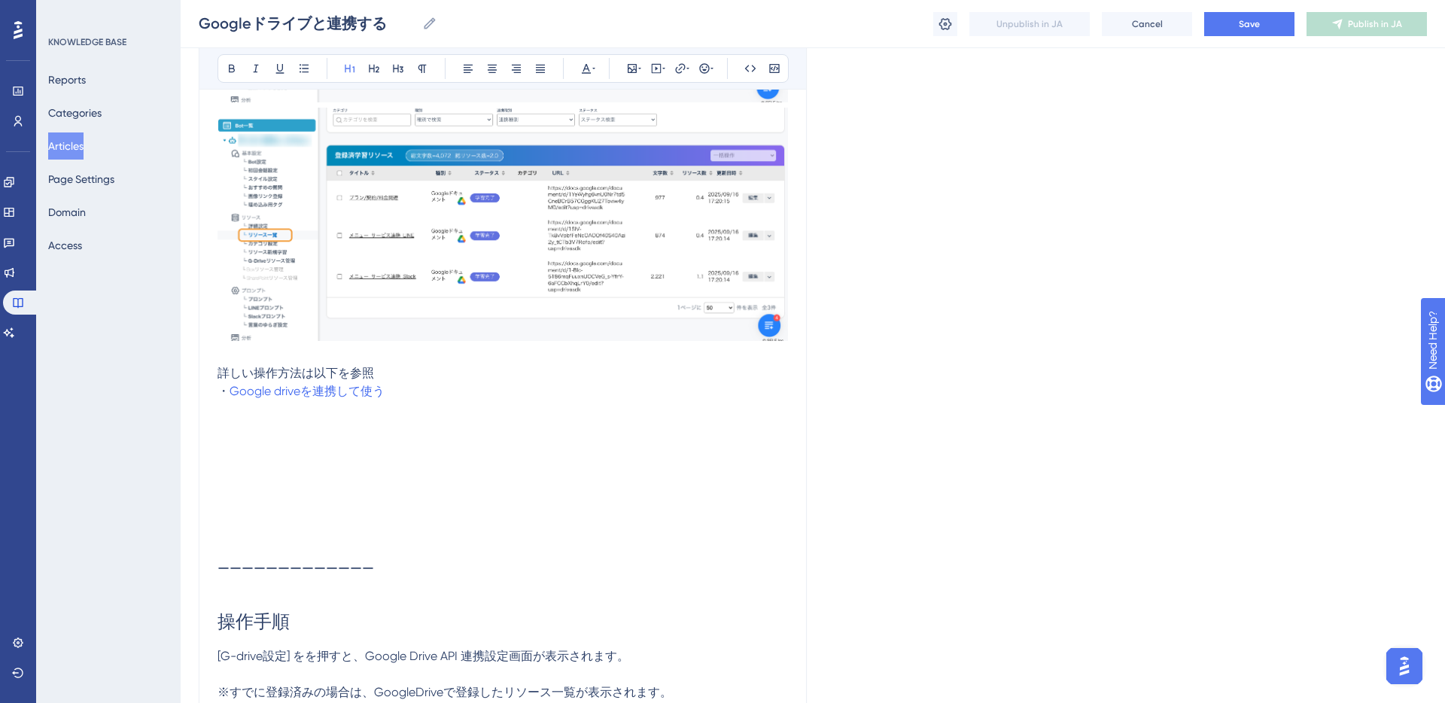
scroll to position [3247, 0]
click at [1239, 25] on span "Save" at bounding box center [1249, 24] width 21 height 12
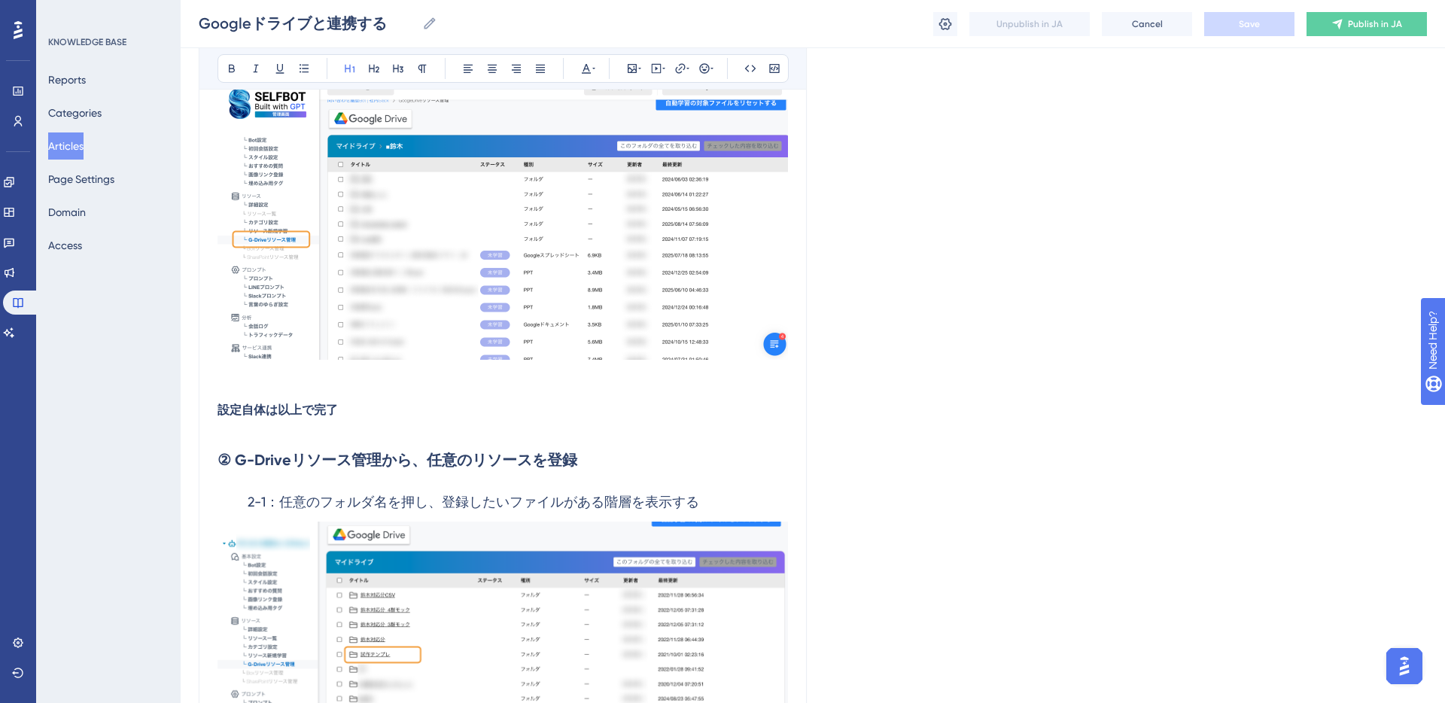
scroll to position [1748, 0]
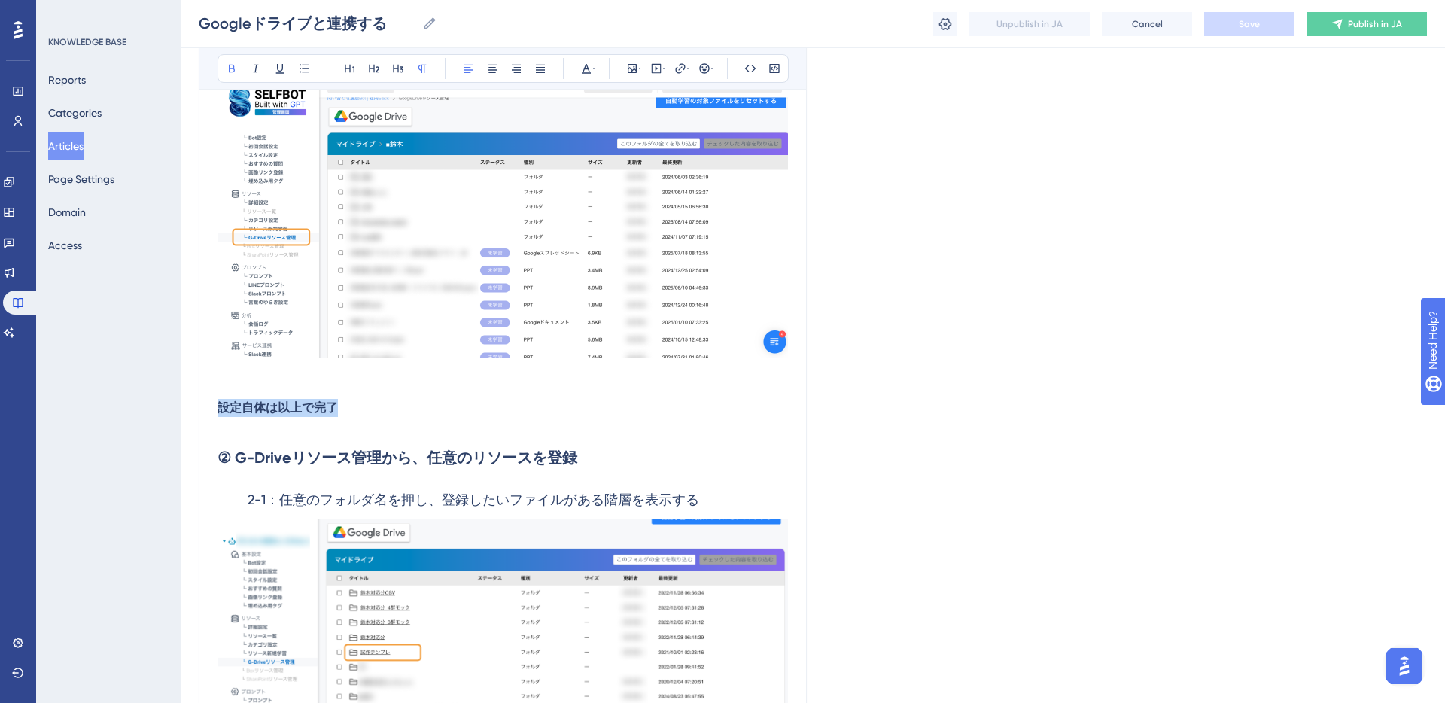
copy strong "設定自体は以上で完了"
drag, startPoint x: 343, startPoint y: 408, endPoint x: 211, endPoint y: 415, distance: 132.6
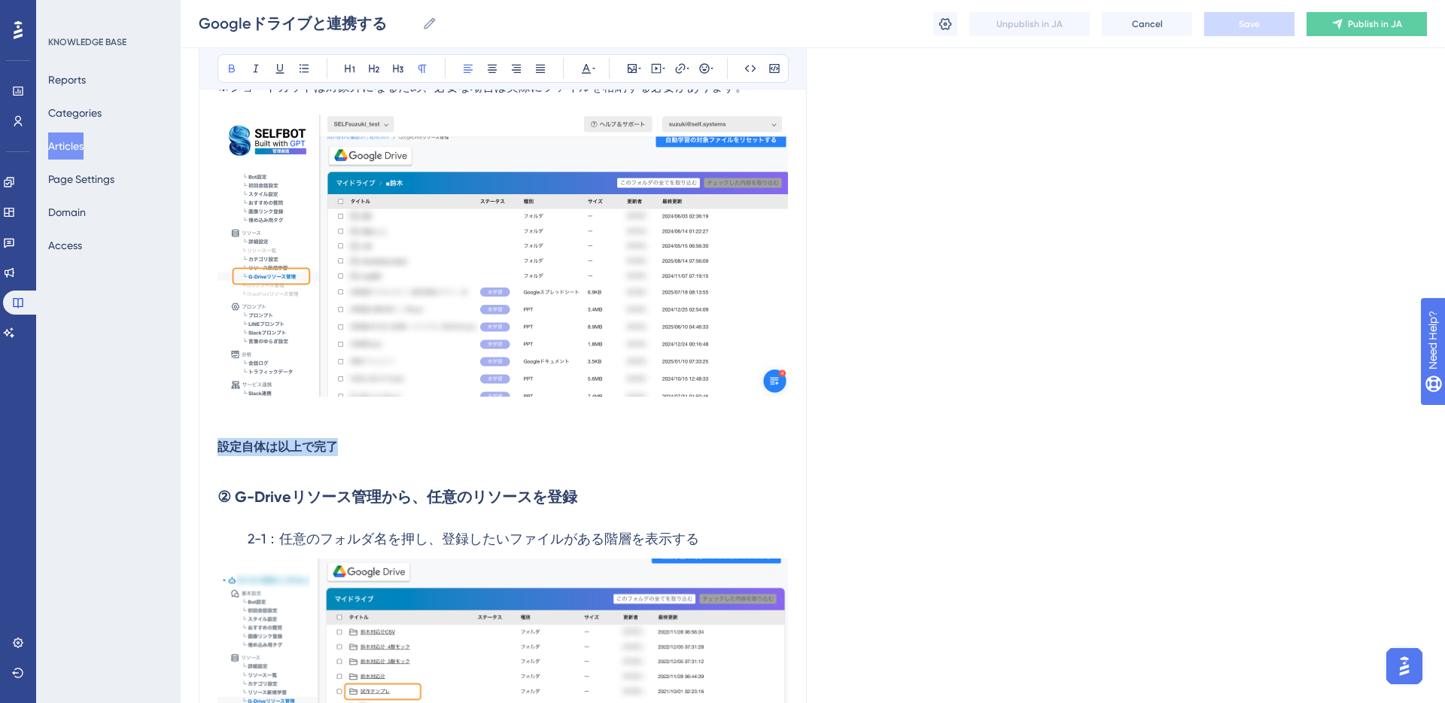
scroll to position [1711, 0]
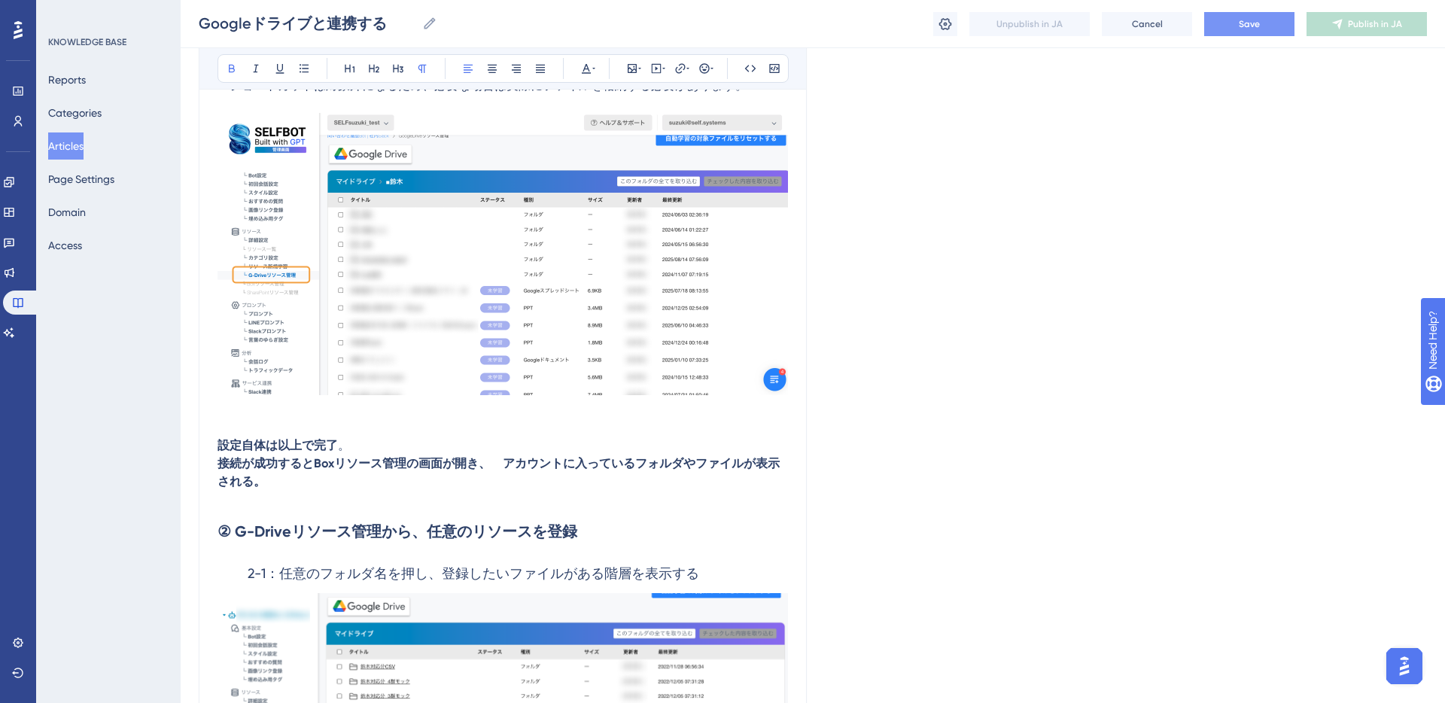
click at [334, 466] on strong "接続が成功するとBoxリソース管理の画面が開き、　アカウントに入っているフォルダやファイルが表示される。" at bounding box center [498, 472] width 562 height 32
click at [1231, 23] on button "Save" at bounding box center [1249, 24] width 90 height 24
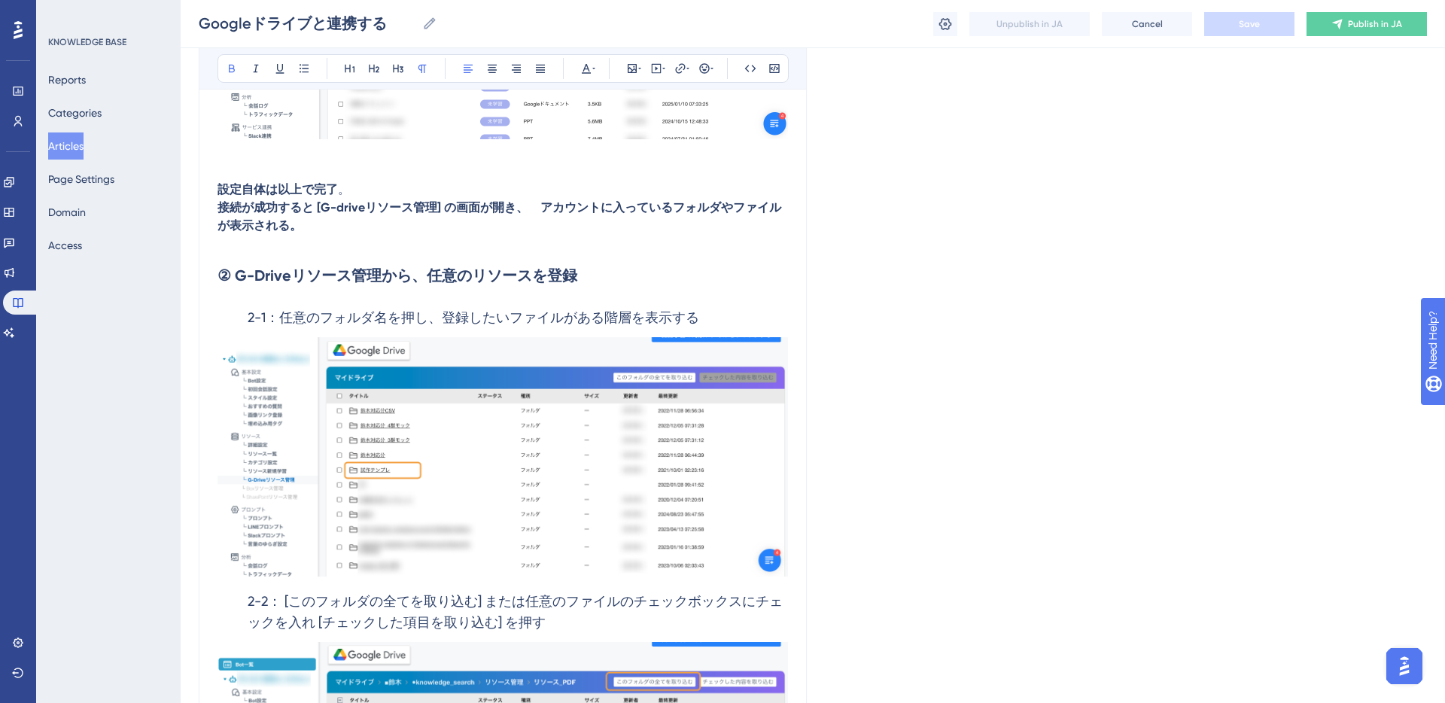
scroll to position [1970, 0]
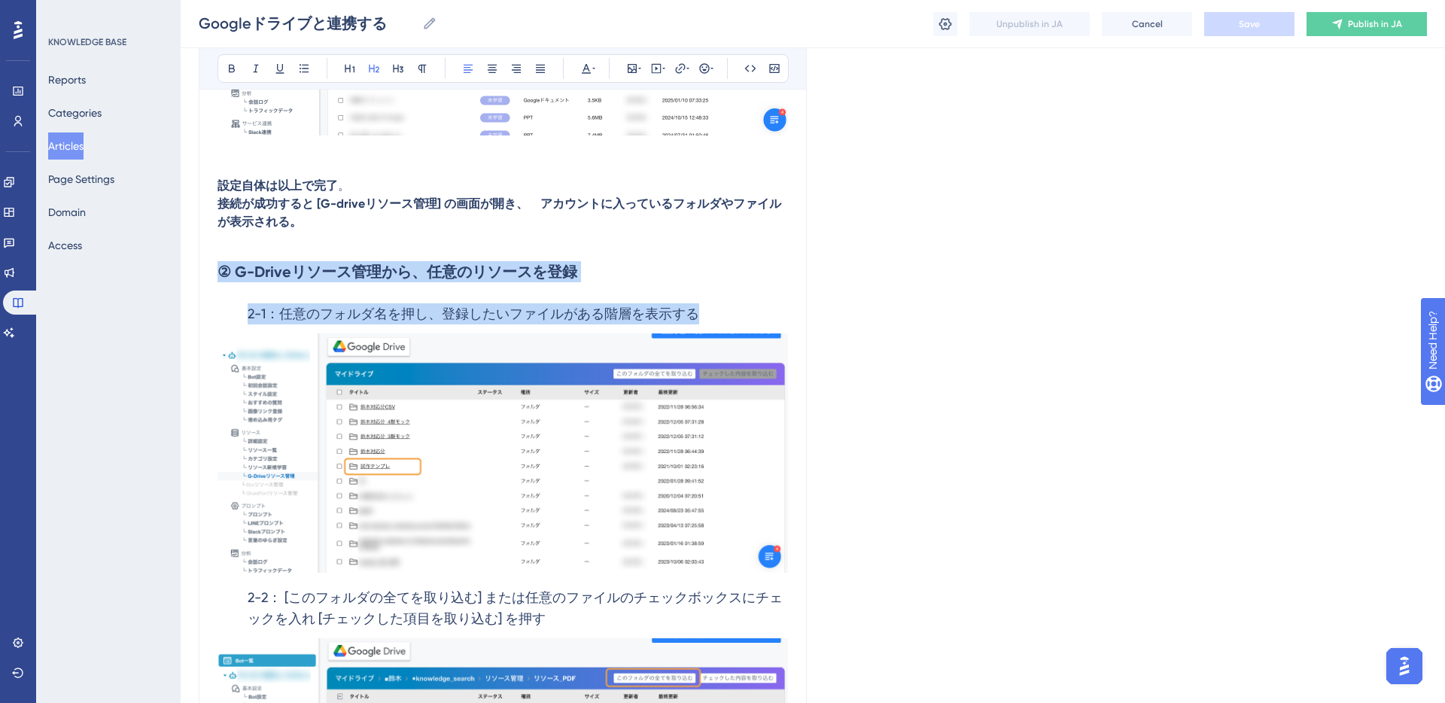
drag, startPoint x: 220, startPoint y: 271, endPoint x: 700, endPoint y: 315, distance: 481.4
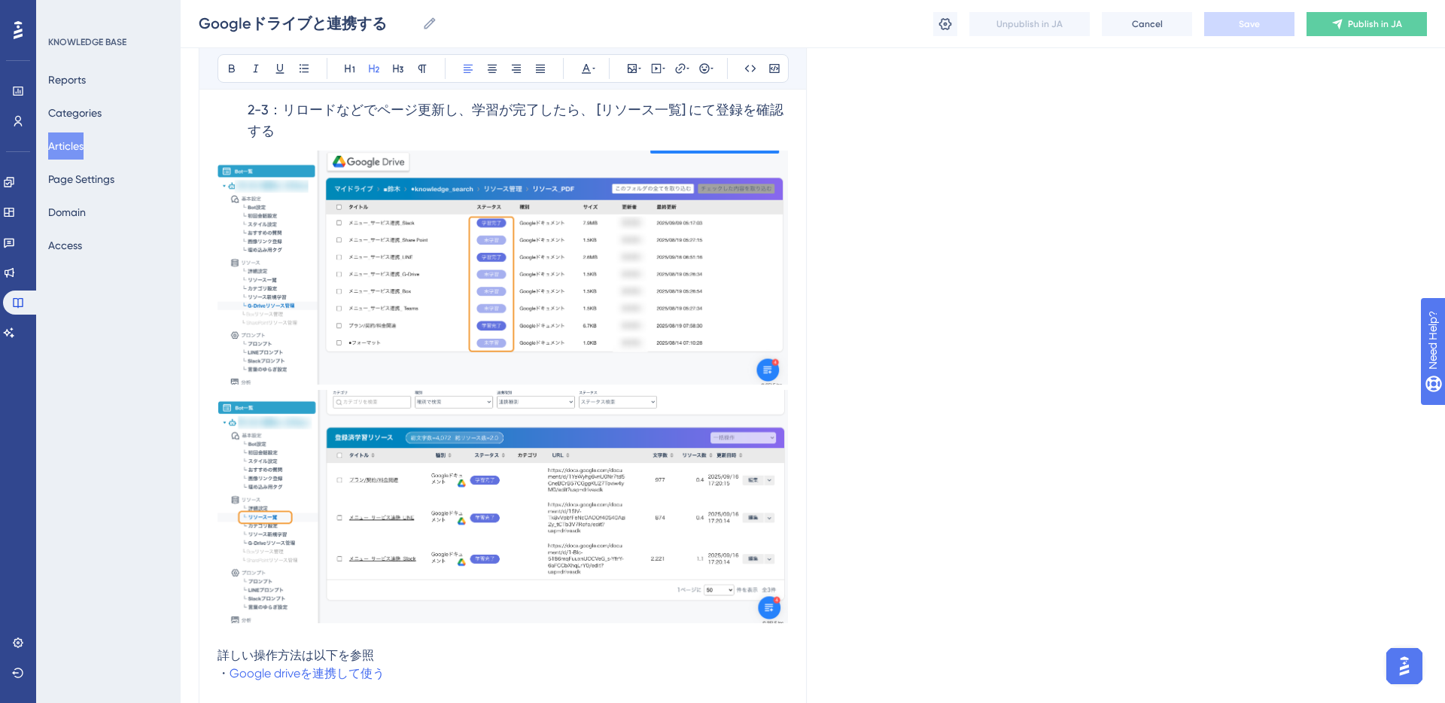
scroll to position [2958, 0]
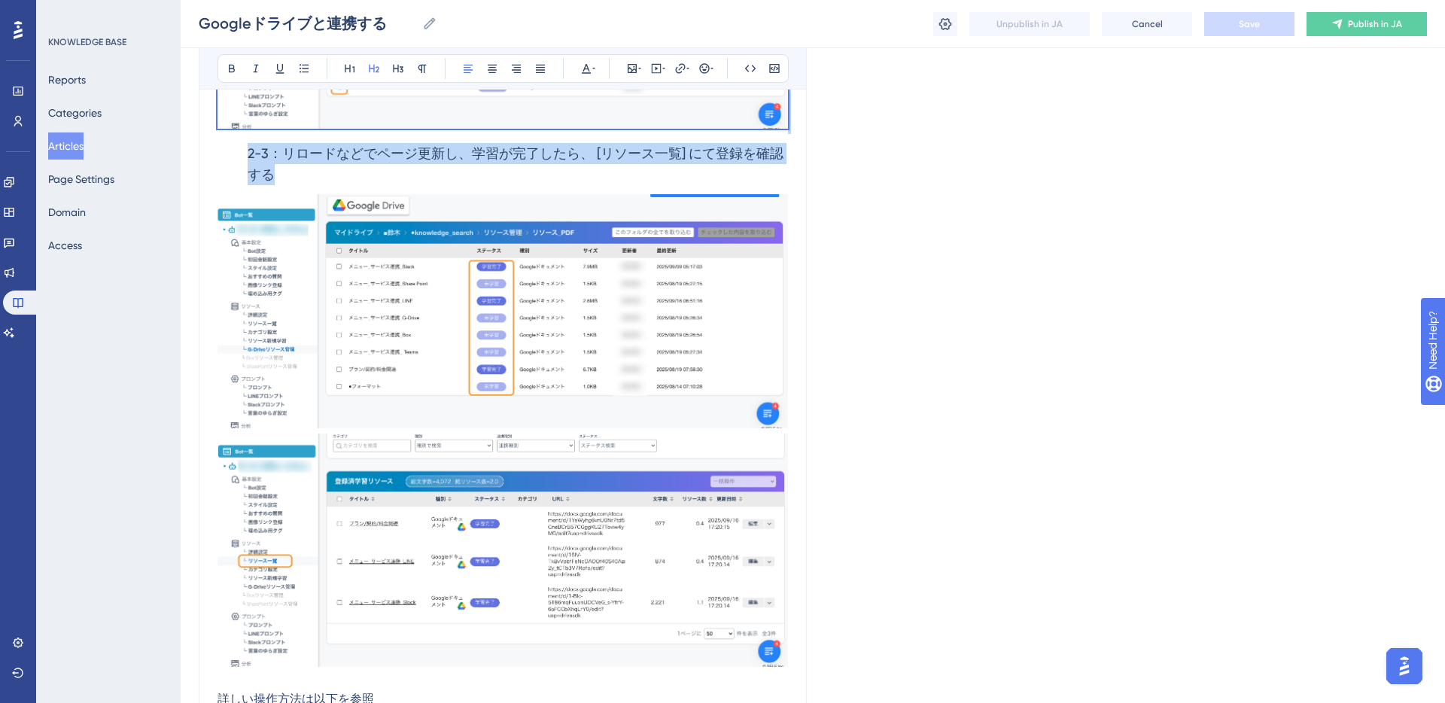
click at [608, 181] on h3 "2-3：リロードなどでページ更新し、学習が完了したら、 [リソース一覧] にて登録を確認する" at bounding box center [502, 164] width 570 height 60
copy div "② G-Driveリソース管理から、任意のリソースを登録 2-1：任意のフォルダ名を押し、登録したいファイルがある階層を表示する 2-2： [このフォルダの全…"
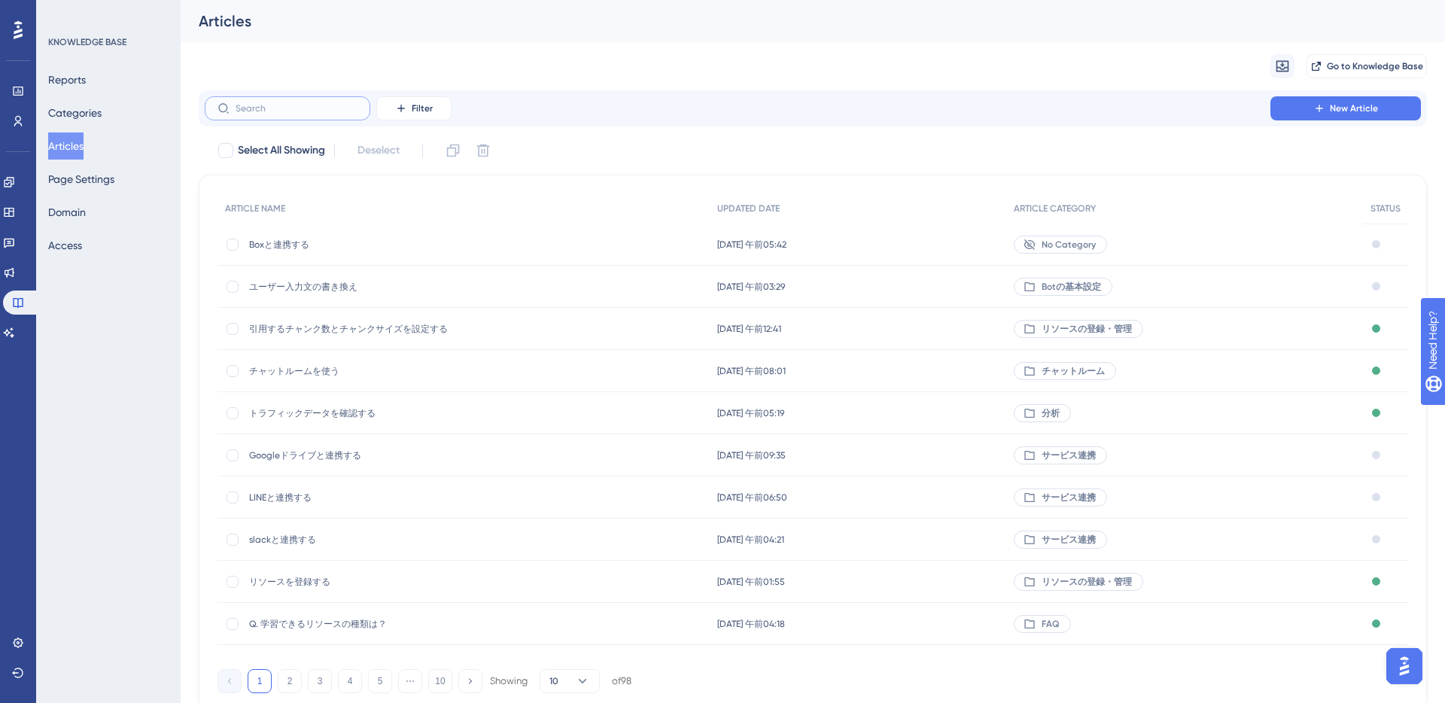
click at [297, 112] on input "text" at bounding box center [297, 108] width 122 height 11
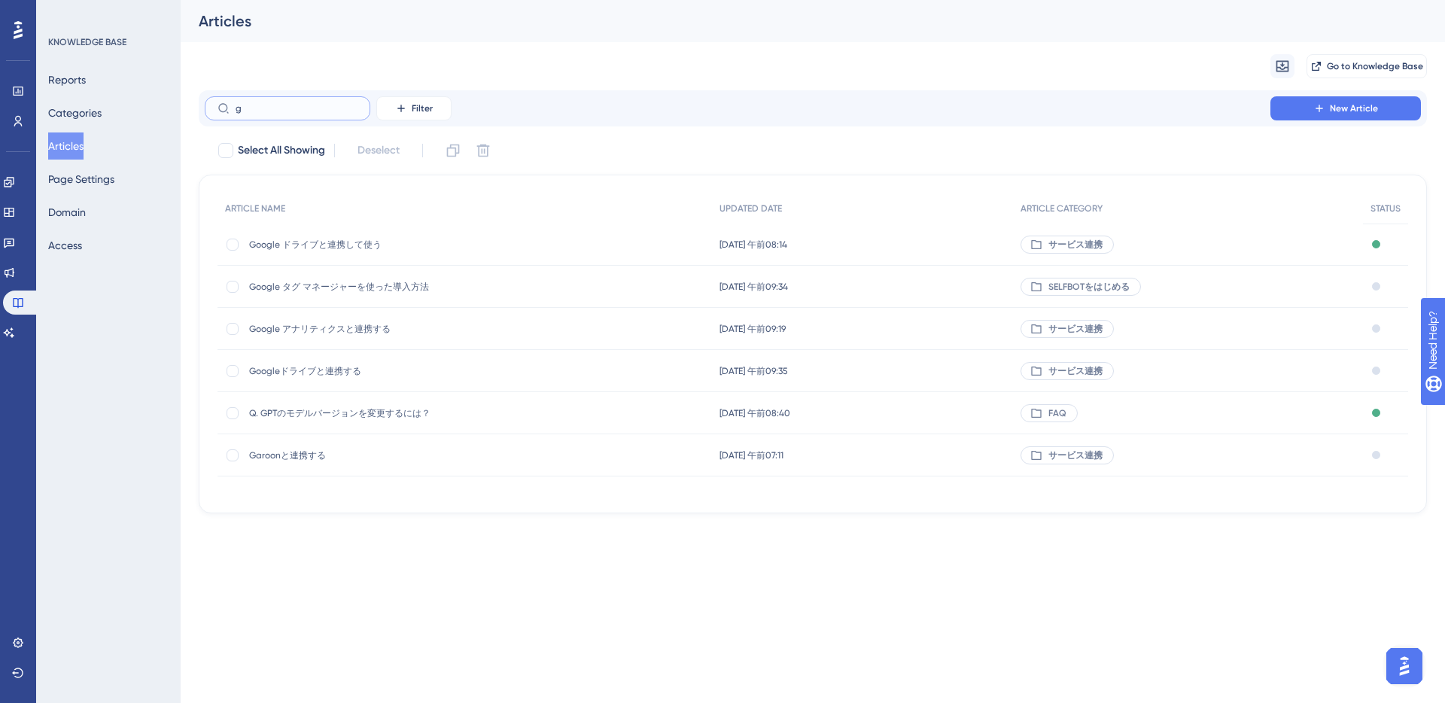
type input "g"
click at [326, 242] on span "Google ドライブと連携して使う" at bounding box center [369, 245] width 241 height 12
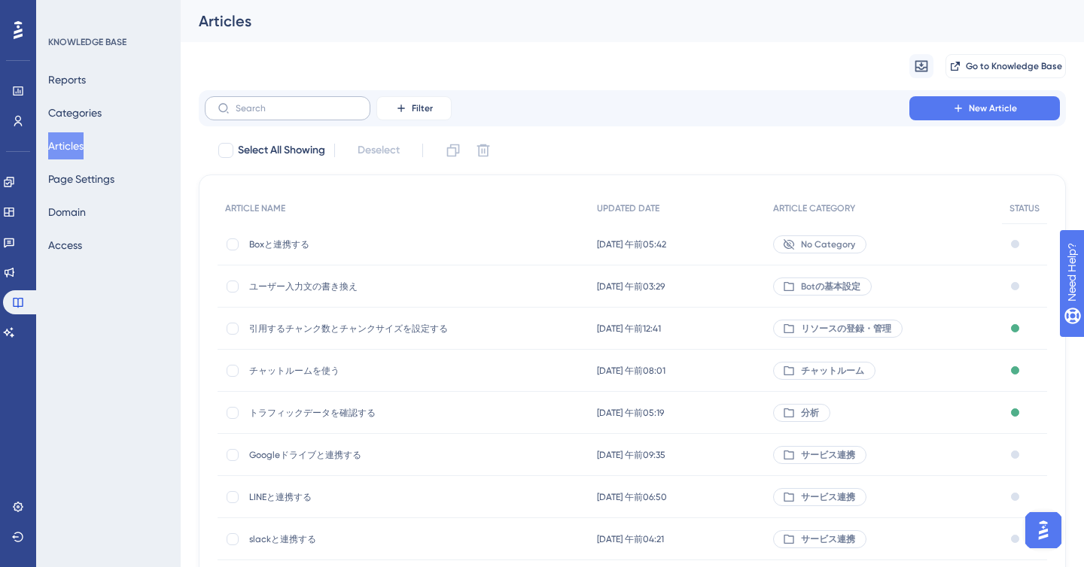
click at [264, 116] on label at bounding box center [288, 108] width 166 height 24
click at [264, 114] on input "text" at bounding box center [297, 108] width 122 height 11
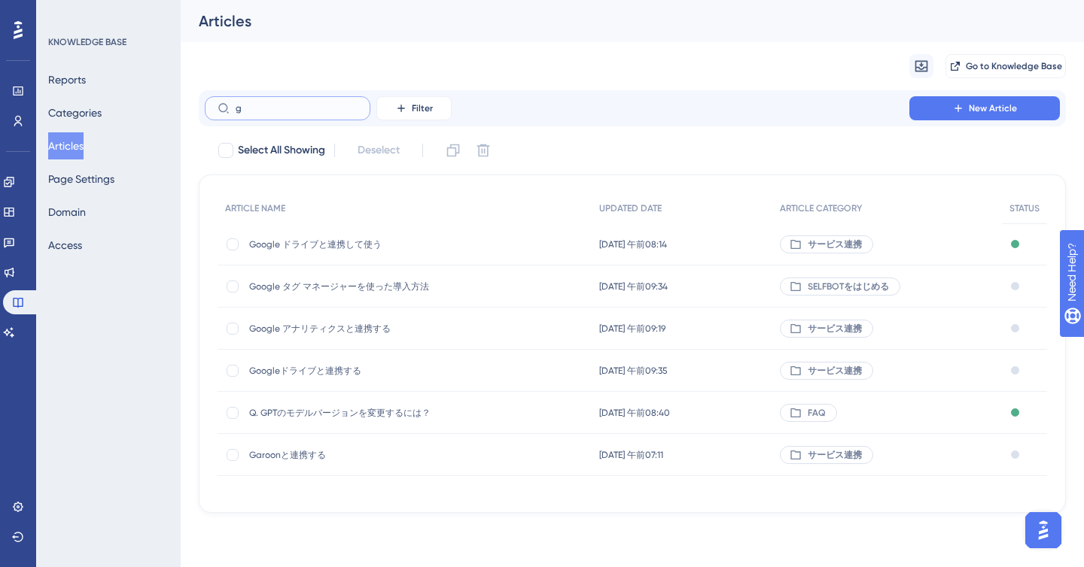
type input "g"
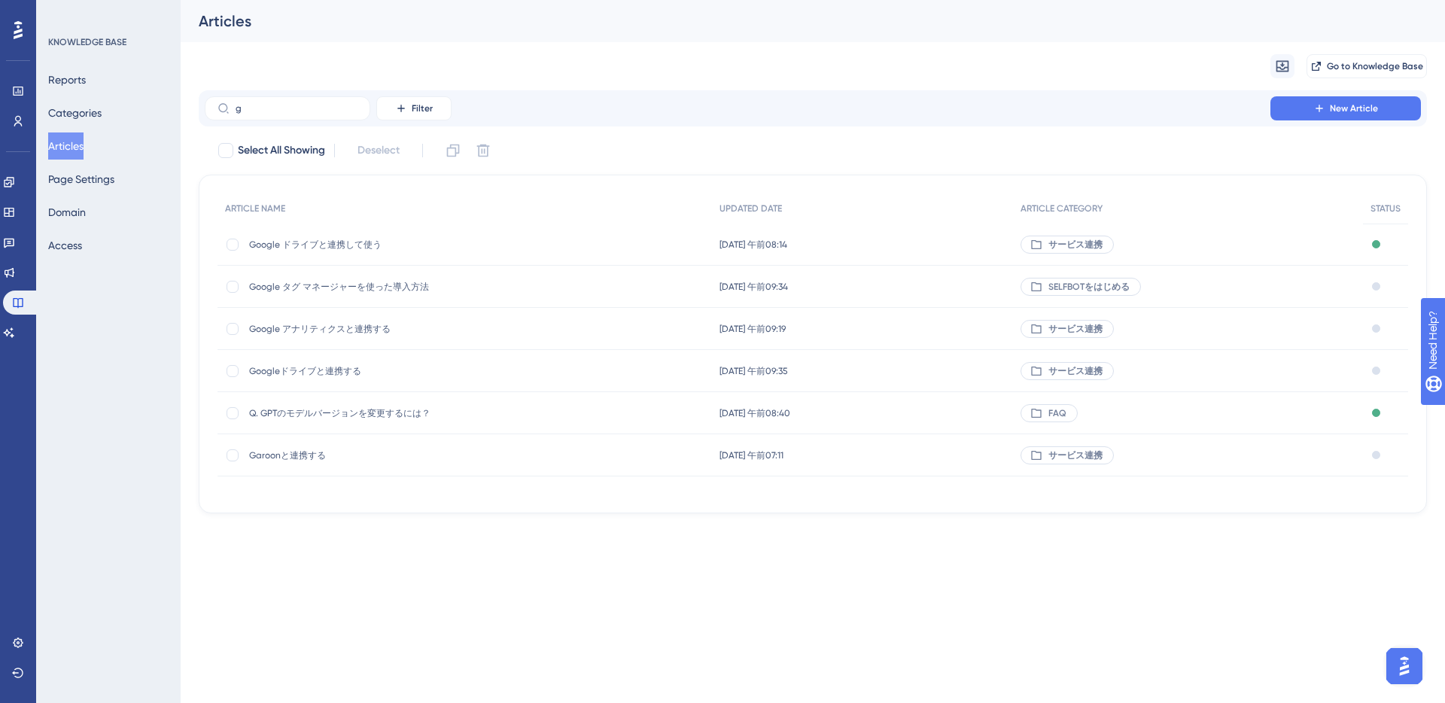
click at [356, 242] on span "Google ドライブと連携して使う" at bounding box center [369, 245] width 241 height 12
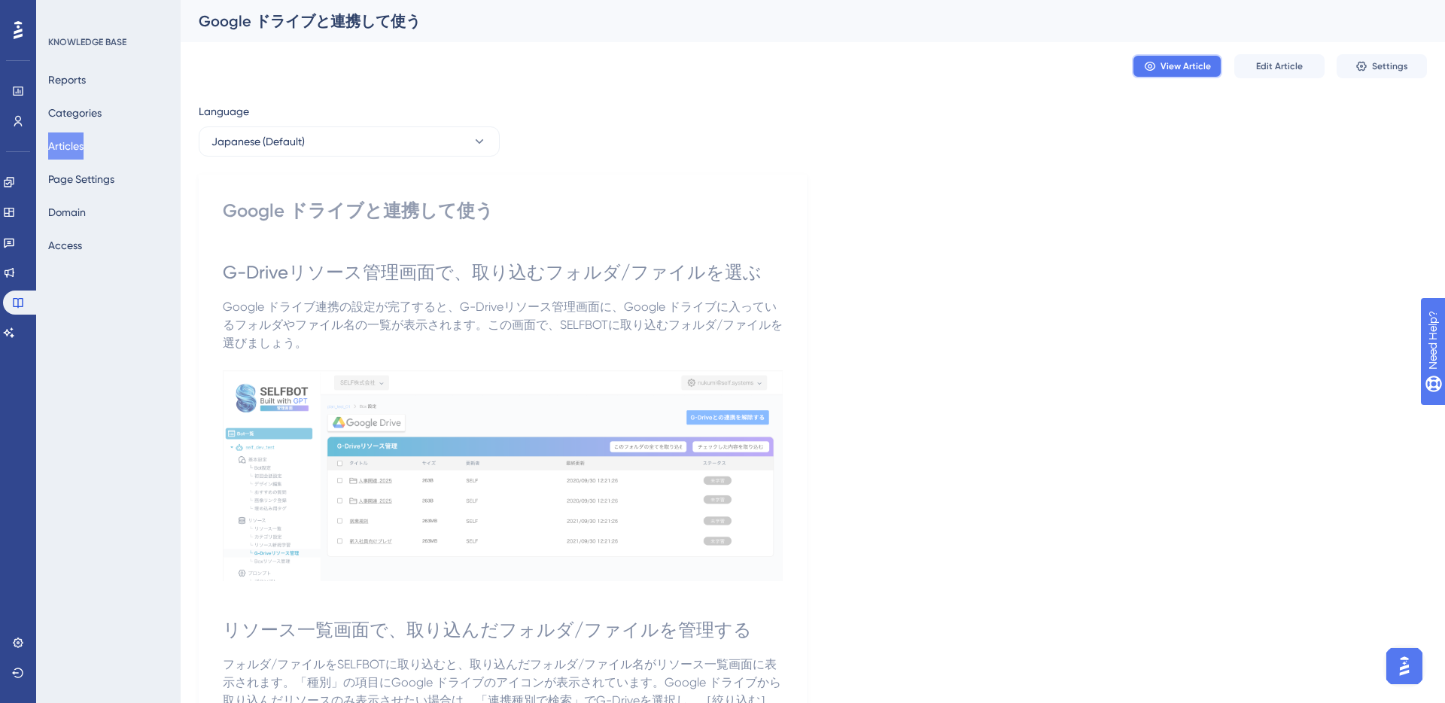
click at [1162, 68] on span "View Article" at bounding box center [1185, 66] width 50 height 12
